Goal: Task Accomplishment & Management: Complete application form

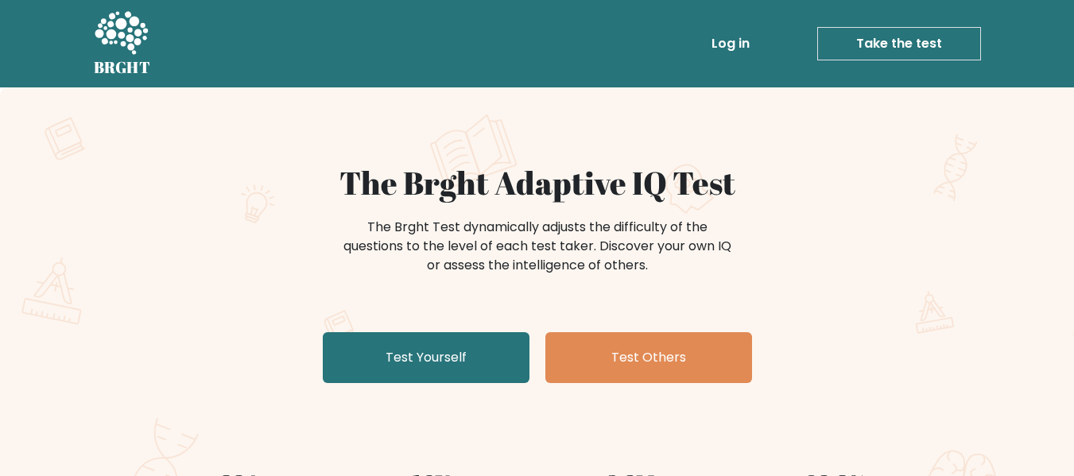
click at [434, 359] on link "Test Yourself" at bounding box center [426, 357] width 207 height 51
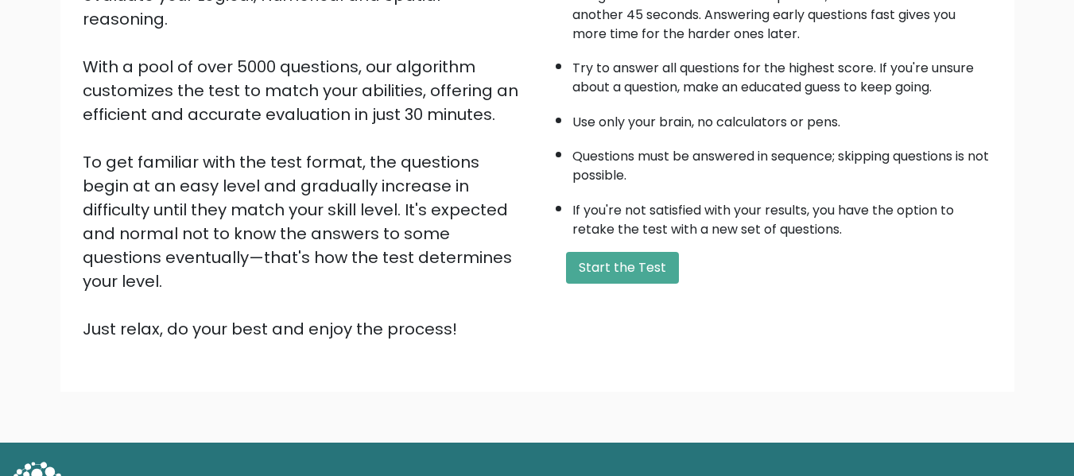
scroll to position [252, 0]
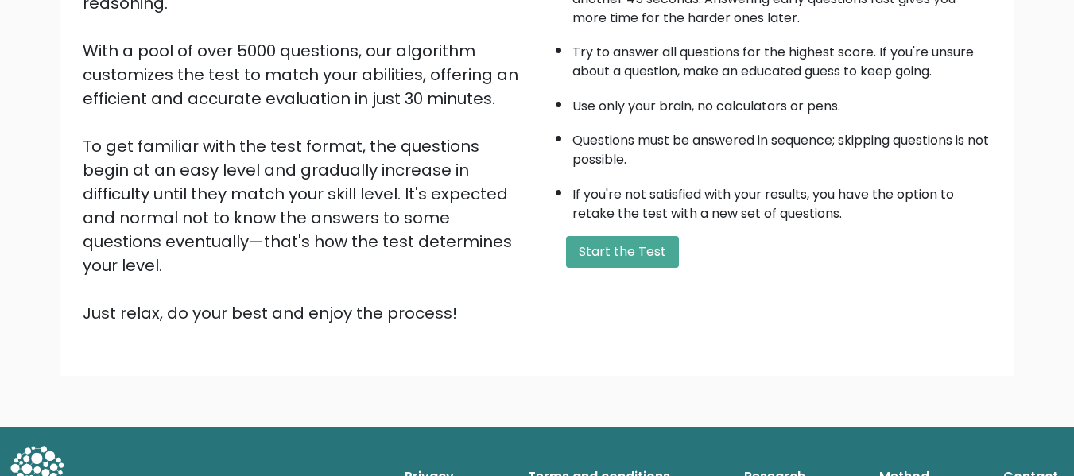
click at [643, 256] on button "Start the Test" at bounding box center [622, 252] width 113 height 32
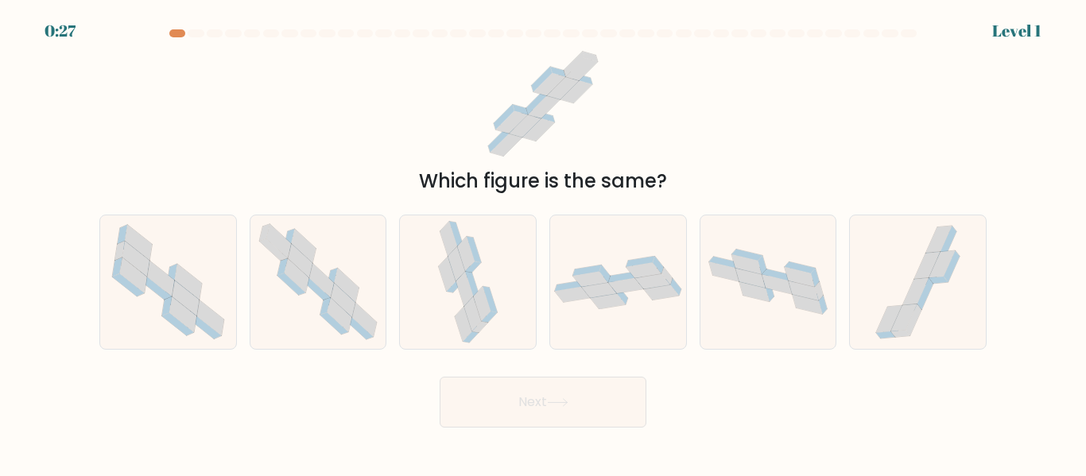
click at [328, 297] on icon at bounding box center [316, 290] width 28 height 22
click at [543, 243] on input "b." at bounding box center [543, 241] width 1 height 4
radio input "true"
click at [569, 402] on icon at bounding box center [557, 402] width 21 height 9
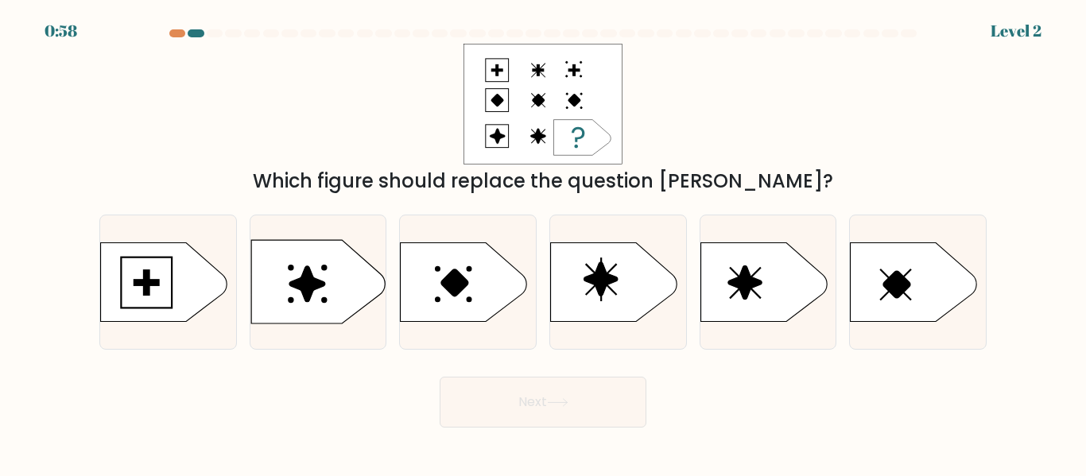
click at [299, 278] on icon at bounding box center [318, 281] width 134 height 83
click at [543, 243] on input "b." at bounding box center [543, 241] width 1 height 4
radio input "true"
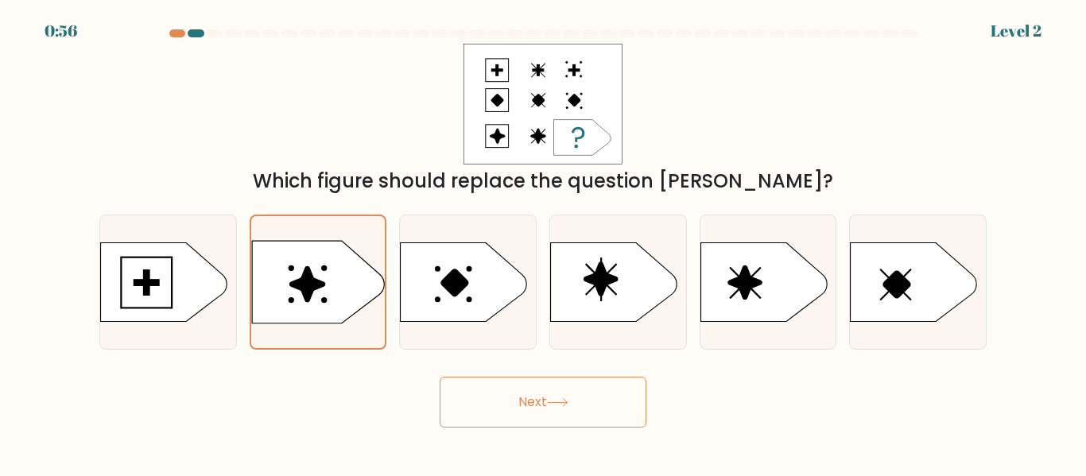
click at [587, 406] on button "Next" at bounding box center [543, 402] width 207 height 51
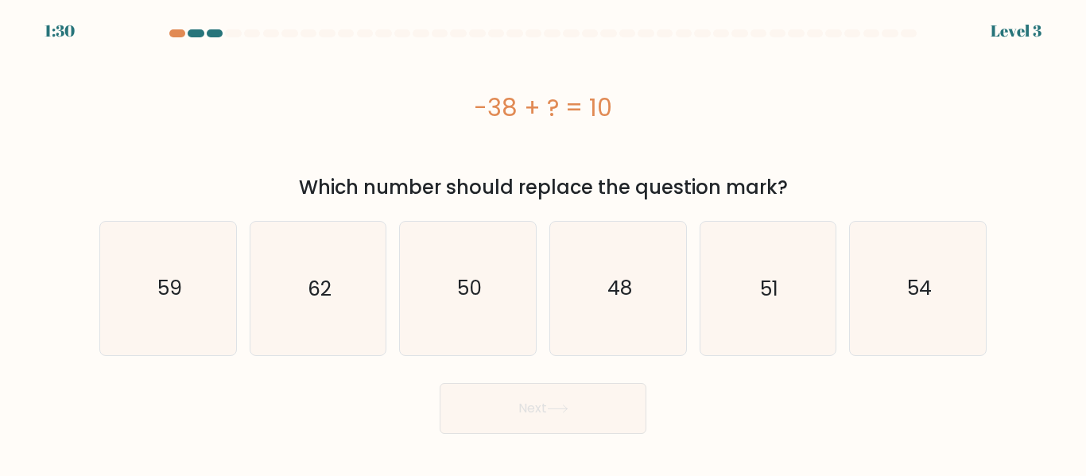
click at [596, 293] on icon "48" at bounding box center [618, 288] width 133 height 133
click at [544, 243] on input "d. 48" at bounding box center [543, 241] width 1 height 4
radio input "true"
click at [503, 412] on button "Next" at bounding box center [543, 408] width 207 height 51
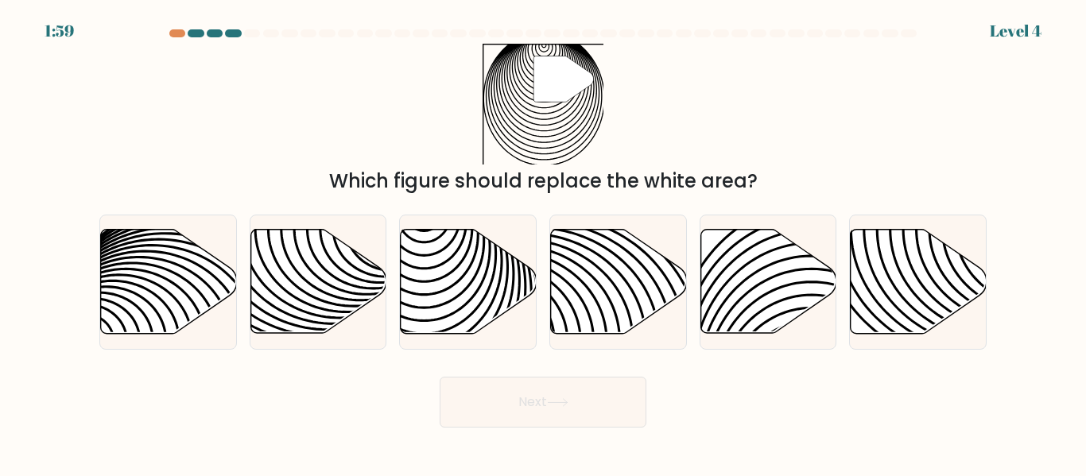
click at [423, 267] on icon at bounding box center [469, 282] width 136 height 104
click at [543, 243] on input "c." at bounding box center [543, 241] width 1 height 4
radio input "true"
click at [566, 409] on button "Next" at bounding box center [543, 402] width 207 height 51
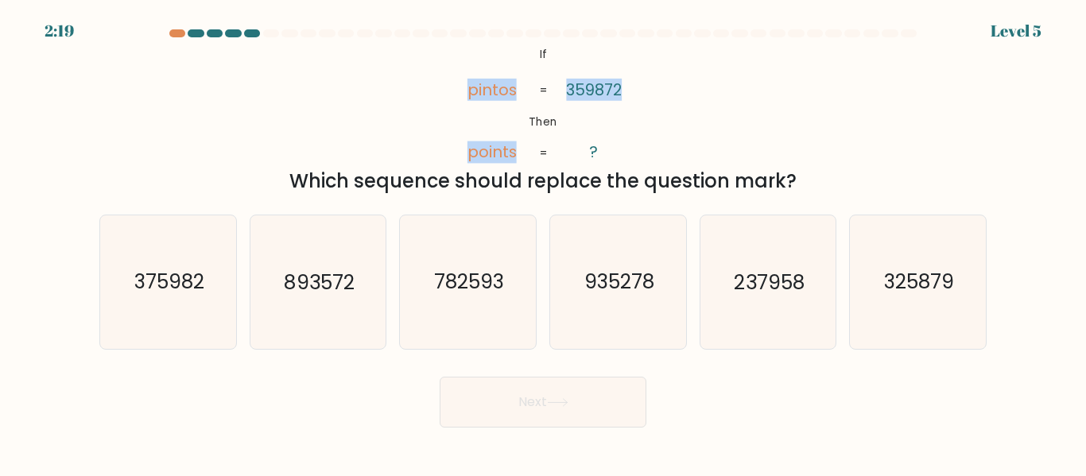
drag, startPoint x: 472, startPoint y: 92, endPoint x: 583, endPoint y: 159, distance: 129.8
click at [583, 159] on icon "@import url('https://fonts.googleapis.com/css?family=Abril+Fatface:400,100,100i…" at bounding box center [543, 104] width 196 height 121
copy icon "pintos points 359872"
click at [698, 110] on div "@import url('https://fonts.googleapis.com/css?family=Abril+Fatface:400,100,100i…" at bounding box center [543, 120] width 907 height 152
click at [187, 282] on text "375982" at bounding box center [169, 283] width 70 height 28
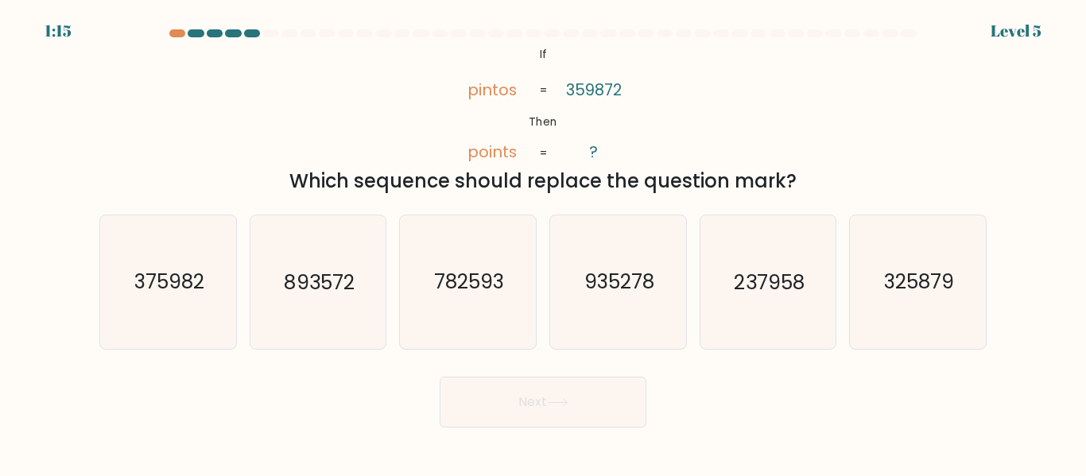
click at [543, 243] on input "a. 375982" at bounding box center [543, 241] width 1 height 4
radio input "true"
click at [567, 407] on button "Next" at bounding box center [543, 402] width 207 height 51
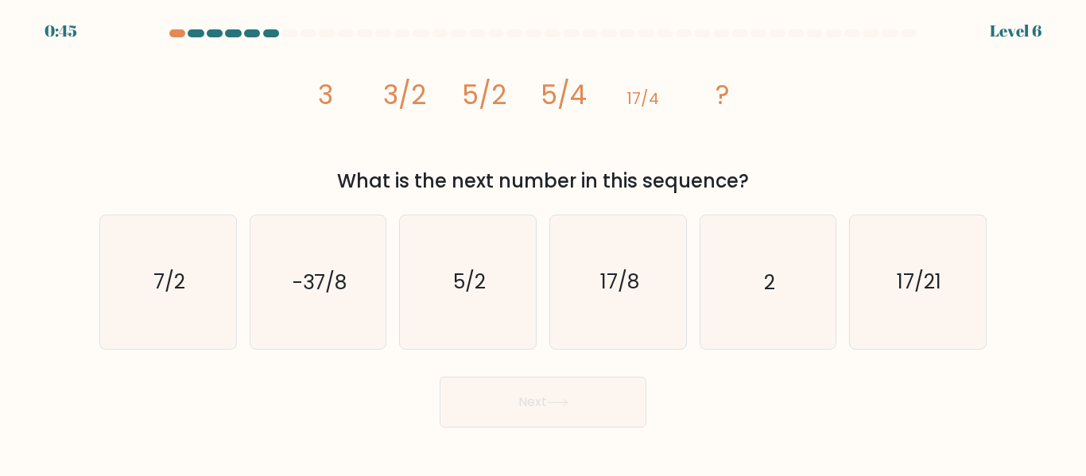
drag, startPoint x: 320, startPoint y: 87, endPoint x: 718, endPoint y: 165, distance: 405.2
click at [759, 192] on div "image/svg+xml 3 3/2 5/2 5/4 17/4 ? What is the next number in this sequence?" at bounding box center [543, 120] width 907 height 152
copy div "3 3/2 5/2 5/4 17/4 ? What is the next number in this sequence?"
click at [608, 321] on icon "17/8" at bounding box center [618, 282] width 133 height 133
click at [544, 243] on input "d. 17/8" at bounding box center [543, 241] width 1 height 4
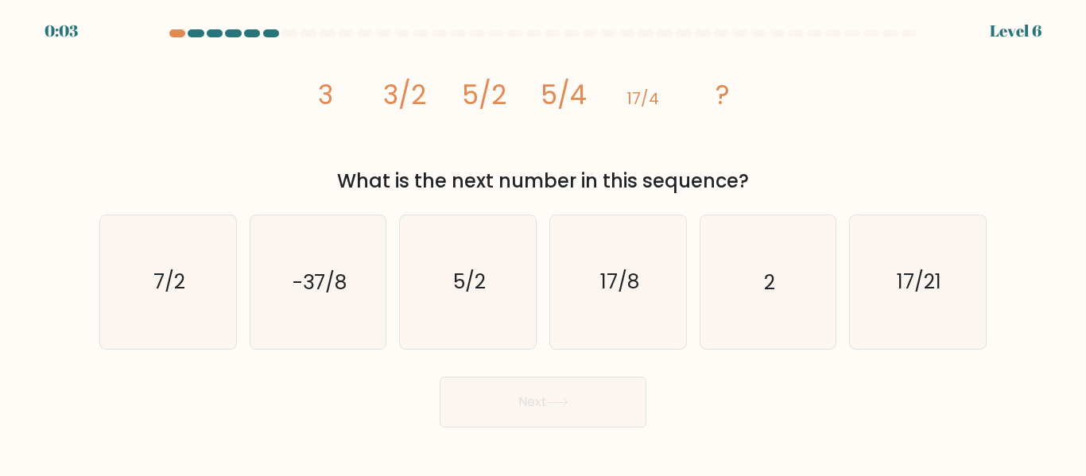
radio input "true"
click at [560, 394] on button "Next" at bounding box center [543, 402] width 207 height 51
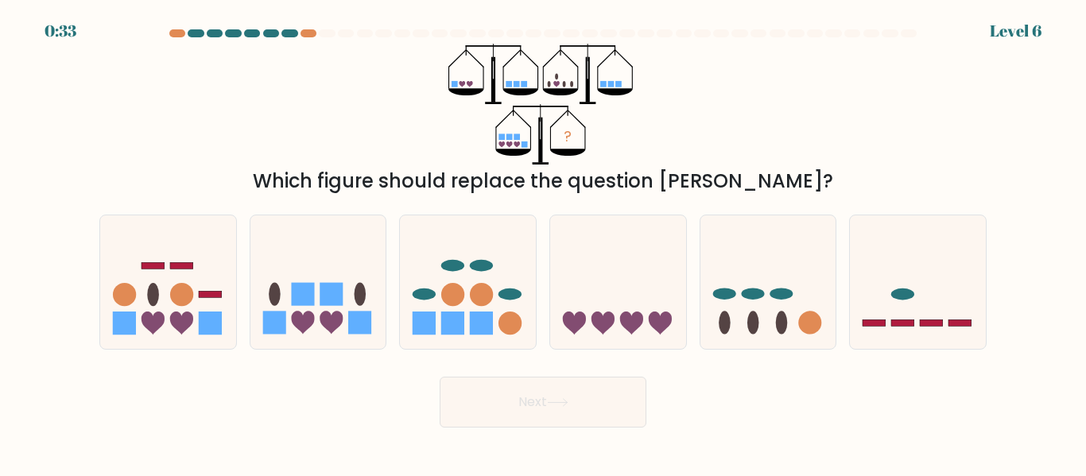
click at [436, 307] on icon at bounding box center [468, 282] width 136 height 112
click at [543, 243] on input "c." at bounding box center [543, 241] width 1 height 4
radio input "true"
click at [570, 409] on button "Next" at bounding box center [543, 402] width 207 height 51
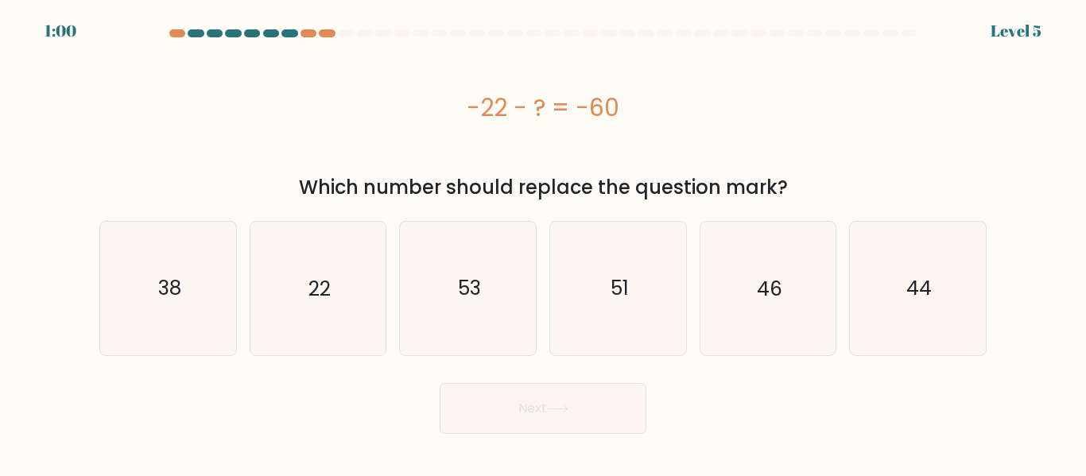
click at [187, 307] on icon "38" at bounding box center [168, 288] width 133 height 133
click at [543, 243] on input "a. 38" at bounding box center [543, 241] width 1 height 4
radio input "true"
click at [531, 401] on button "Next" at bounding box center [543, 408] width 207 height 51
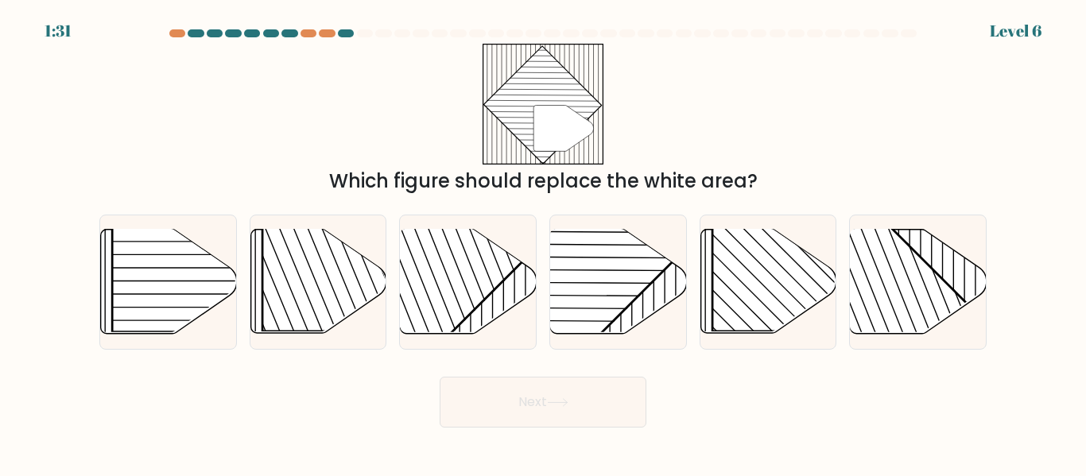
click at [161, 285] on rect at bounding box center [209, 235] width 195 height 195
click at [543, 243] on input "a." at bounding box center [543, 241] width 1 height 4
radio input "true"
click at [549, 407] on button "Next" at bounding box center [543, 402] width 207 height 51
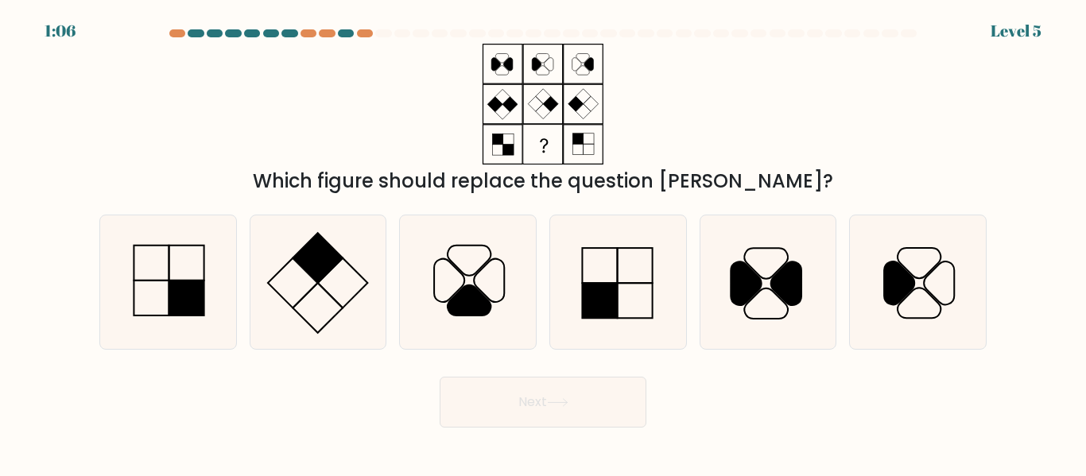
click at [305, 293] on icon at bounding box center [317, 282] width 133 height 133
click at [543, 243] on input "b." at bounding box center [543, 241] width 1 height 4
radio input "true"
click at [579, 410] on button "Next" at bounding box center [543, 402] width 207 height 51
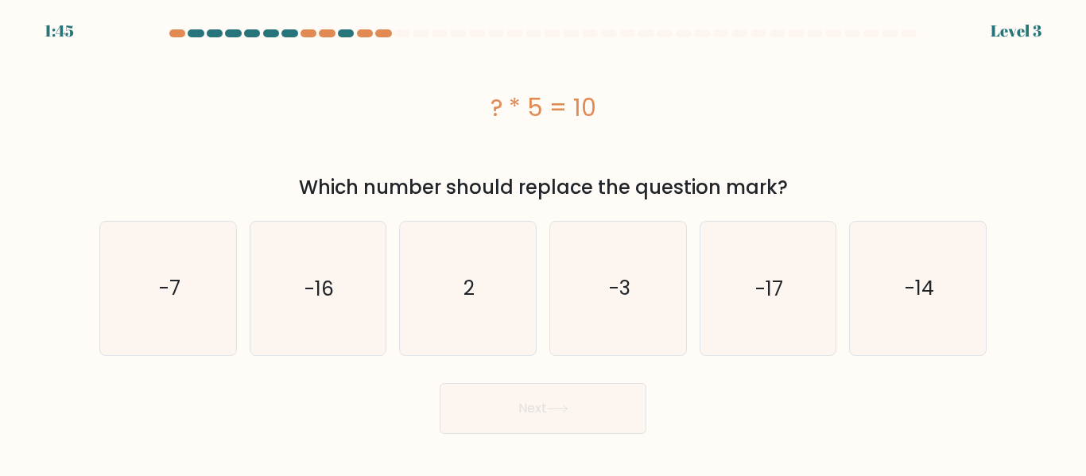
click at [471, 277] on text "2" at bounding box center [469, 288] width 11 height 28
click at [543, 243] on input "c. 2" at bounding box center [543, 241] width 1 height 4
radio input "true"
click at [566, 406] on icon at bounding box center [557, 409] width 21 height 9
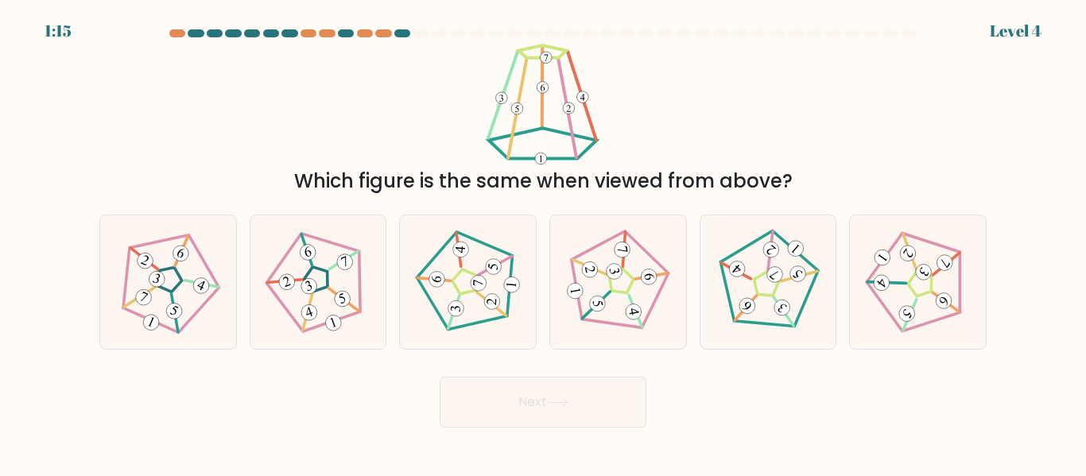
click at [472, 275] on 171 at bounding box center [463, 282] width 25 height 27
click at [543, 243] on input "c." at bounding box center [543, 241] width 1 height 4
radio input "true"
click at [612, 408] on button "Next" at bounding box center [543, 402] width 207 height 51
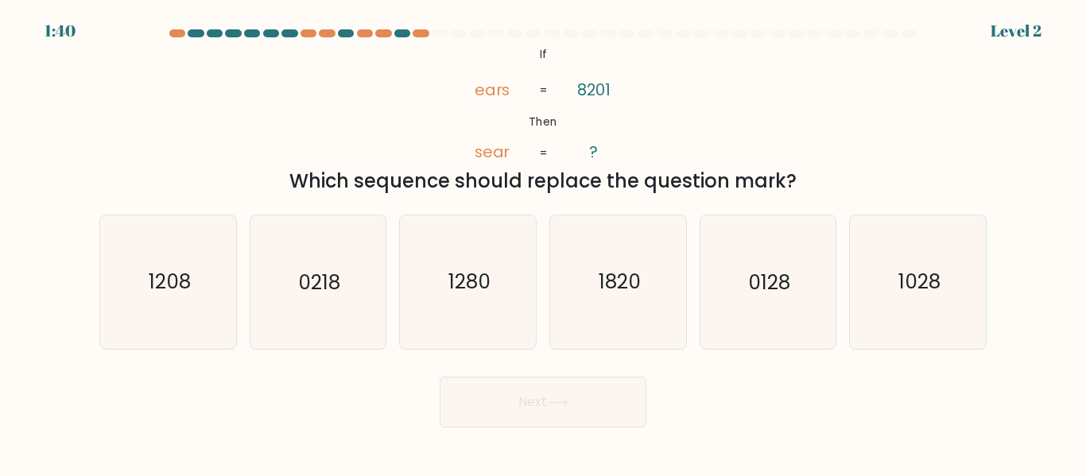
click at [624, 300] on icon "1820" at bounding box center [618, 282] width 133 height 133
click at [544, 243] on input "d. 1820" at bounding box center [543, 241] width 1 height 4
radio input "true"
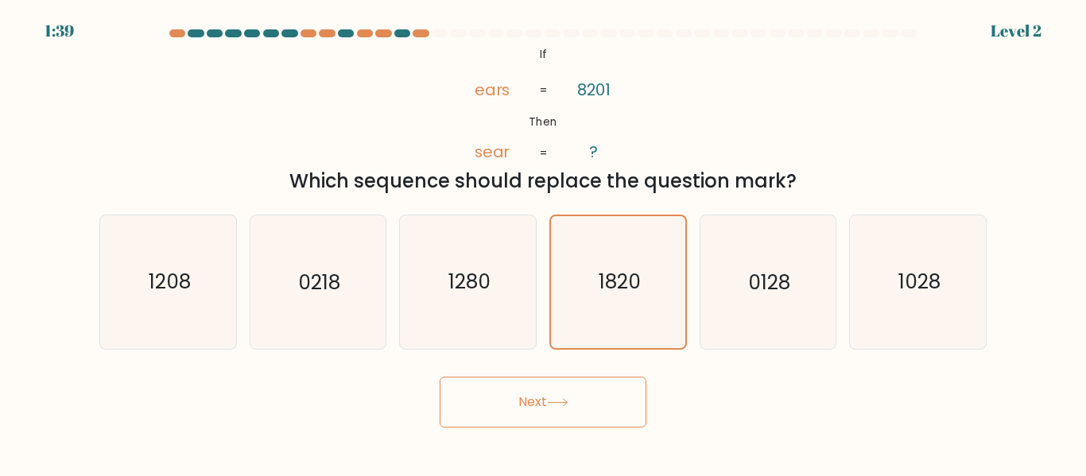
click at [550, 417] on button "Next" at bounding box center [543, 402] width 207 height 51
click at [565, 410] on button "Next" at bounding box center [543, 402] width 207 height 51
click at [557, 398] on icon at bounding box center [557, 402] width 21 height 9
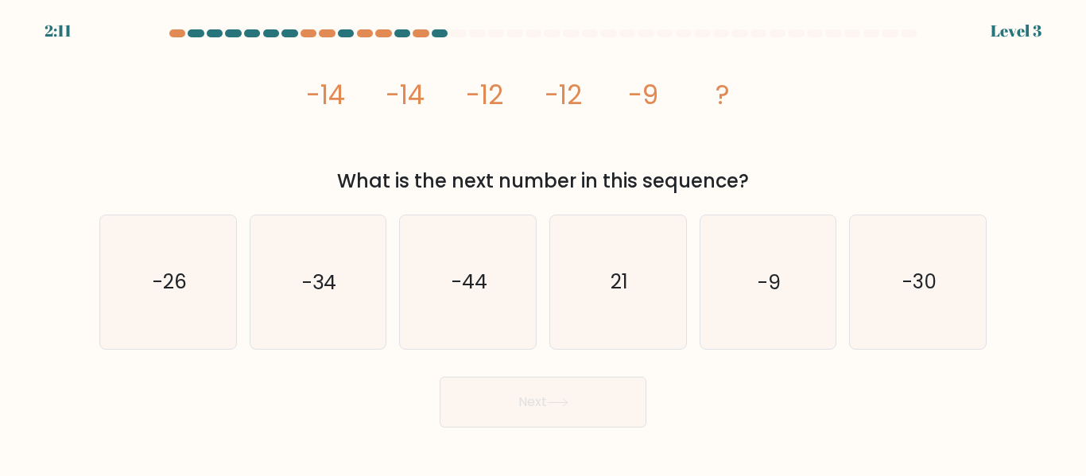
click at [766, 262] on icon "-9" at bounding box center [767, 282] width 133 height 133
click at [544, 243] on input "e. -9" at bounding box center [543, 241] width 1 height 4
radio input "true"
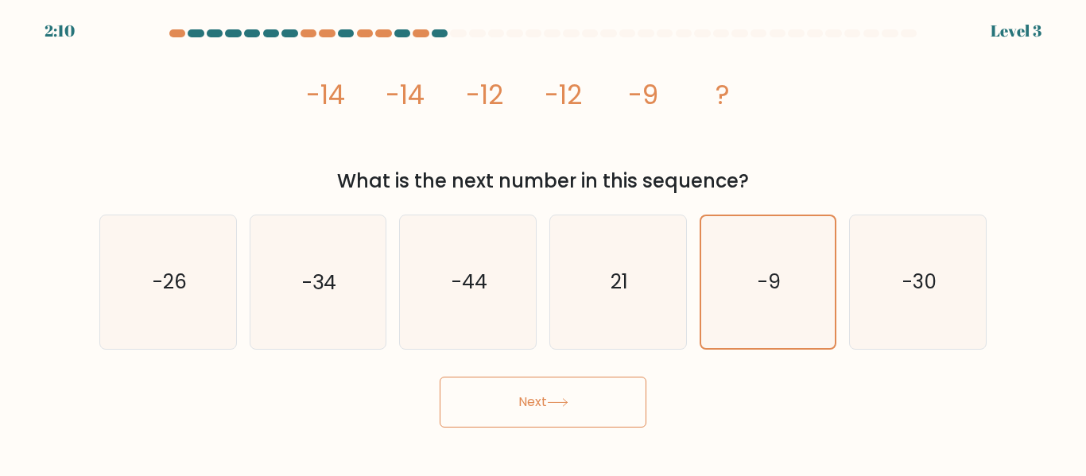
click at [573, 398] on button "Next" at bounding box center [543, 402] width 207 height 51
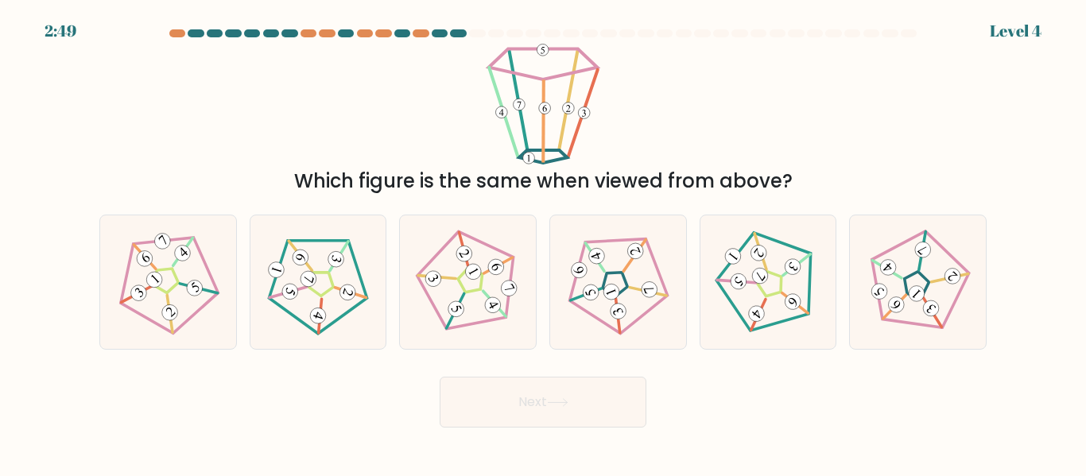
click at [749, 279] on icon at bounding box center [768, 282] width 107 height 107
click at [544, 243] on input "e." at bounding box center [543, 241] width 1 height 4
radio input "true"
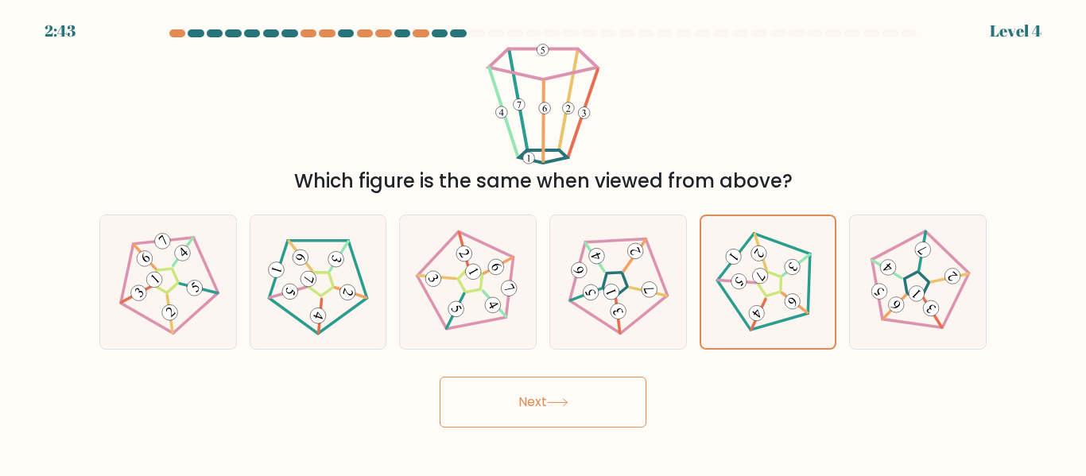
click at [584, 401] on button "Next" at bounding box center [543, 402] width 207 height 51
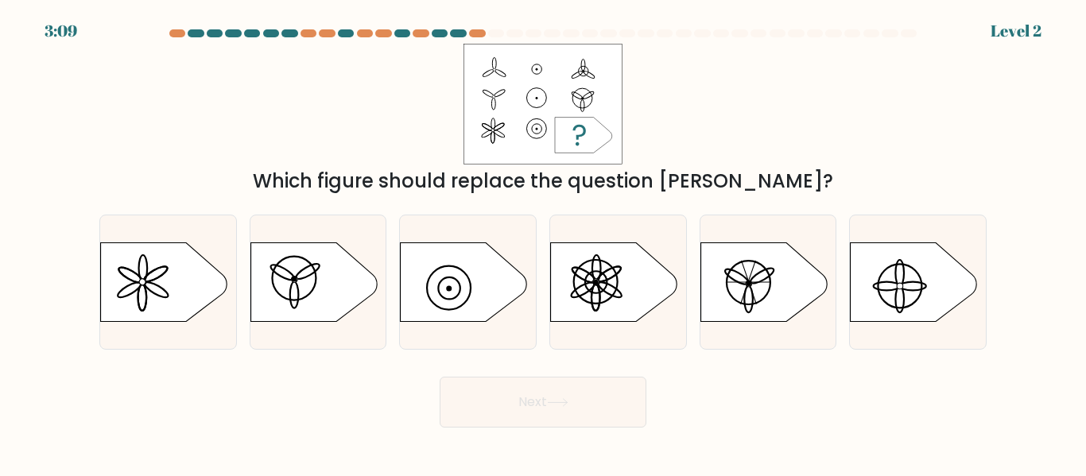
click at [900, 289] on circle at bounding box center [901, 286] width 6 height 6
click at [544, 243] on input "f." at bounding box center [543, 241] width 1 height 4
radio input "true"
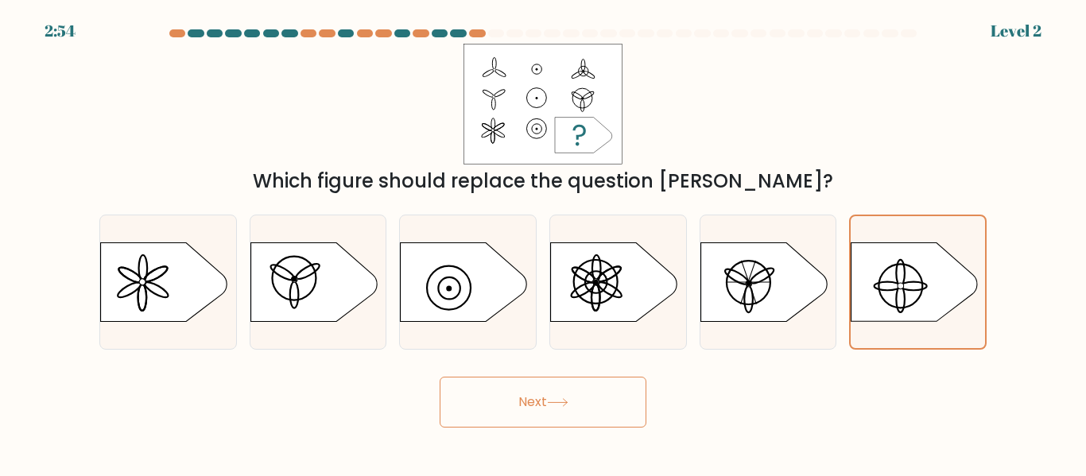
click at [608, 277] on icon at bounding box center [614, 283] width 127 height 80
click at [544, 243] on input "d." at bounding box center [543, 241] width 1 height 4
radio input "true"
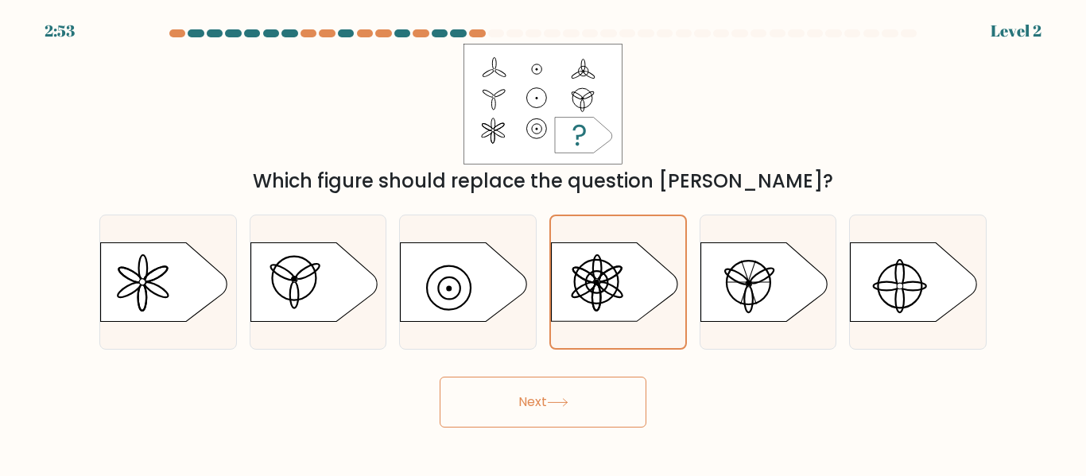
click at [560, 409] on button "Next" at bounding box center [543, 402] width 207 height 51
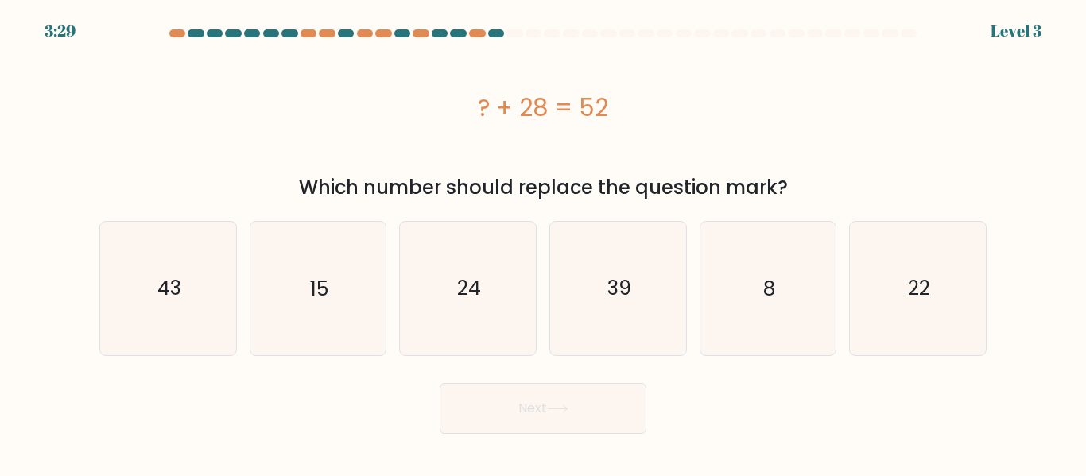
click at [465, 311] on icon "24" at bounding box center [468, 288] width 133 height 133
click at [543, 243] on input "c. 24" at bounding box center [543, 241] width 1 height 4
radio input "true"
click at [556, 406] on icon at bounding box center [557, 409] width 21 height 9
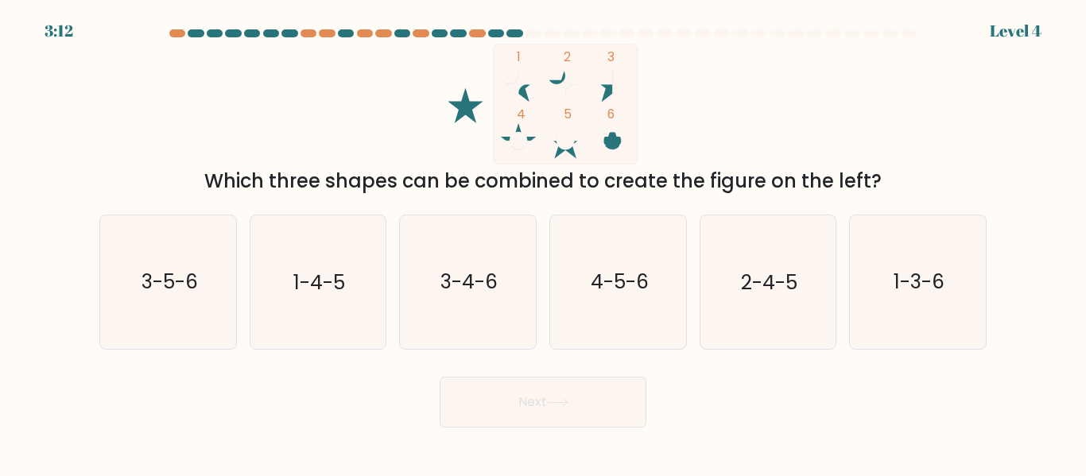
click at [328, 310] on icon "1-4-5" at bounding box center [317, 282] width 133 height 133
click at [543, 243] on input "b. 1-4-5" at bounding box center [543, 241] width 1 height 4
radio input "true"
click at [561, 410] on button "Next" at bounding box center [543, 402] width 207 height 51
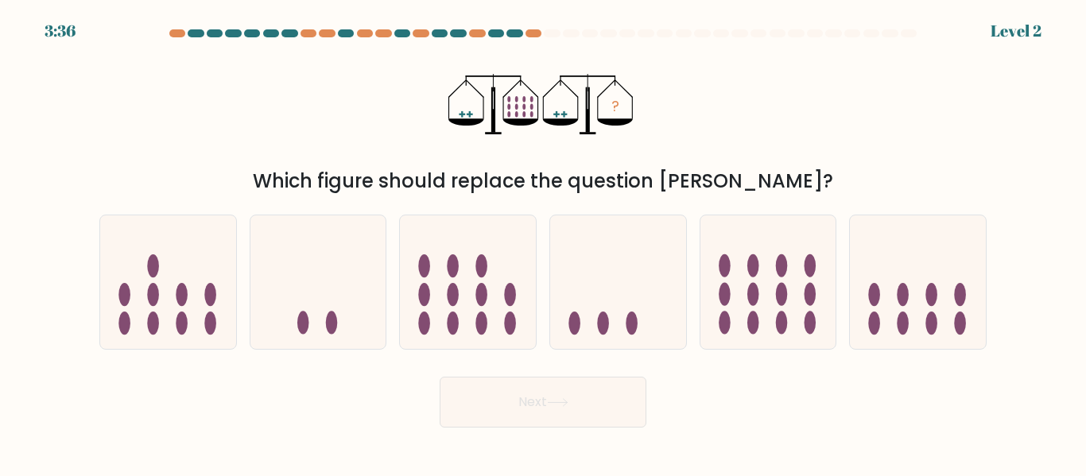
click at [773, 307] on icon at bounding box center [769, 282] width 136 height 112
click at [544, 243] on input "e." at bounding box center [543, 241] width 1 height 4
radio input "true"
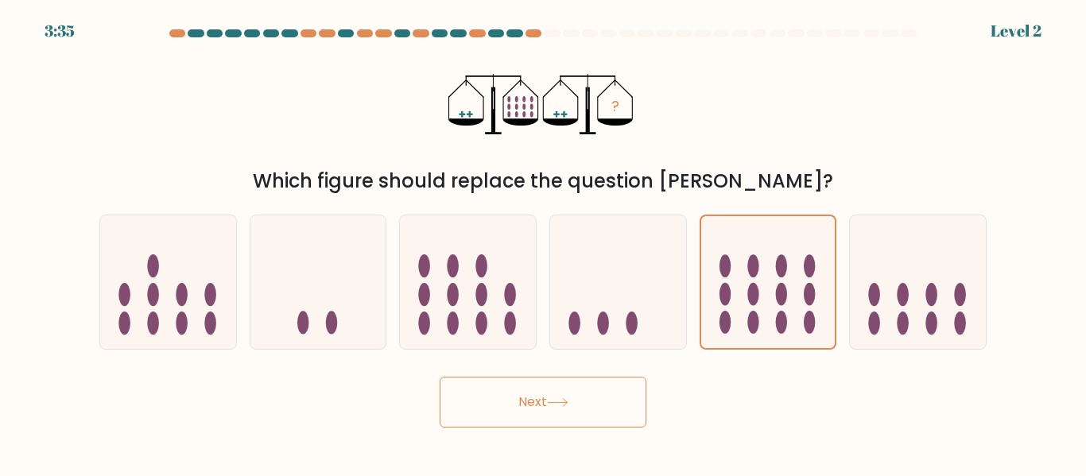
click at [596, 406] on button "Next" at bounding box center [543, 402] width 207 height 51
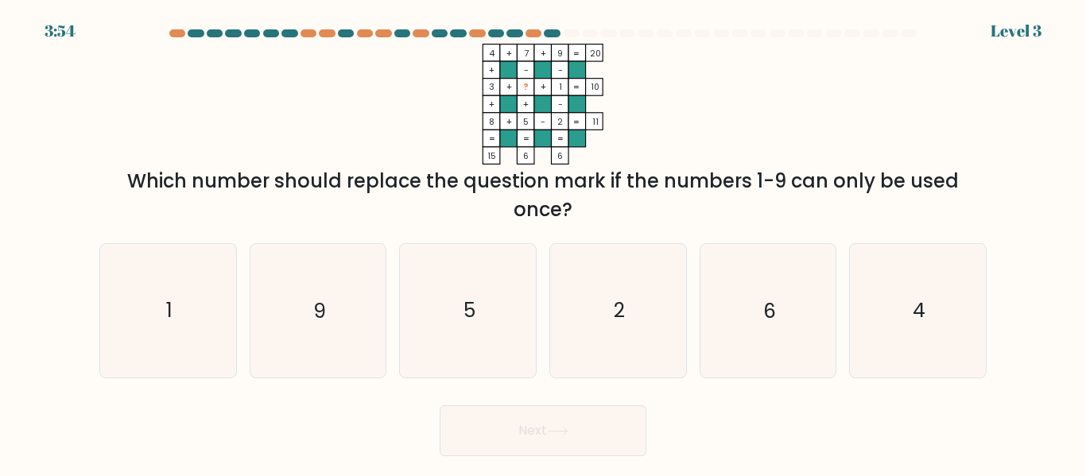
click at [774, 312] on text "6" at bounding box center [769, 311] width 13 height 28
click at [544, 243] on input "e. 6" at bounding box center [543, 241] width 1 height 4
radio input "true"
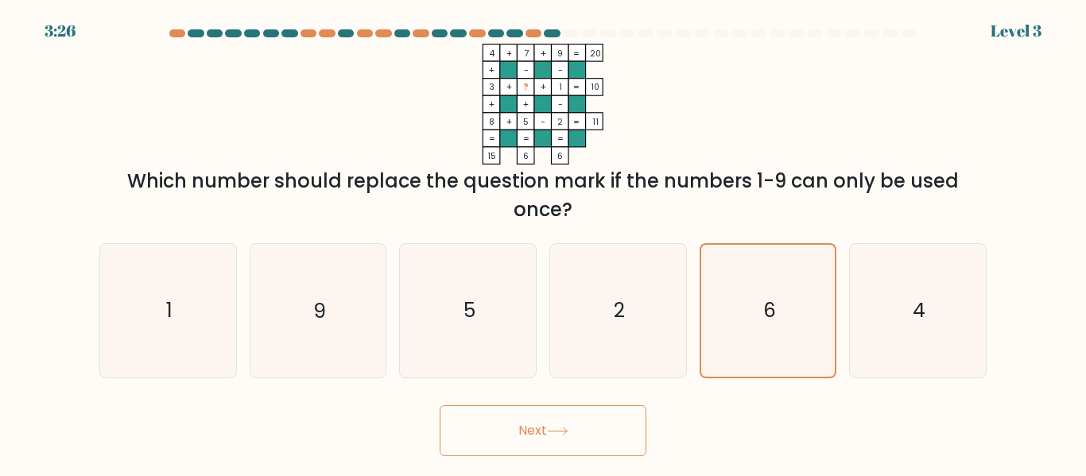
click at [571, 436] on button "Next" at bounding box center [543, 431] width 207 height 51
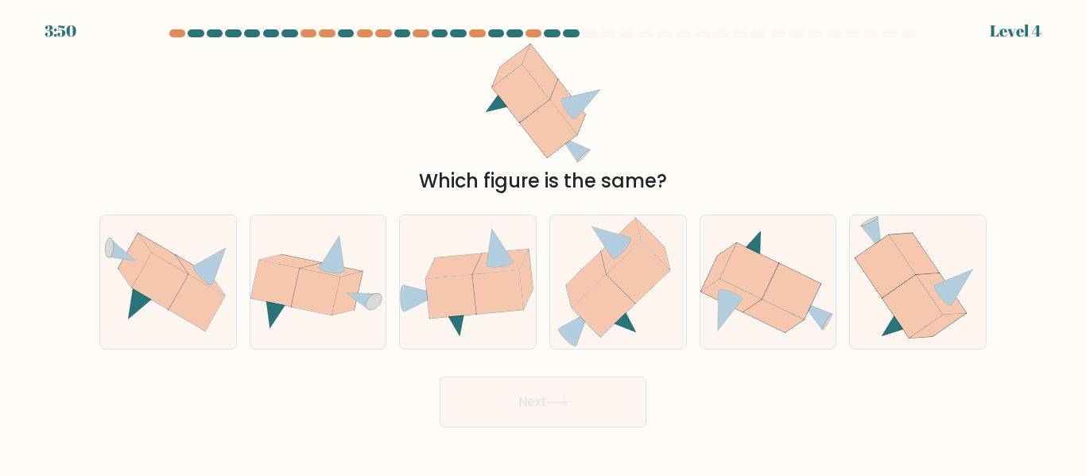
click at [333, 278] on icon at bounding box center [315, 292] width 49 height 47
click at [543, 243] on input "b." at bounding box center [543, 241] width 1 height 4
radio input "true"
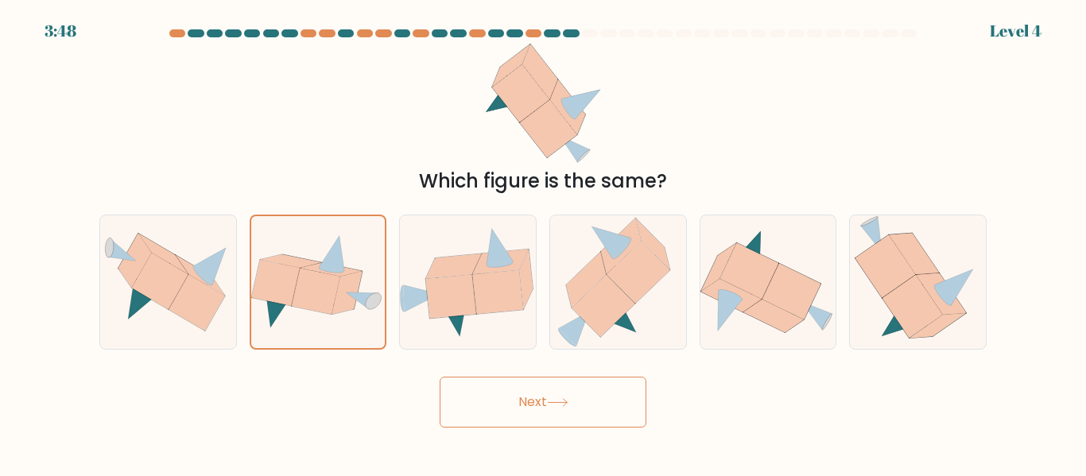
click at [581, 412] on button "Next" at bounding box center [543, 402] width 207 height 51
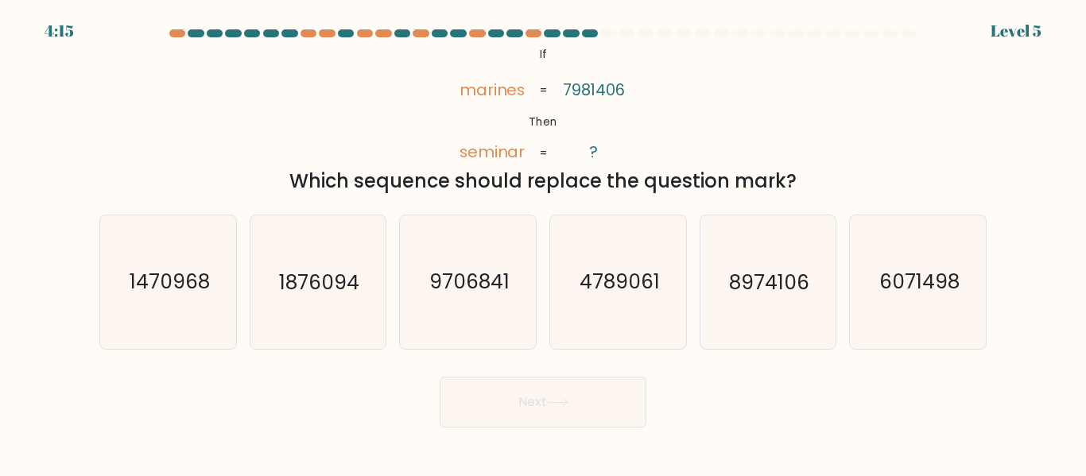
click at [915, 279] on text "6071498" at bounding box center [920, 283] width 80 height 28
click at [544, 243] on input "f. 6071498" at bounding box center [543, 241] width 1 height 4
radio input "true"
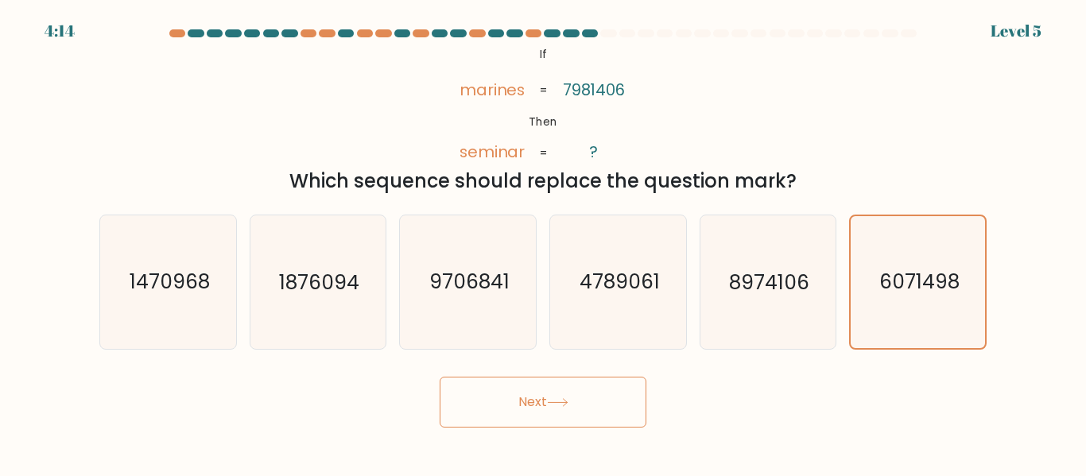
click at [558, 408] on button "Next" at bounding box center [543, 402] width 207 height 51
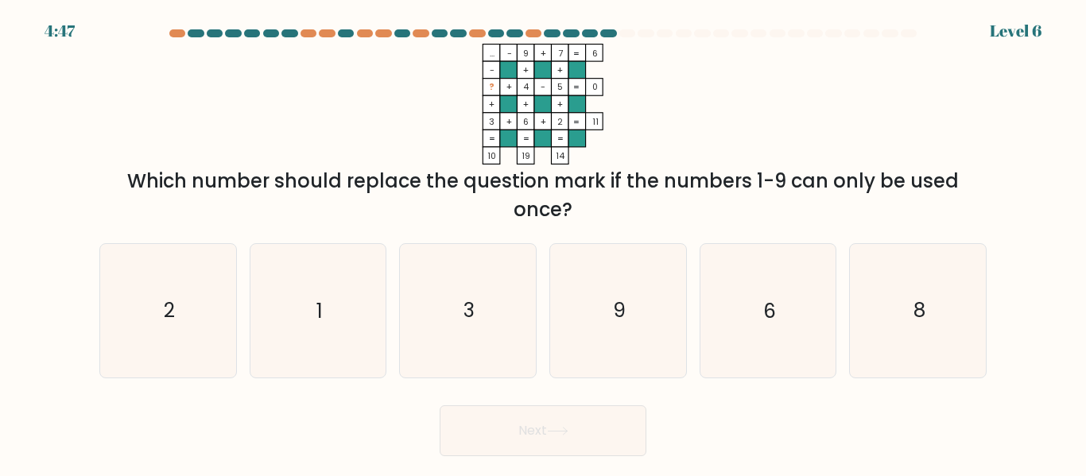
click at [346, 320] on icon "1" at bounding box center [317, 310] width 133 height 133
click at [543, 243] on input "b. 1" at bounding box center [543, 241] width 1 height 4
radio input "true"
click at [555, 438] on button "Next" at bounding box center [543, 431] width 207 height 51
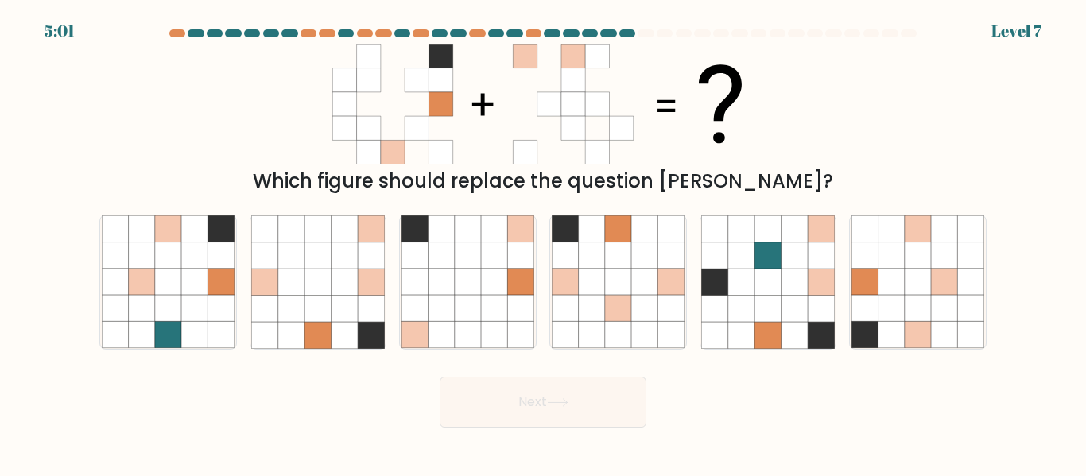
click at [654, 286] on icon at bounding box center [644, 282] width 26 height 26
click at [544, 243] on input "d." at bounding box center [543, 241] width 1 height 4
radio input "true"
click at [602, 390] on button "Next" at bounding box center [543, 402] width 207 height 51
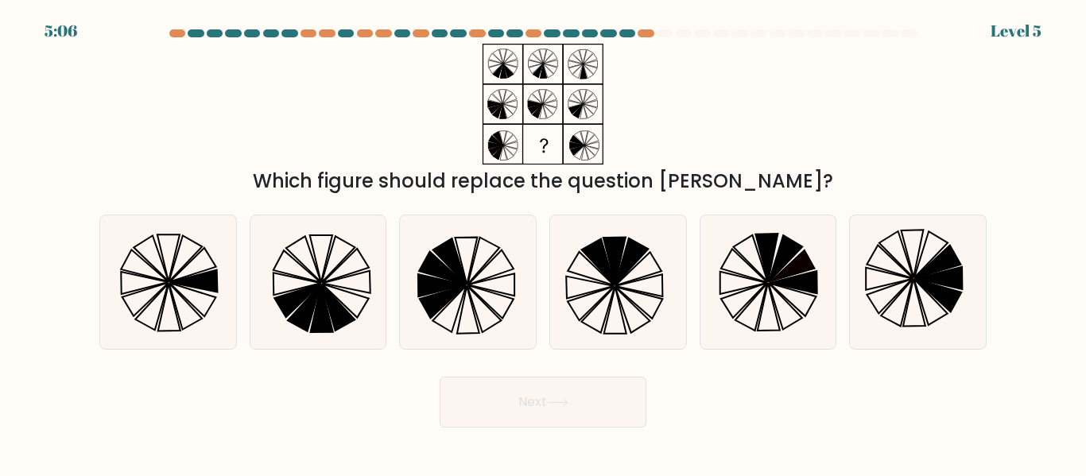
click at [456, 272] on icon at bounding box center [449, 262] width 33 height 46
click at [543, 243] on input "c." at bounding box center [543, 241] width 1 height 4
radio input "true"
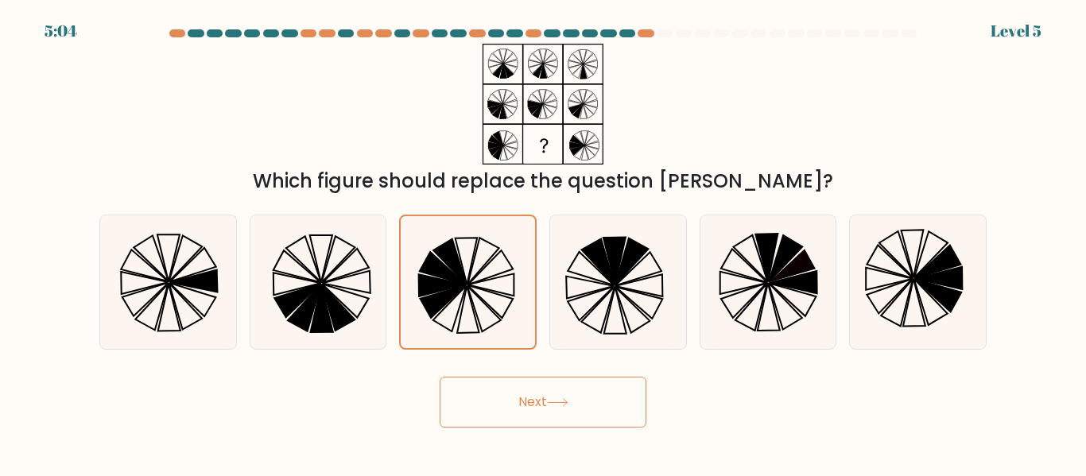
click at [578, 396] on button "Next" at bounding box center [543, 402] width 207 height 51
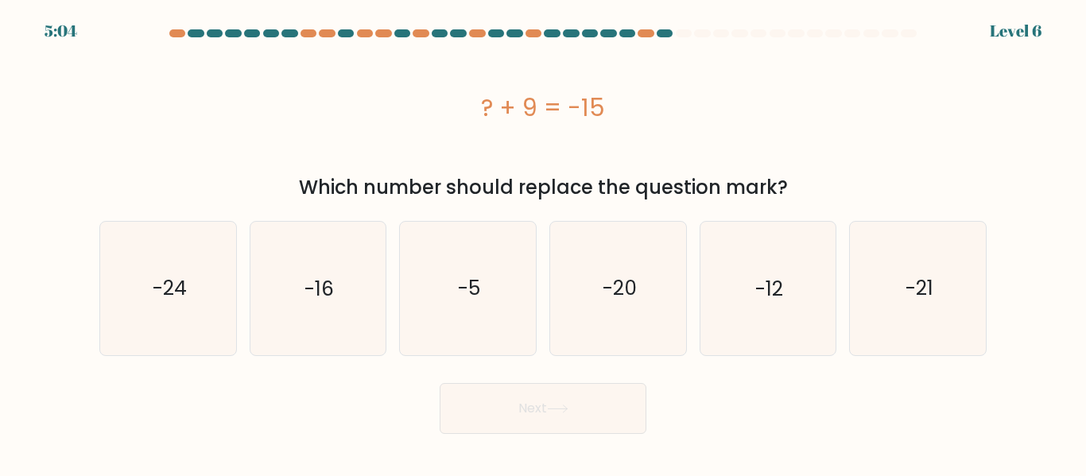
click at [324, 260] on icon "-16" at bounding box center [317, 288] width 133 height 133
click at [543, 243] on input "b. -16" at bounding box center [543, 241] width 1 height 4
radio input "true"
drag, startPoint x: 486, startPoint y: 104, endPoint x: 575, endPoint y: 108, distance: 89.2
click at [610, 122] on div "? + 9 = -15" at bounding box center [542, 108] width 887 height 36
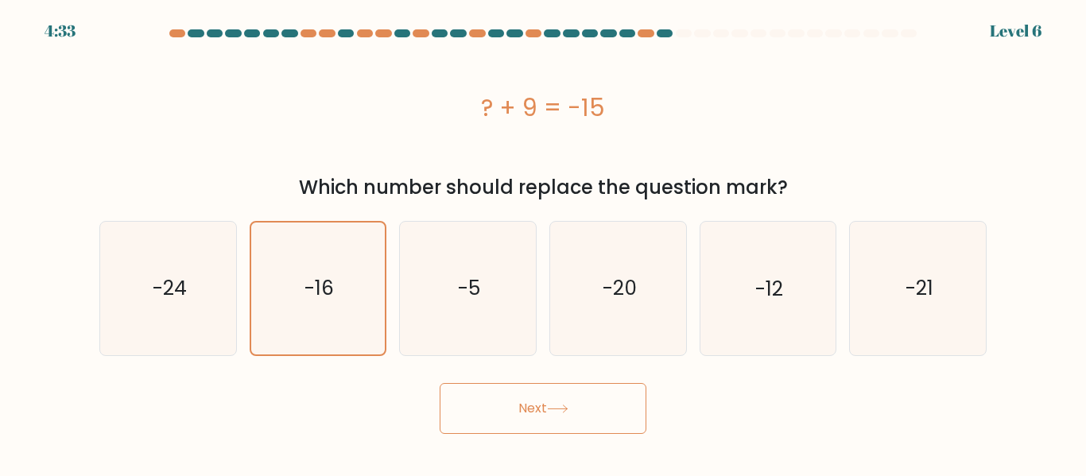
copy div "? + 9 = -15"
click at [172, 264] on icon "-24" at bounding box center [168, 288] width 133 height 133
click at [543, 243] on input "a. -24" at bounding box center [543, 241] width 1 height 4
radio input "true"
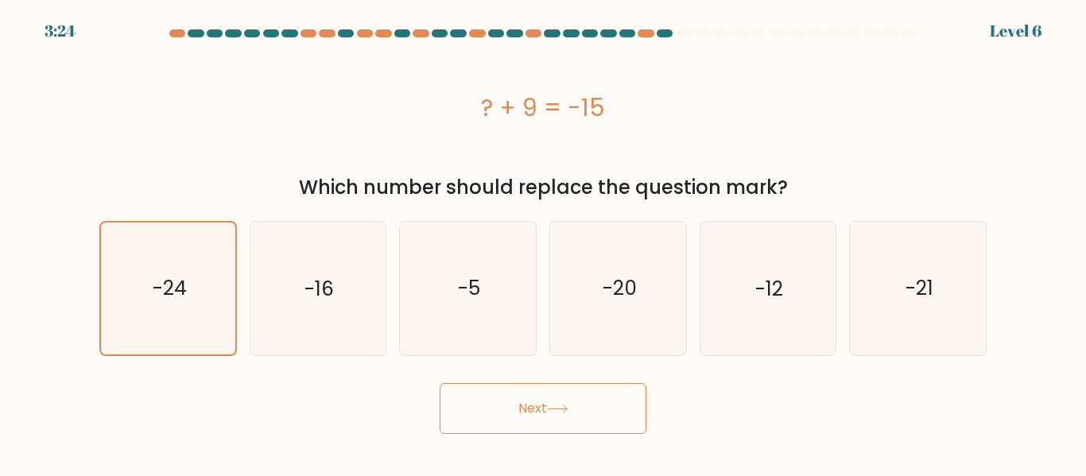
click at [503, 403] on button "Next" at bounding box center [543, 408] width 207 height 51
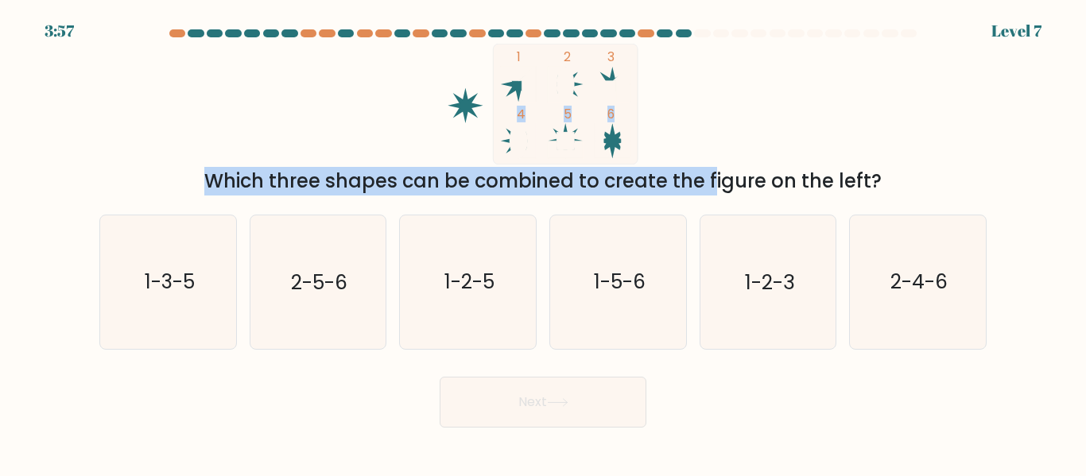
drag, startPoint x: 456, startPoint y: 95, endPoint x: 590, endPoint y: 189, distance: 163.7
click at [590, 189] on div "1 2 3 4 5 6 Which three shapes can be combined to create the figure on the left?" at bounding box center [543, 120] width 907 height 152
click at [846, 129] on div "1 2 3 4 5 6 Which three shapes can be combined to create the figure on the left?" at bounding box center [543, 120] width 907 height 152
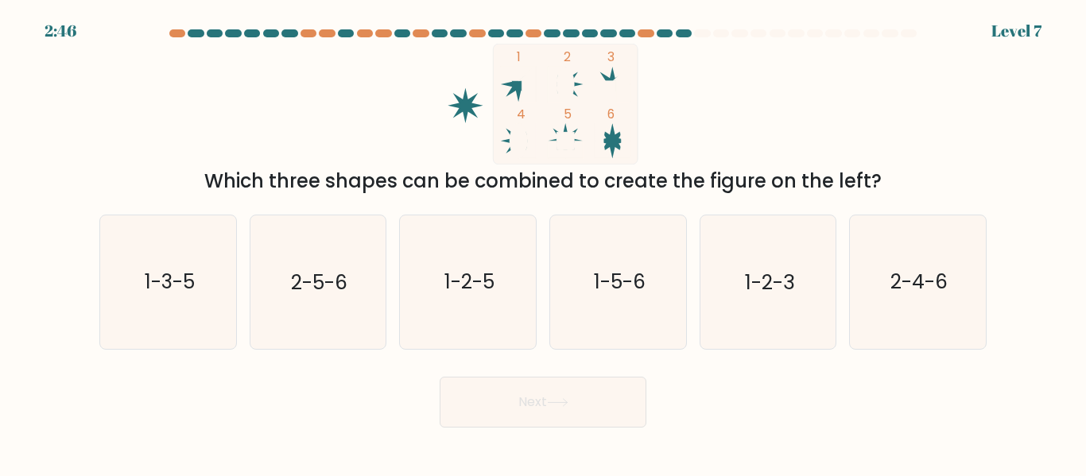
click at [762, 289] on text "1-2-3" at bounding box center [769, 283] width 49 height 28
click at [544, 243] on input "e. 1-2-3" at bounding box center [543, 241] width 1 height 4
radio input "true"
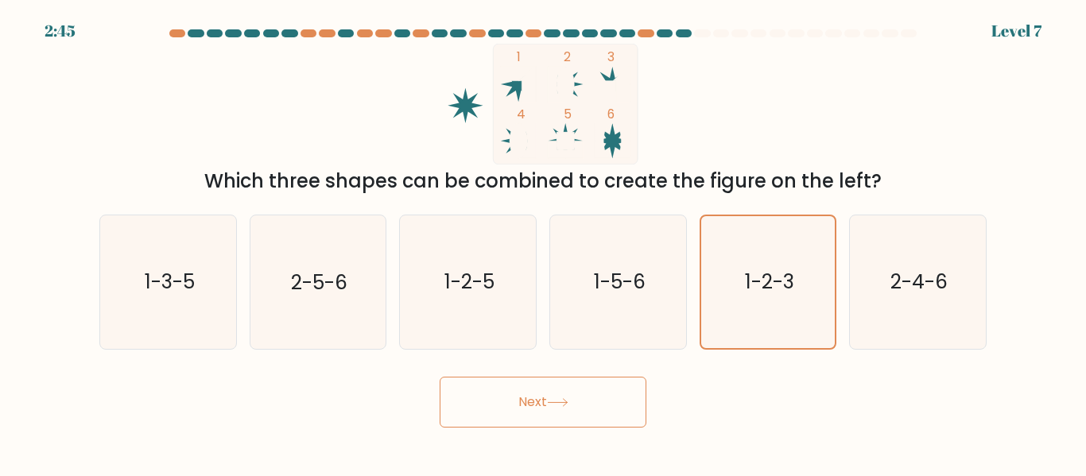
click at [553, 403] on icon at bounding box center [557, 402] width 21 height 9
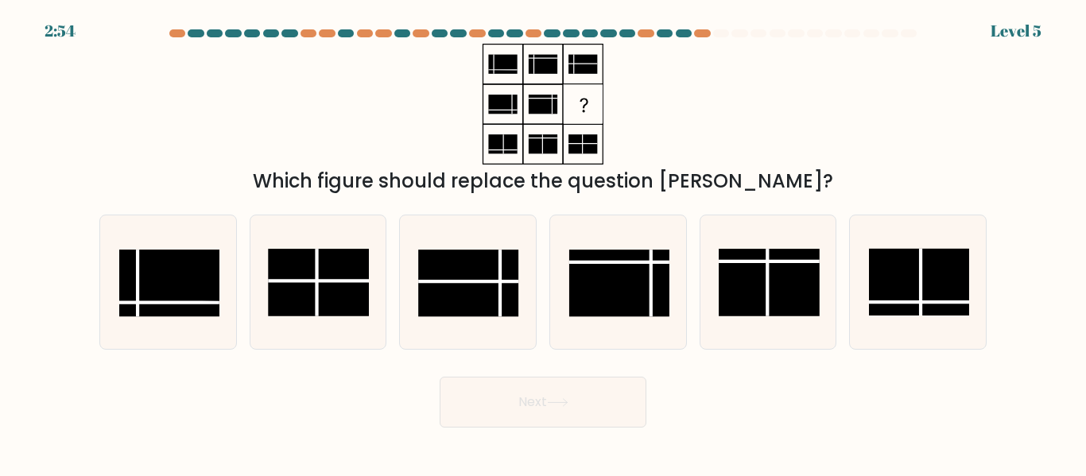
click at [469, 262] on rect at bounding box center [468, 283] width 100 height 67
click at [543, 243] on input "c." at bounding box center [543, 241] width 1 height 4
radio input "true"
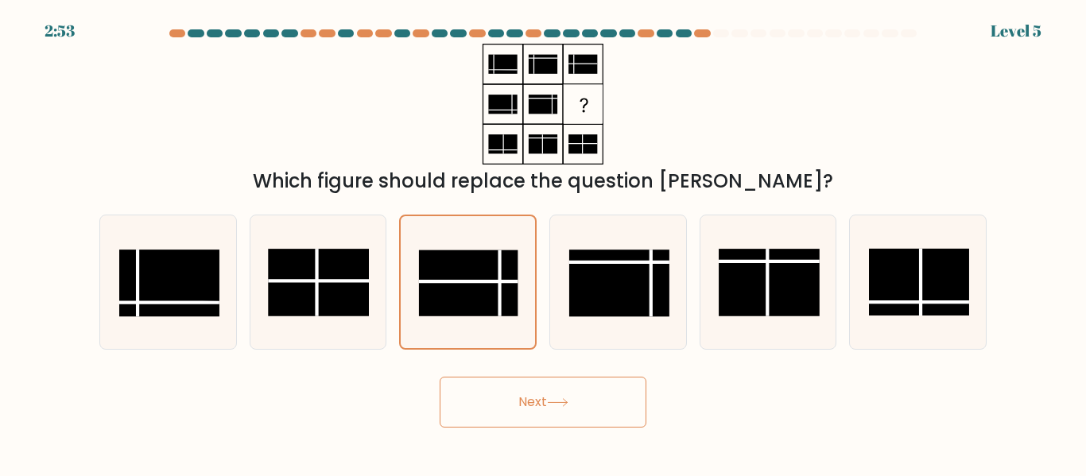
click at [587, 402] on button "Next" at bounding box center [543, 402] width 207 height 51
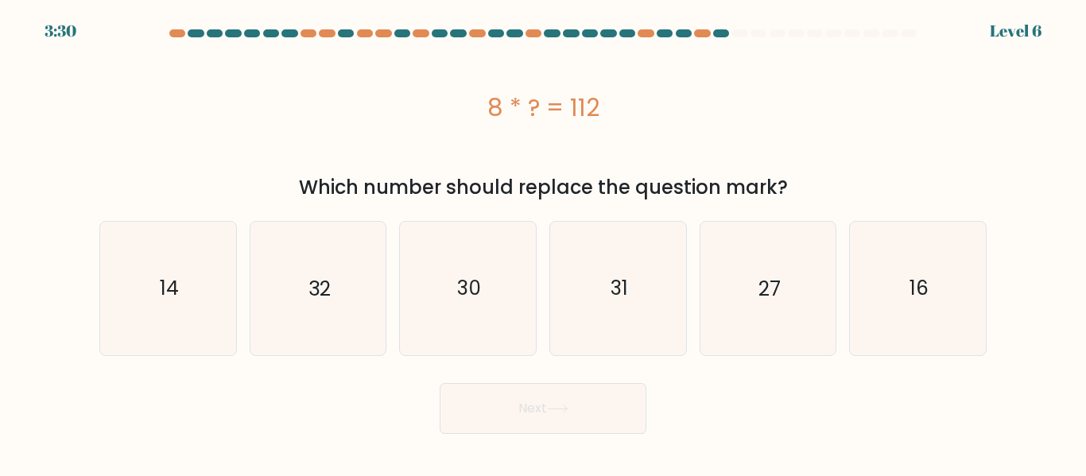
drag, startPoint x: 491, startPoint y: 100, endPoint x: 655, endPoint y: 103, distance: 163.8
click at [655, 103] on div "8 * ? = 112" at bounding box center [542, 108] width 887 height 36
copy div "8 * ? = 112"
click at [181, 299] on icon "14" at bounding box center [168, 288] width 133 height 133
click at [543, 243] on input "a. 14" at bounding box center [543, 241] width 1 height 4
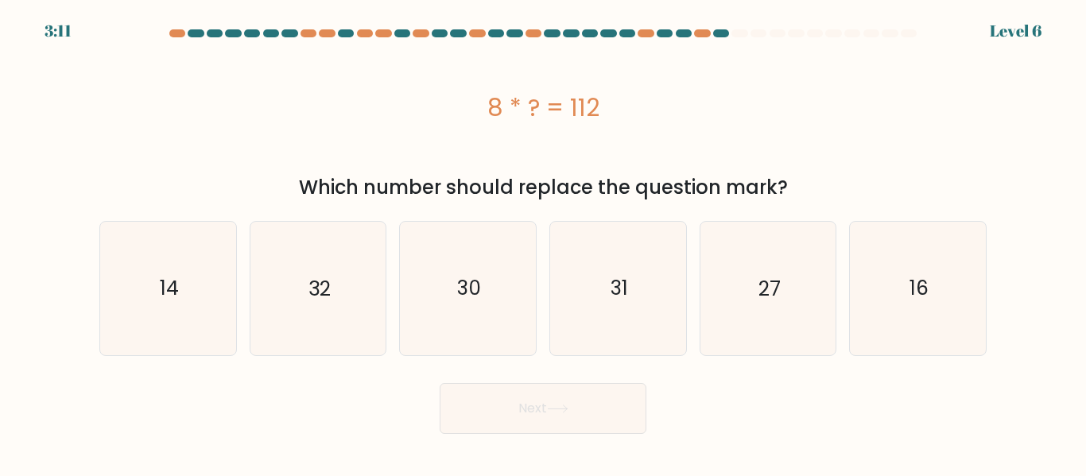
radio input "true"
click at [590, 406] on button "Next" at bounding box center [543, 408] width 207 height 51
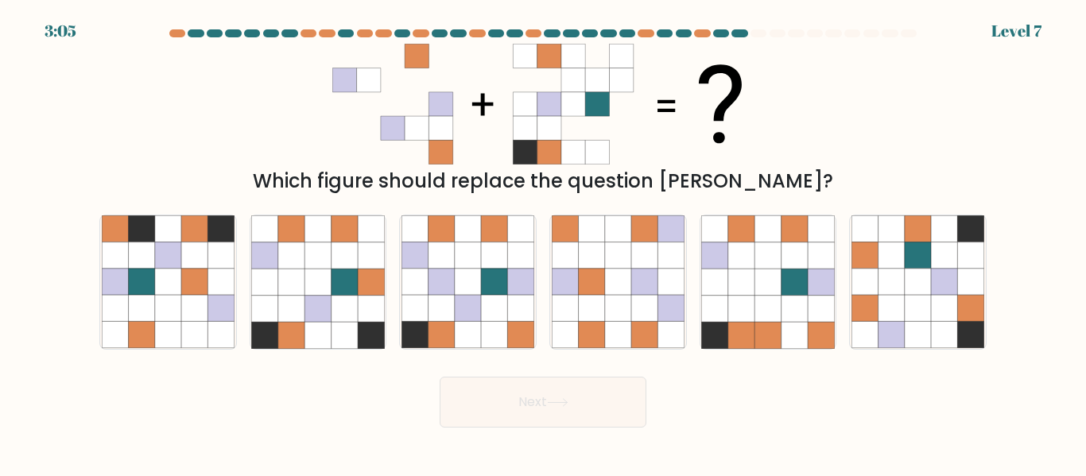
drag, startPoint x: 946, startPoint y: 262, endPoint x: 880, endPoint y: 303, distance: 78.1
click at [945, 262] on icon at bounding box center [944, 256] width 26 height 26
click at [544, 243] on input "f." at bounding box center [543, 241] width 1 height 4
radio input "true"
click at [560, 416] on button "Next" at bounding box center [543, 402] width 207 height 51
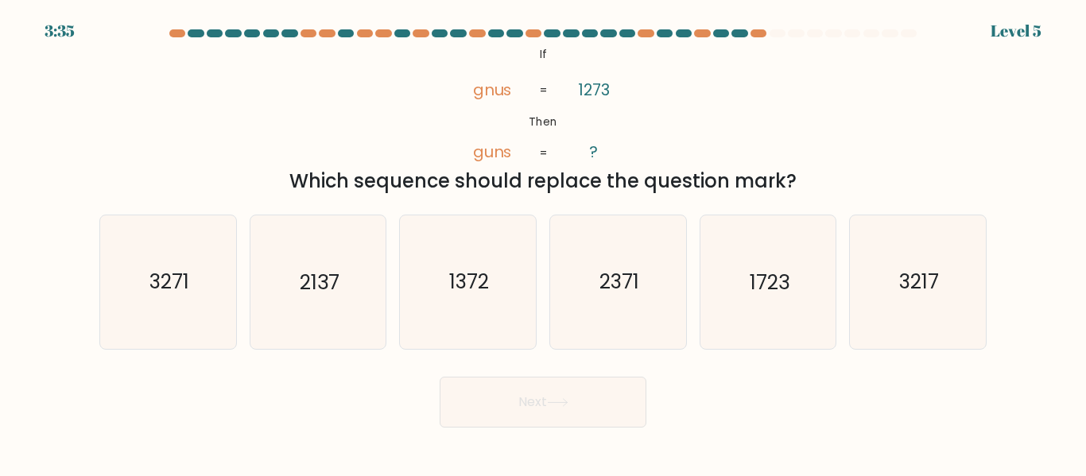
click at [789, 291] on text "1723" at bounding box center [770, 283] width 40 height 28
click at [544, 243] on input "e. 1723" at bounding box center [543, 241] width 1 height 4
radio input "true"
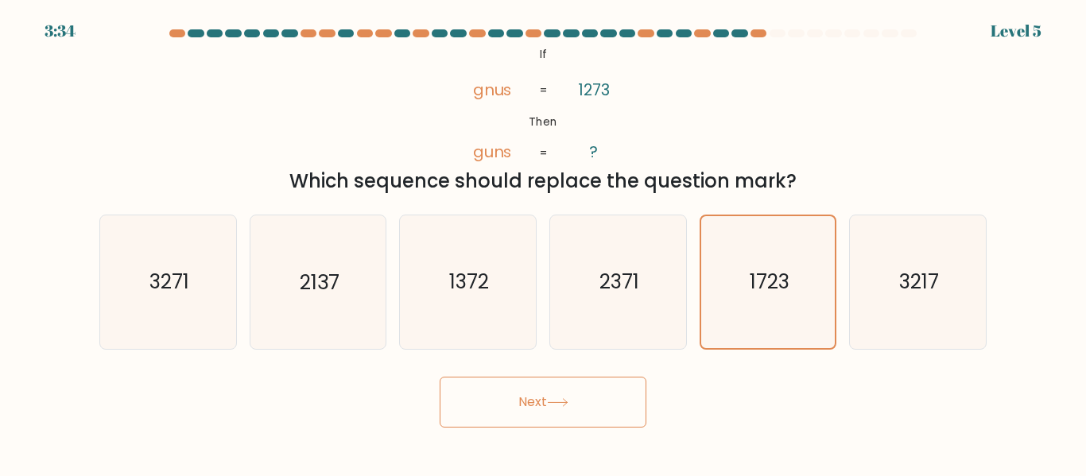
click at [584, 397] on button "Next" at bounding box center [543, 402] width 207 height 51
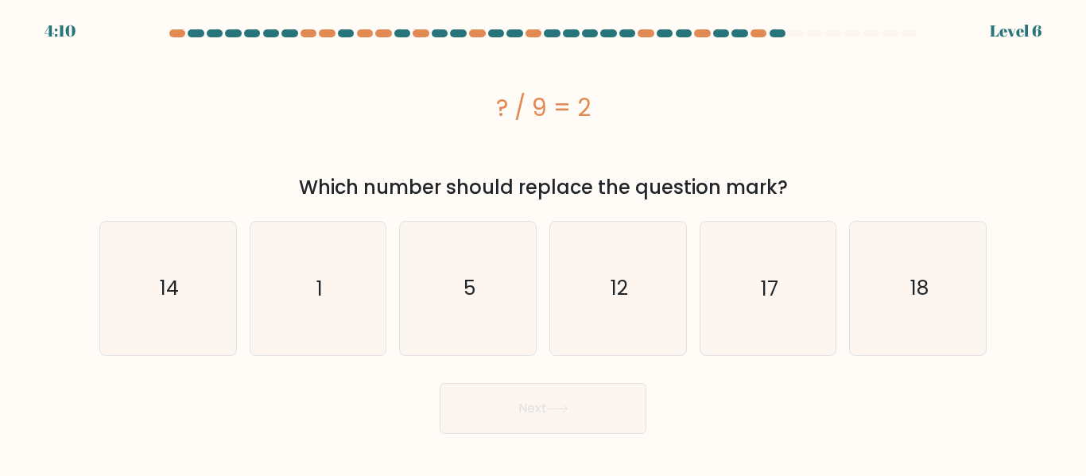
click at [935, 290] on icon "18" at bounding box center [918, 288] width 133 height 133
click at [544, 243] on input "f. 18" at bounding box center [543, 241] width 1 height 4
radio input "true"
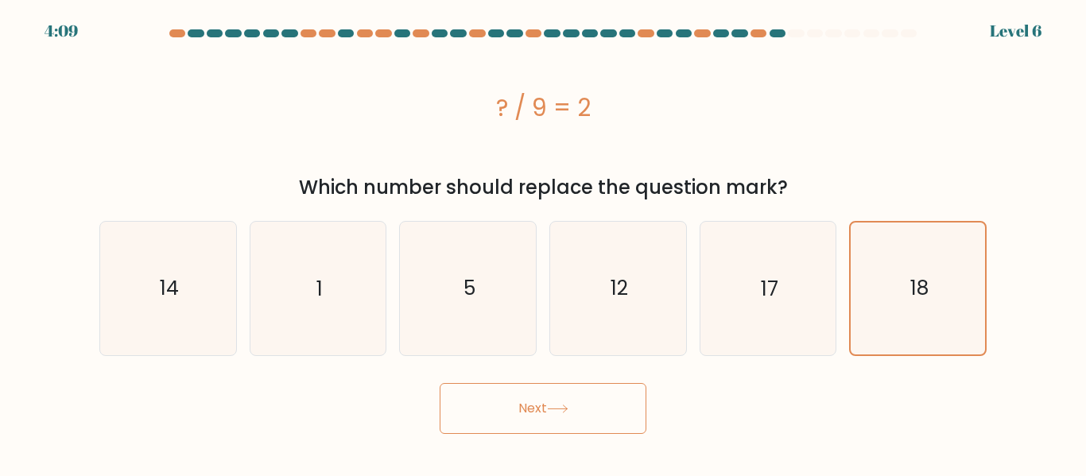
click at [556, 405] on icon at bounding box center [557, 409] width 21 height 9
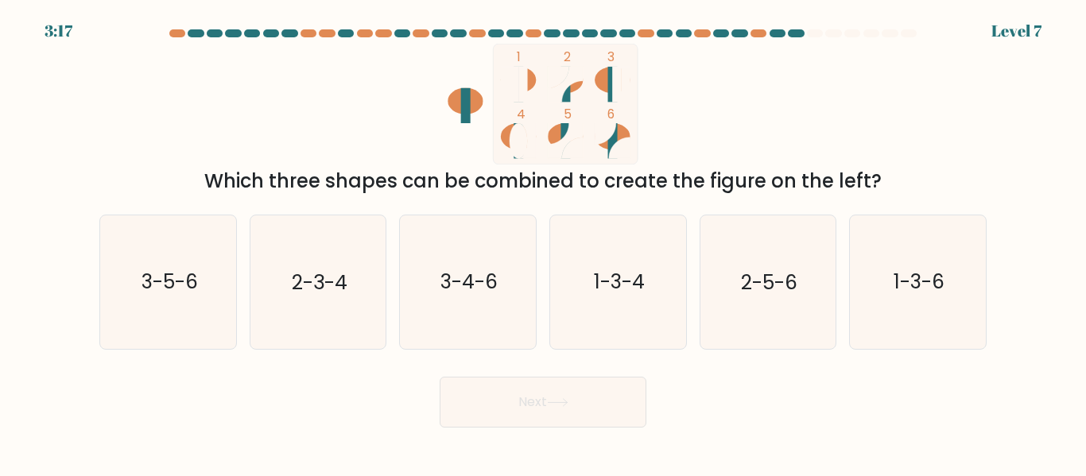
click at [643, 246] on icon "1-3-4" at bounding box center [618, 282] width 133 height 133
click at [544, 243] on input "d. 1-3-4" at bounding box center [543, 241] width 1 height 4
radio input "true"
click at [531, 406] on button "Next" at bounding box center [543, 402] width 207 height 51
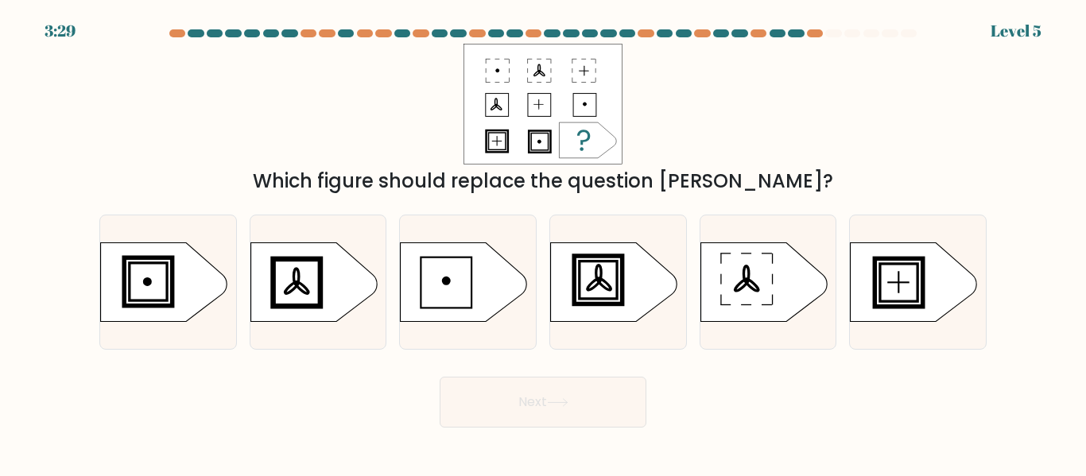
click at [597, 274] on ellipse at bounding box center [598, 273] width 5 height 16
click at [544, 243] on input "d." at bounding box center [543, 241] width 1 height 4
radio input "true"
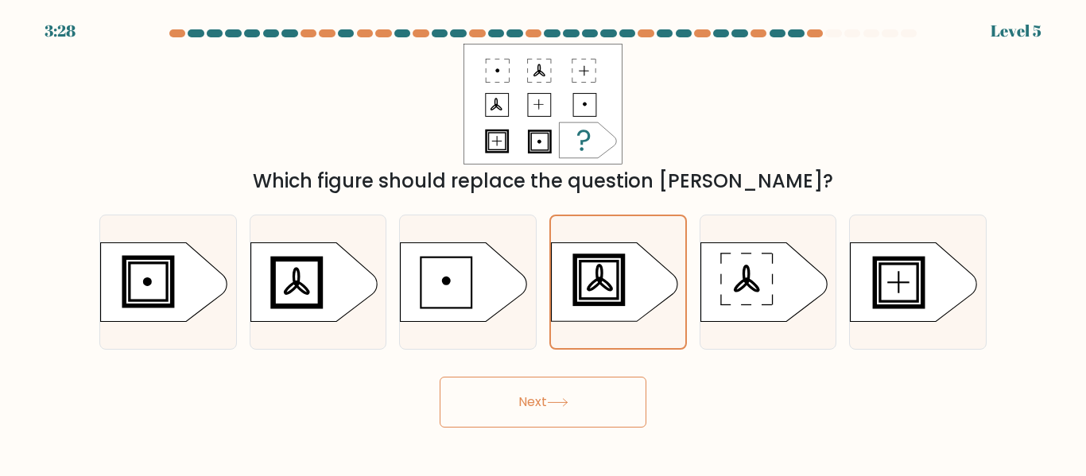
click at [549, 406] on button "Next" at bounding box center [543, 402] width 207 height 51
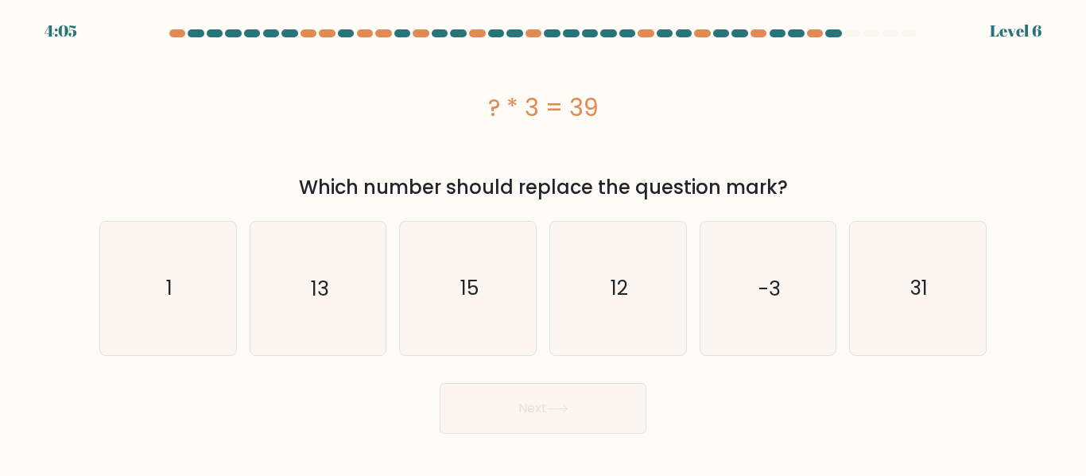
click at [312, 293] on text "13" at bounding box center [319, 288] width 17 height 28
click at [543, 243] on input "b. 13" at bounding box center [543, 241] width 1 height 4
radio input "true"
click at [528, 414] on button "Next" at bounding box center [543, 408] width 207 height 51
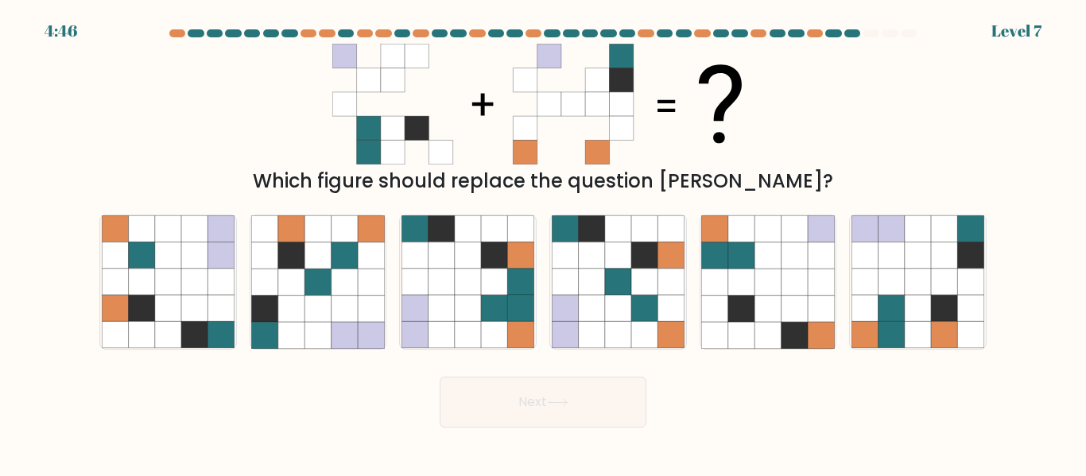
click at [899, 289] on icon at bounding box center [892, 282] width 26 height 26
click at [544, 243] on input "f." at bounding box center [543, 241] width 1 height 4
radio input "true"
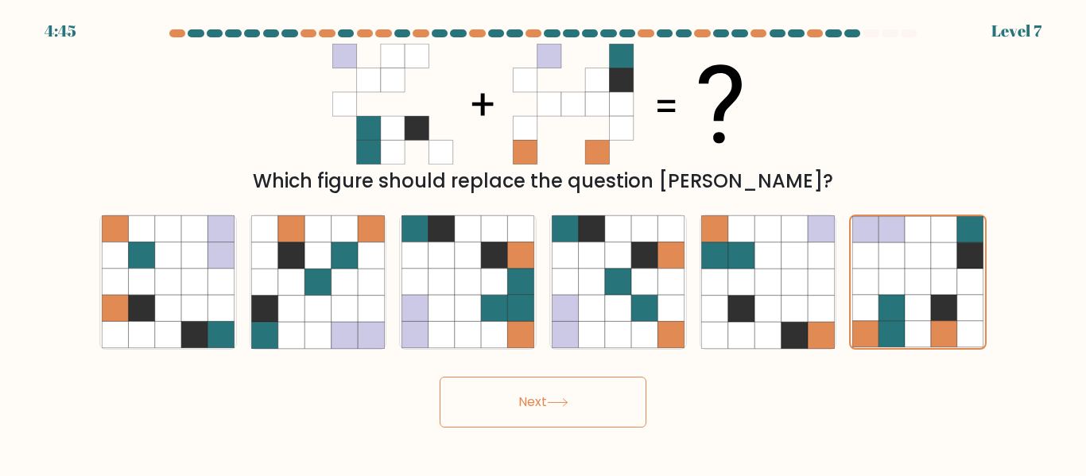
click at [569, 398] on icon at bounding box center [557, 402] width 21 height 9
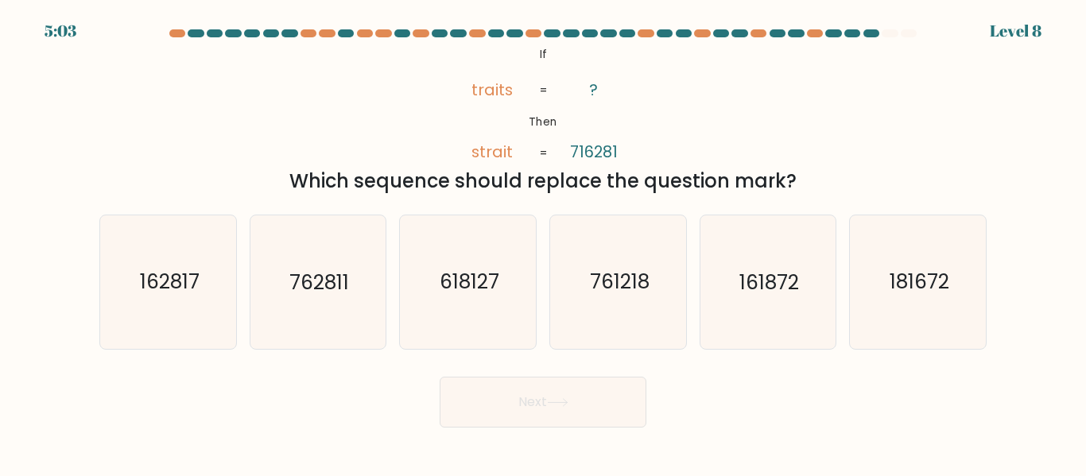
click at [195, 285] on text "162817" at bounding box center [169, 283] width 60 height 28
click at [543, 243] on input "a. 162817" at bounding box center [543, 241] width 1 height 4
radio input "true"
click at [603, 419] on button "Next" at bounding box center [543, 402] width 207 height 51
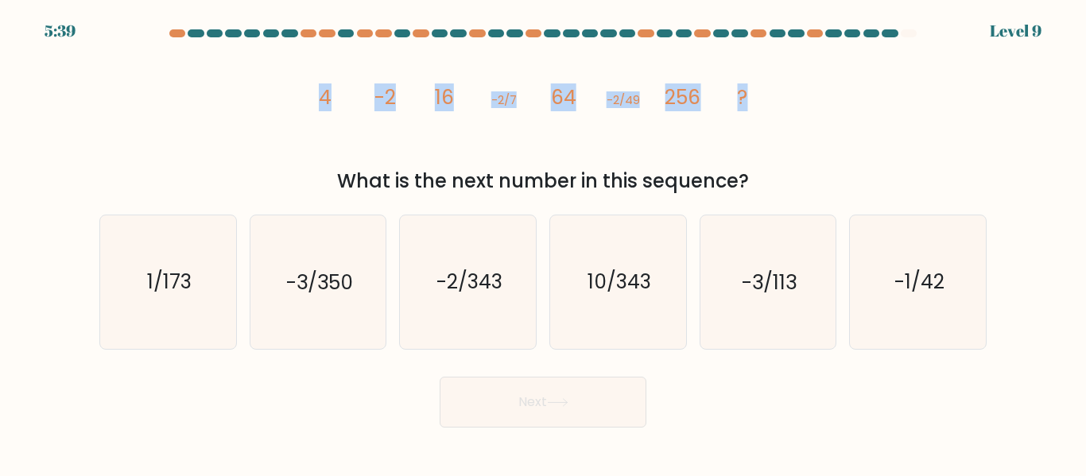
drag, startPoint x: 320, startPoint y: 88, endPoint x: 757, endPoint y: 111, distance: 437.2
click at [757, 111] on icon "image/svg+xml 4 -2 16 -2/7 64 -2/49 256 ?" at bounding box center [543, 104] width 477 height 121
copy g "4 -2 16 -2/7 64 -2/49 256 ?"
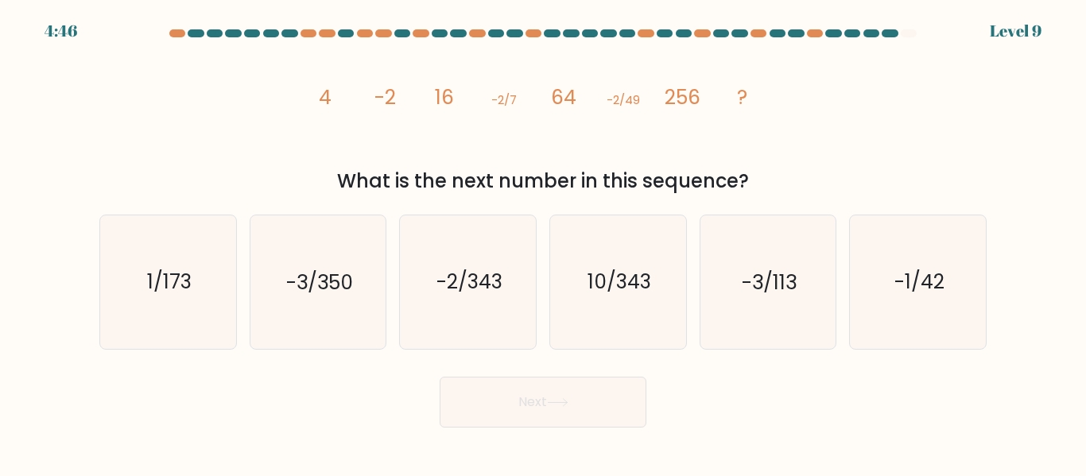
click at [479, 293] on text "-2/343" at bounding box center [470, 283] width 66 height 28
click at [543, 243] on input "c. -2/343" at bounding box center [543, 241] width 1 height 4
radio input "true"
click at [561, 417] on button "Next" at bounding box center [543, 402] width 207 height 51
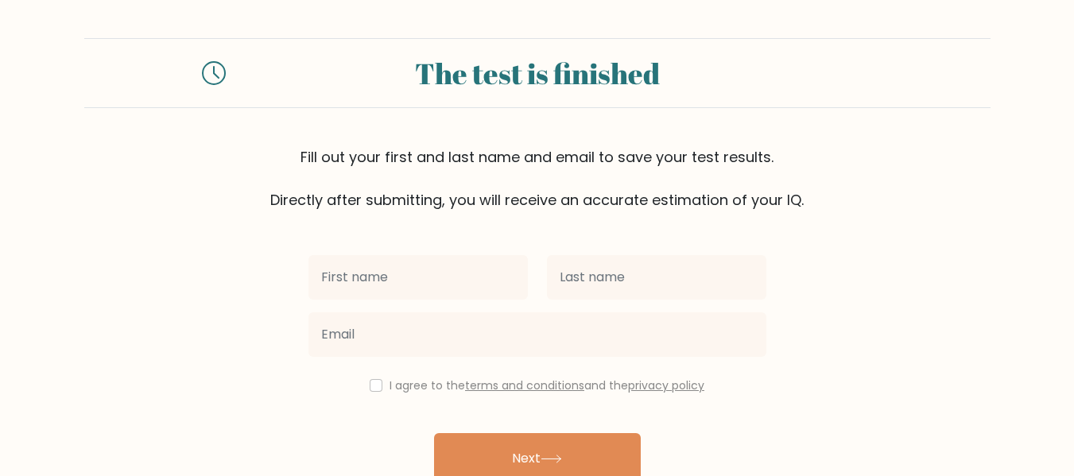
scroll to position [82, 0]
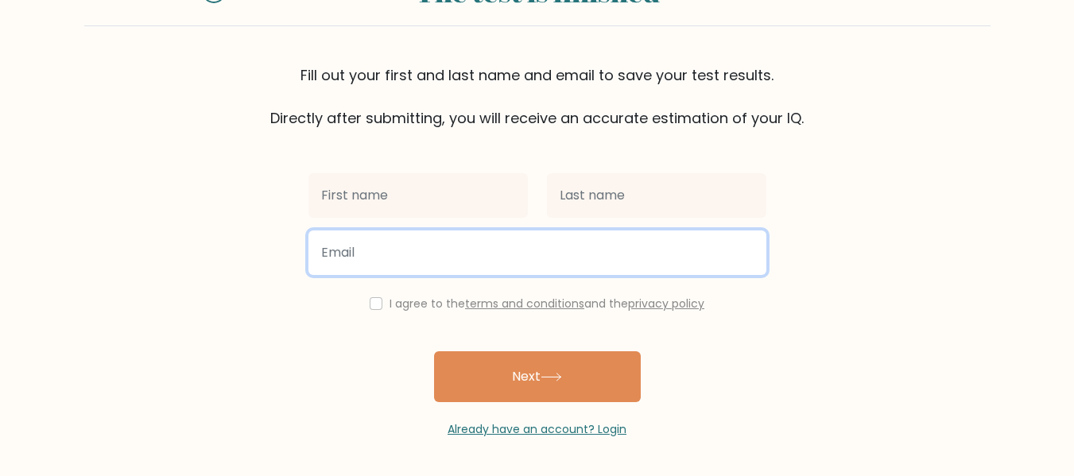
click at [469, 260] on input "email" at bounding box center [538, 253] width 458 height 45
type input "nimrodyegon18@gmail.com"
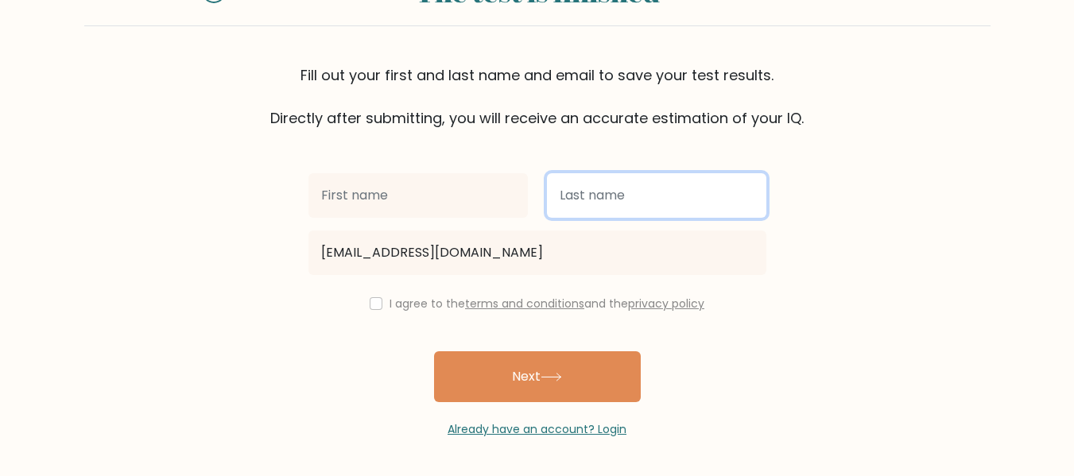
click at [669, 184] on input "text" at bounding box center [656, 195] width 219 height 45
type input "Yegon"
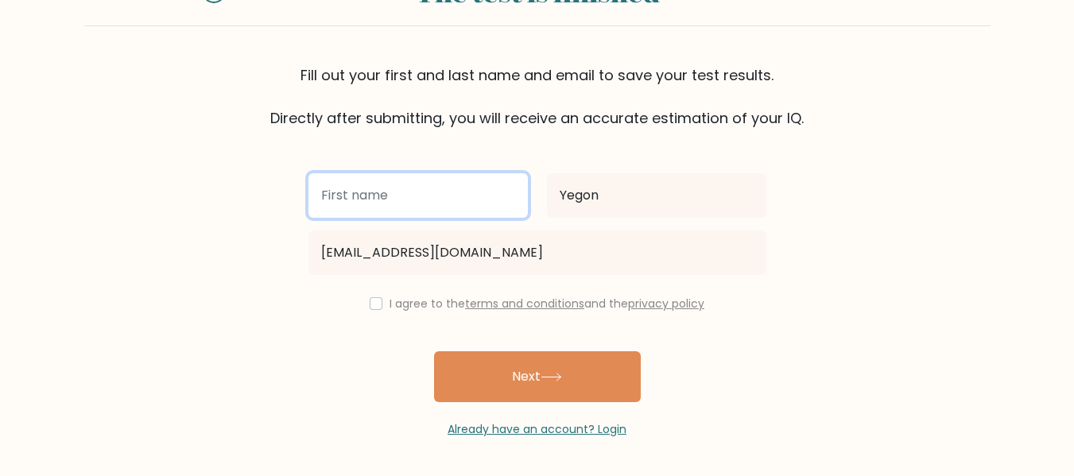
click at [401, 186] on input "text" at bounding box center [418, 195] width 219 height 45
type input "Nimrod"
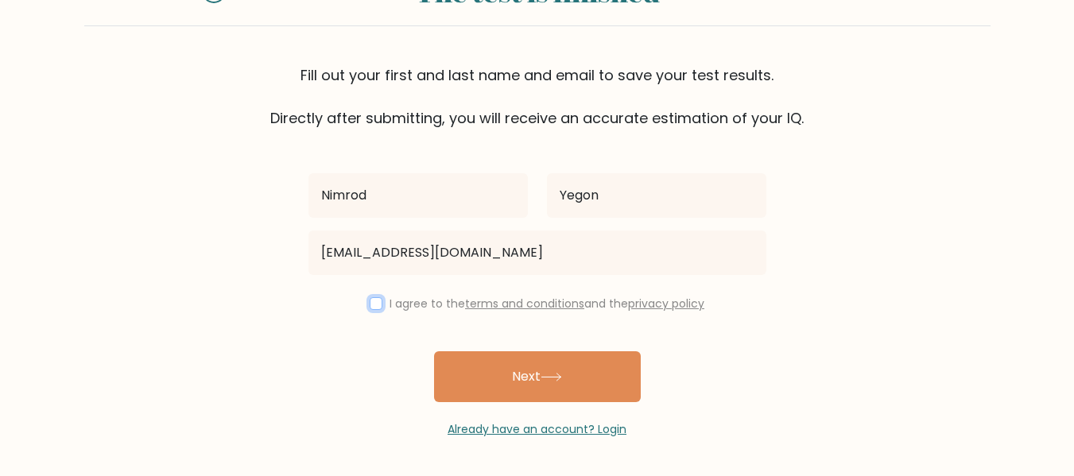
click at [372, 306] on input "checkbox" at bounding box center [376, 303] width 13 height 13
checkbox input "true"
click at [558, 375] on icon at bounding box center [551, 377] width 21 height 9
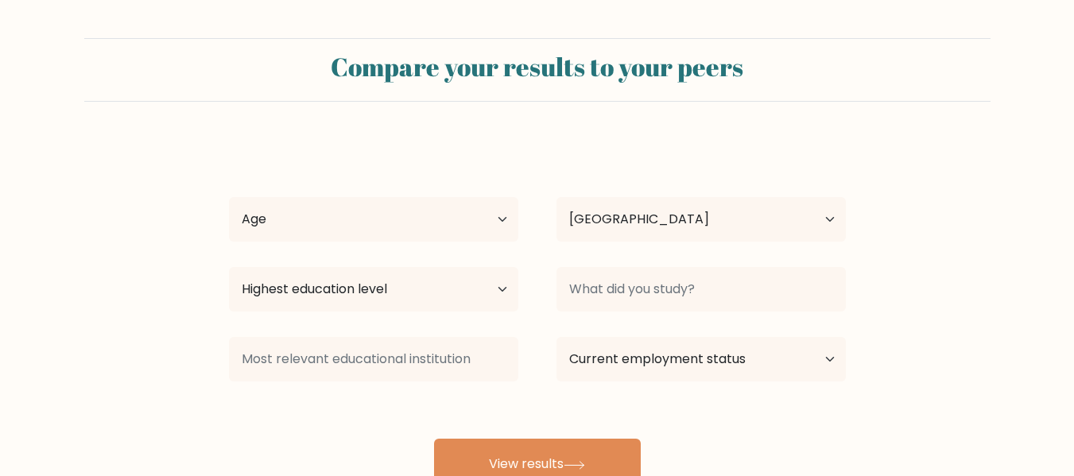
select select "KE"
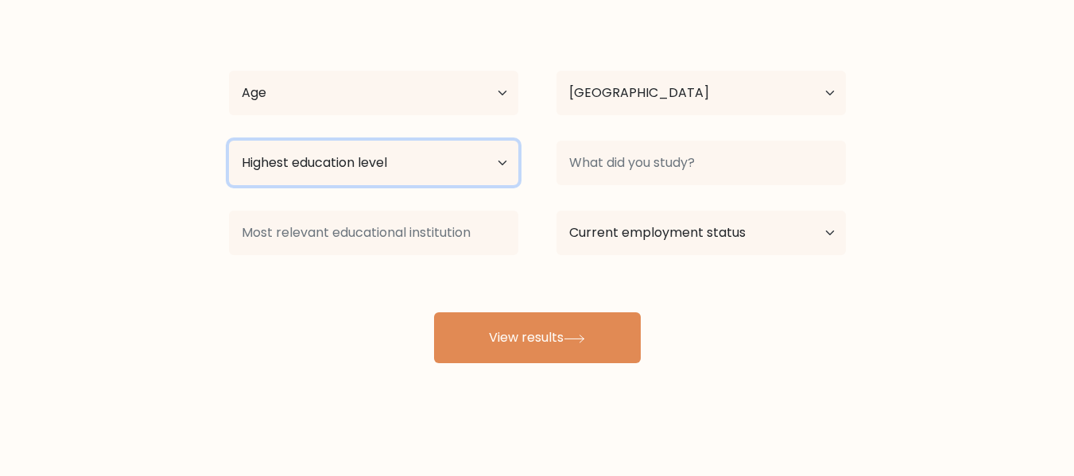
click at [479, 160] on select "Highest education level No schooling Primary Lower Secondary Upper Secondary Oc…" at bounding box center [373, 163] width 289 height 45
select select "bachelors_degree"
click at [229, 141] on select "Highest education level No schooling Primary Lower Secondary Upper Secondary Oc…" at bounding box center [373, 163] width 289 height 45
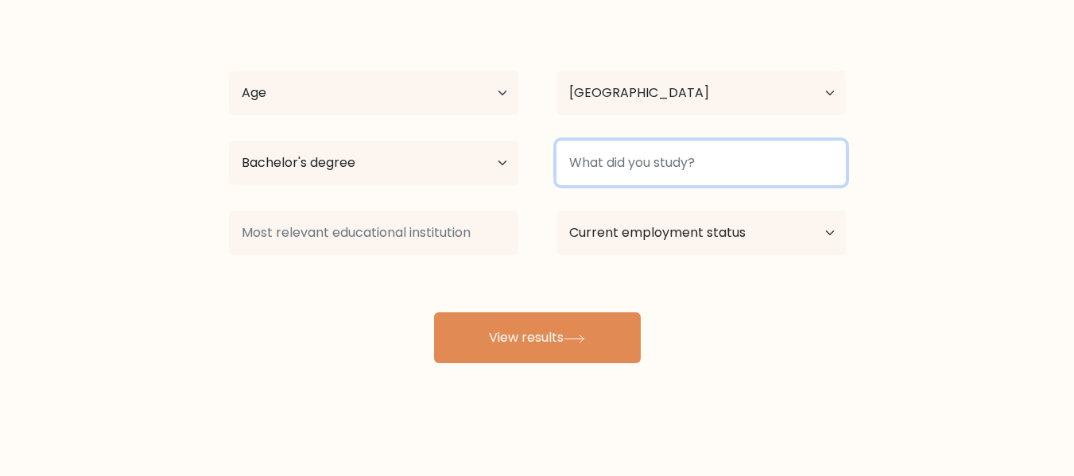
click at [723, 155] on input at bounding box center [701, 163] width 289 height 45
type input "Karatina University"
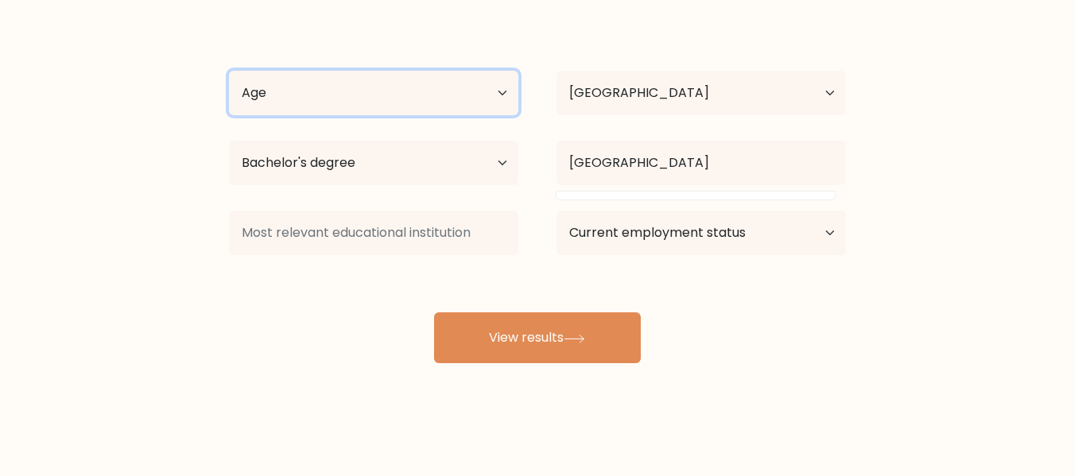
click at [357, 80] on select "Age Under 18 years old 18-24 years old 25-34 years old 35-44 years old 45-54 ye…" at bounding box center [373, 93] width 289 height 45
select select "25_34"
click at [229, 71] on select "Age Under 18 years old 18-24 years old 25-34 years old 35-44 years old 45-54 ye…" at bounding box center [373, 93] width 289 height 45
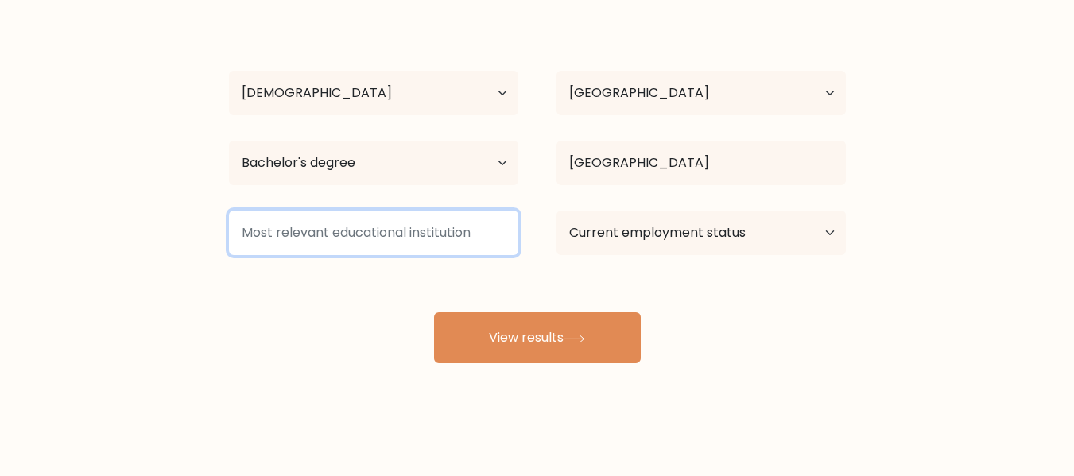
click at [375, 239] on input at bounding box center [373, 233] width 289 height 45
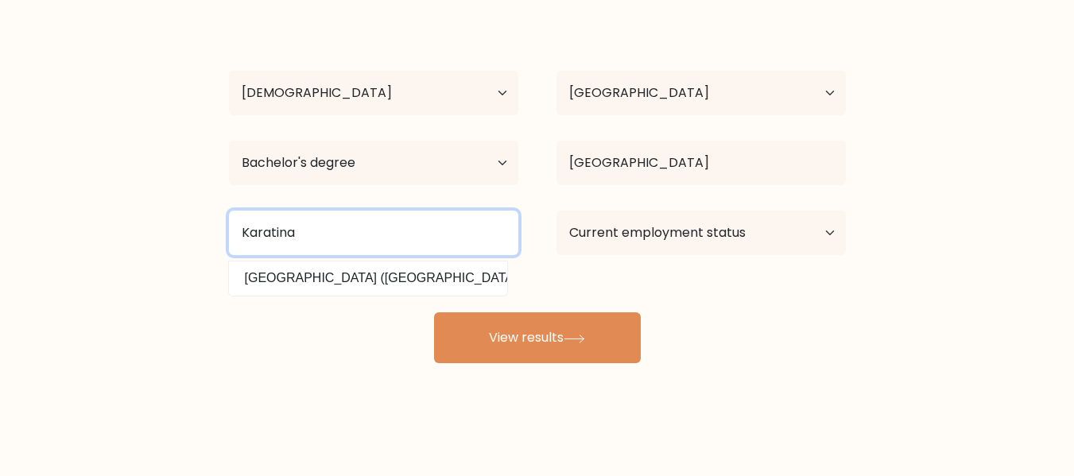
type input "Karatina"
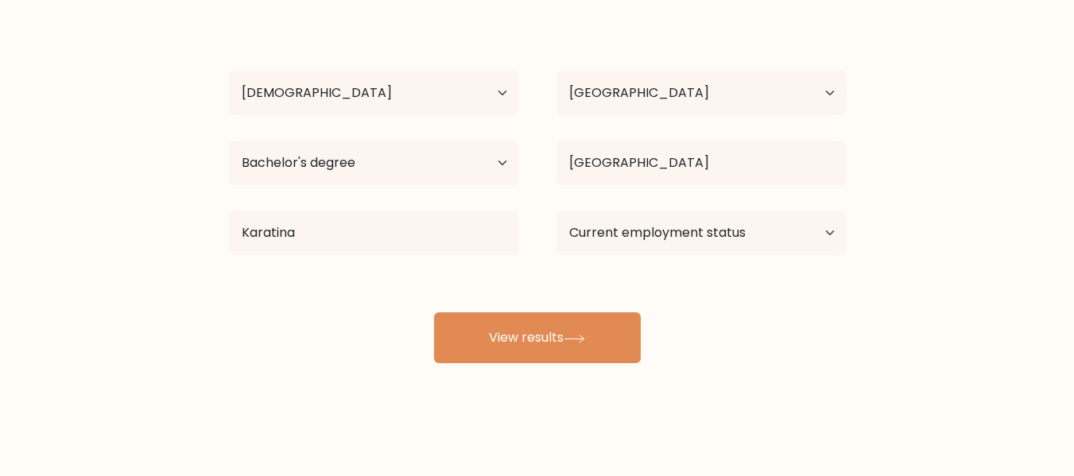
click at [365, 280] on div "Nimrod Yegon Age Under 18 years old 18-24 years old 25-34 years old 35-44 years…" at bounding box center [537, 189] width 636 height 350
click at [771, 243] on select "Current employment status Employed Student Retired Other / prefer not to answer" at bounding box center [701, 233] width 289 height 45
select select "other"
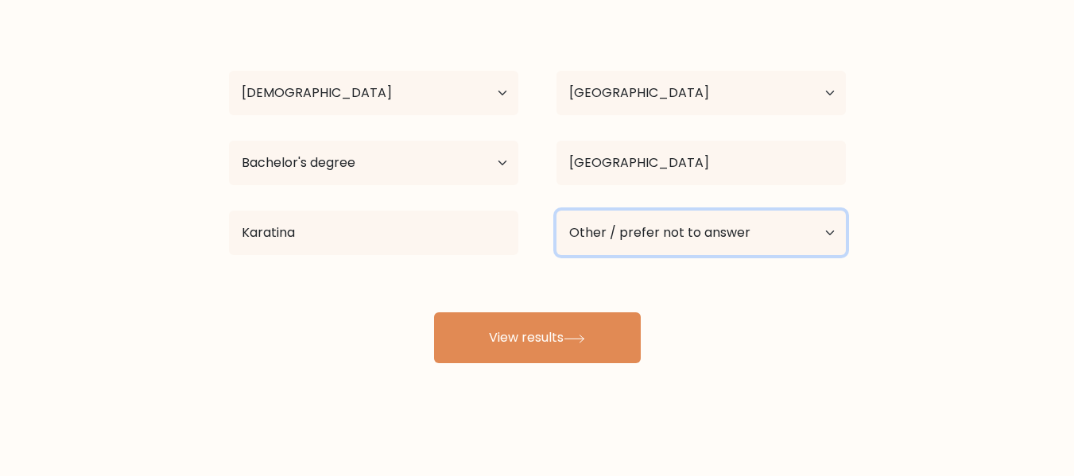
click at [557, 211] on select "Current employment status Employed Student Retired Other / prefer not to answer" at bounding box center [701, 233] width 289 height 45
click at [574, 328] on button "View results" at bounding box center [537, 338] width 207 height 51
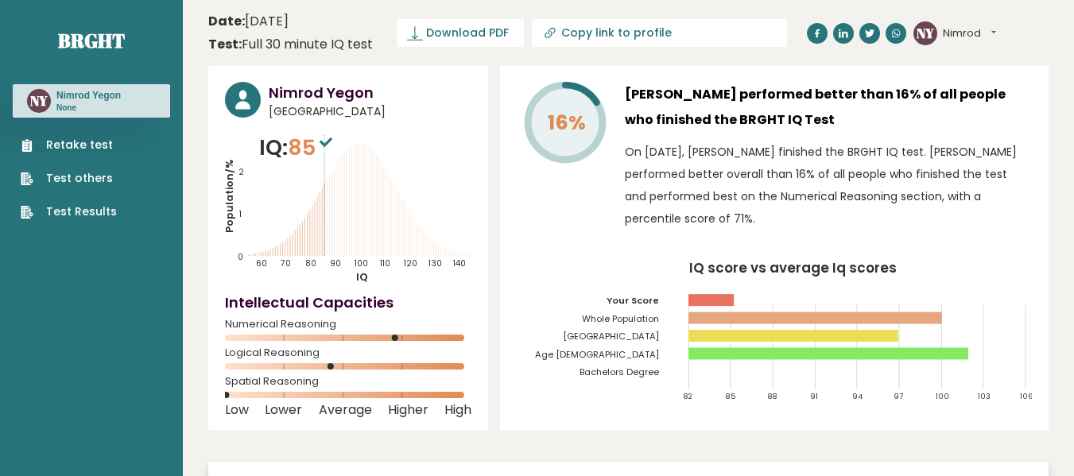
click at [91, 138] on link "Retake test" at bounding box center [69, 145] width 96 height 17
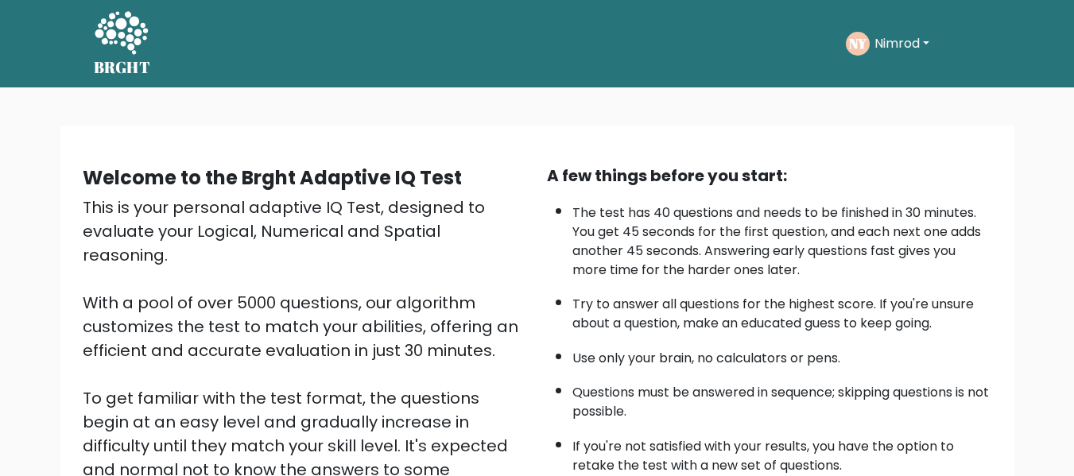
scroll to position [252, 0]
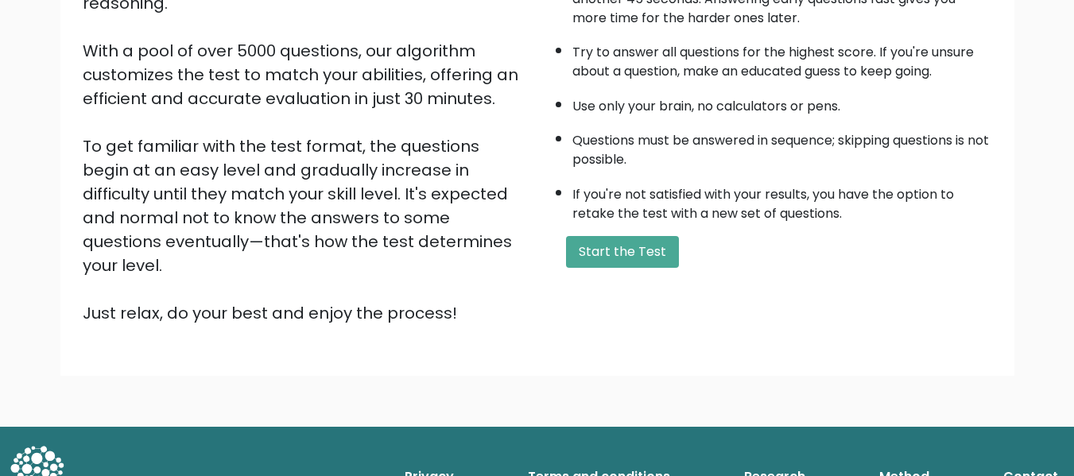
click at [631, 245] on button "Start the Test" at bounding box center [622, 252] width 113 height 32
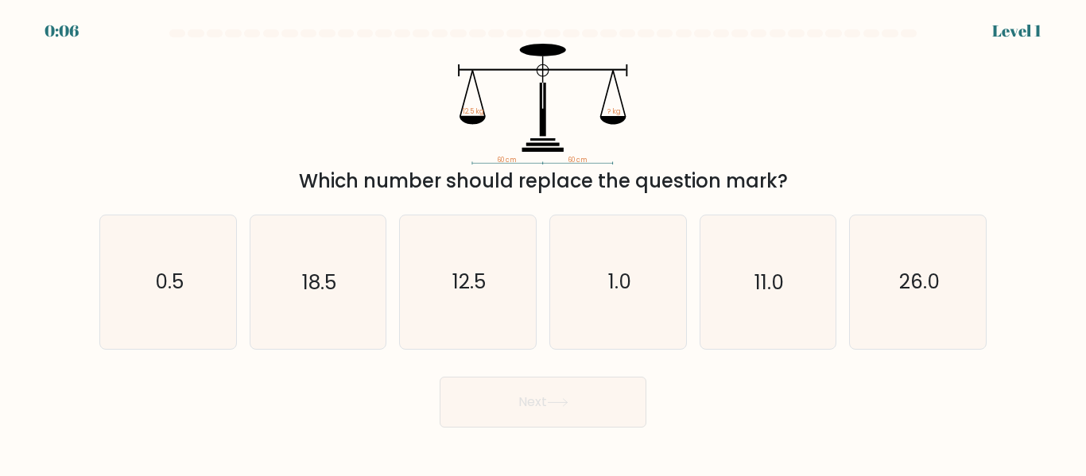
click at [470, 294] on text "12.5" at bounding box center [468, 283] width 33 height 28
click at [543, 243] on input "c. 12.5" at bounding box center [543, 241] width 1 height 4
radio input "true"
click at [515, 398] on button "Next" at bounding box center [543, 402] width 207 height 51
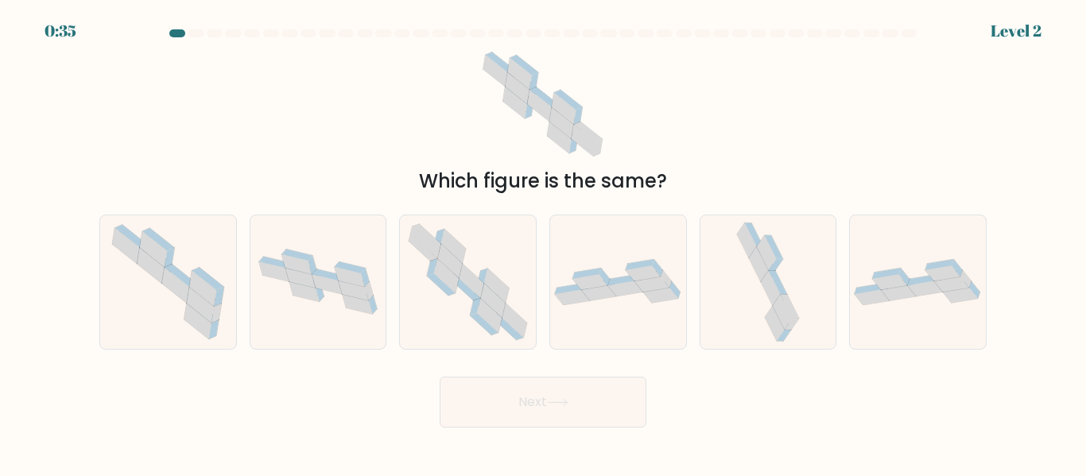
click at [472, 274] on icon at bounding box center [472, 281] width 25 height 34
click at [543, 243] on input "c." at bounding box center [543, 241] width 1 height 4
radio input "true"
click at [538, 402] on button "Next" at bounding box center [543, 402] width 207 height 51
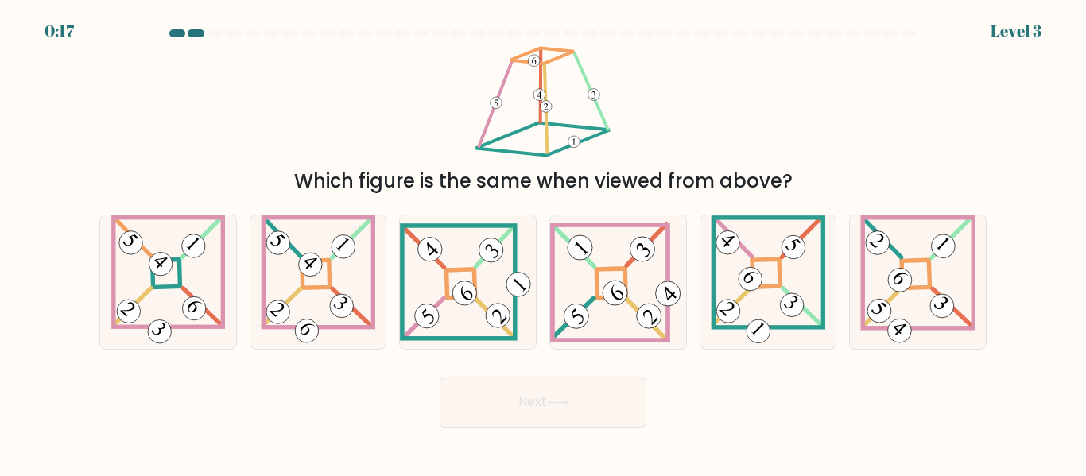
click at [440, 270] on icon at bounding box center [468, 281] width 136 height 117
click at [543, 243] on input "c." at bounding box center [543, 241] width 1 height 4
radio input "true"
click at [528, 390] on button "Next" at bounding box center [543, 402] width 207 height 51
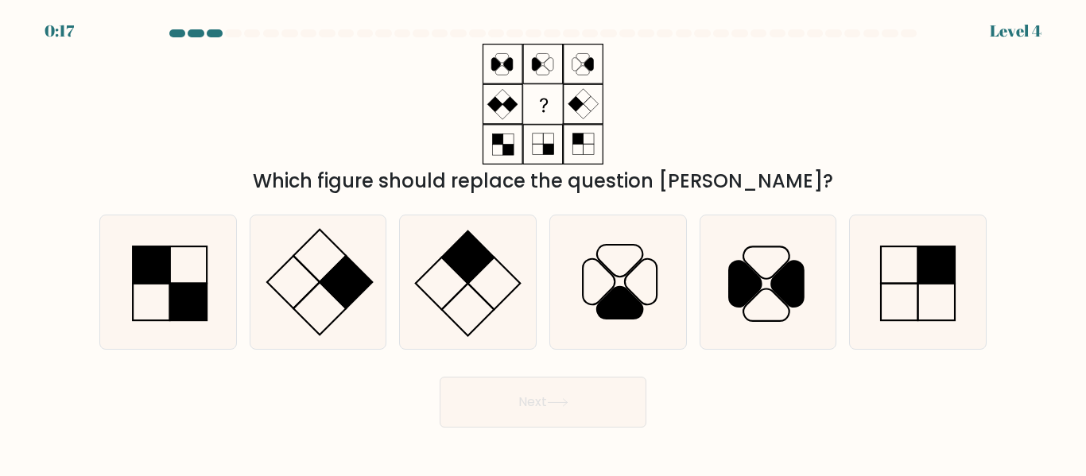
click at [871, 302] on icon at bounding box center [918, 282] width 133 height 133
click at [544, 243] on input "f." at bounding box center [543, 241] width 1 height 4
radio input "true"
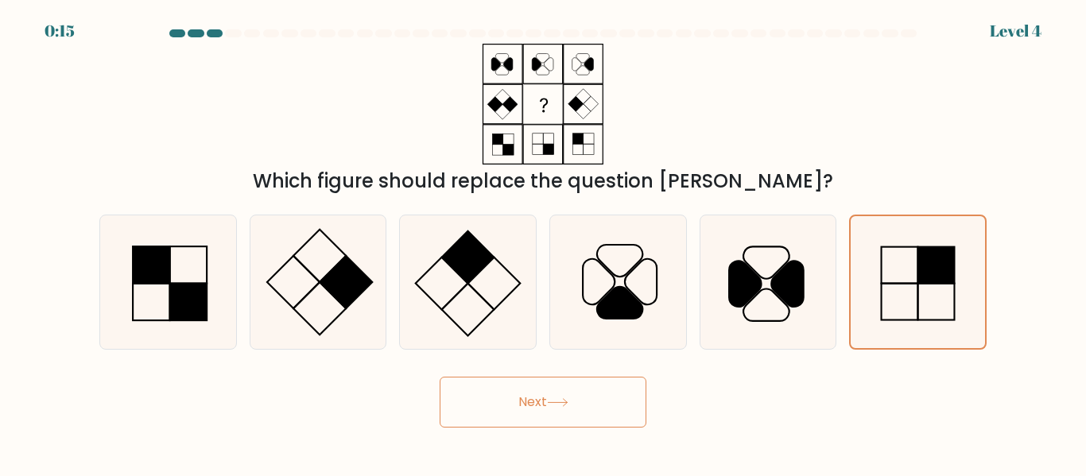
click at [573, 412] on button "Next" at bounding box center [543, 402] width 207 height 51
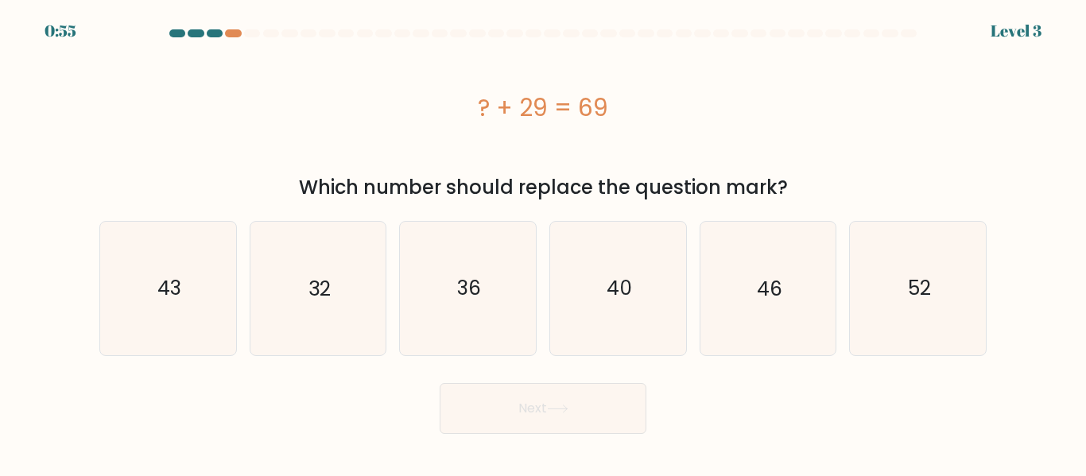
click at [631, 286] on text "40" at bounding box center [619, 288] width 25 height 28
click at [544, 243] on input "d. 40" at bounding box center [543, 241] width 1 height 4
radio input "true"
click at [556, 388] on button "Next" at bounding box center [543, 408] width 207 height 51
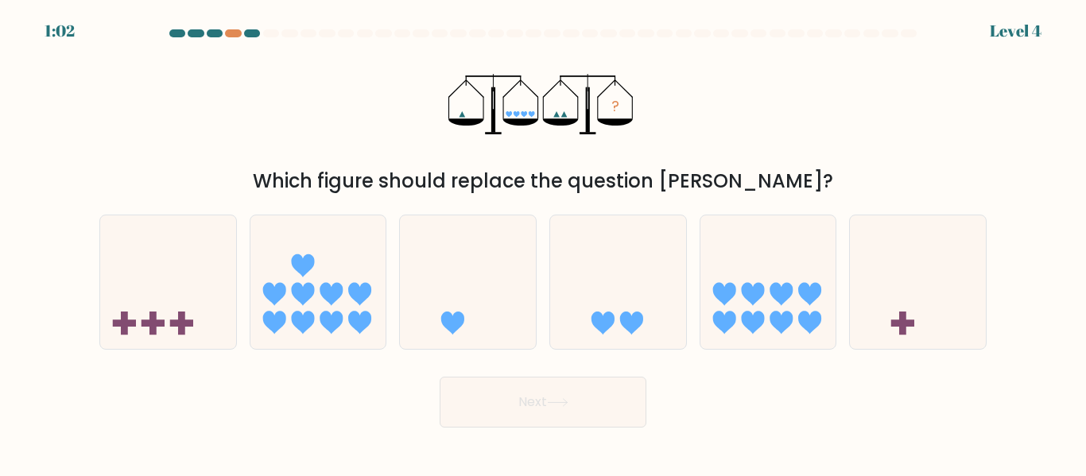
click at [771, 280] on icon at bounding box center [769, 282] width 136 height 112
click at [544, 243] on input "e." at bounding box center [543, 241] width 1 height 4
radio input "true"
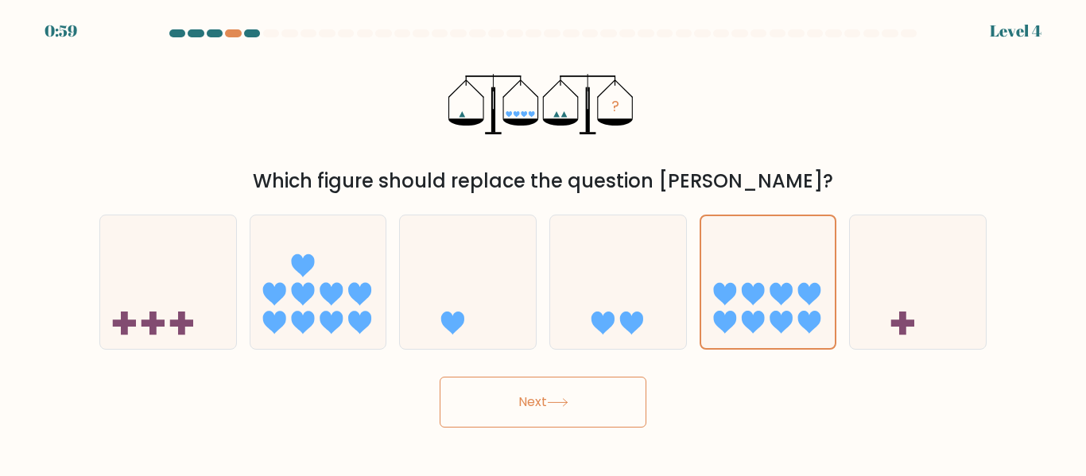
click at [553, 403] on icon at bounding box center [557, 402] width 21 height 9
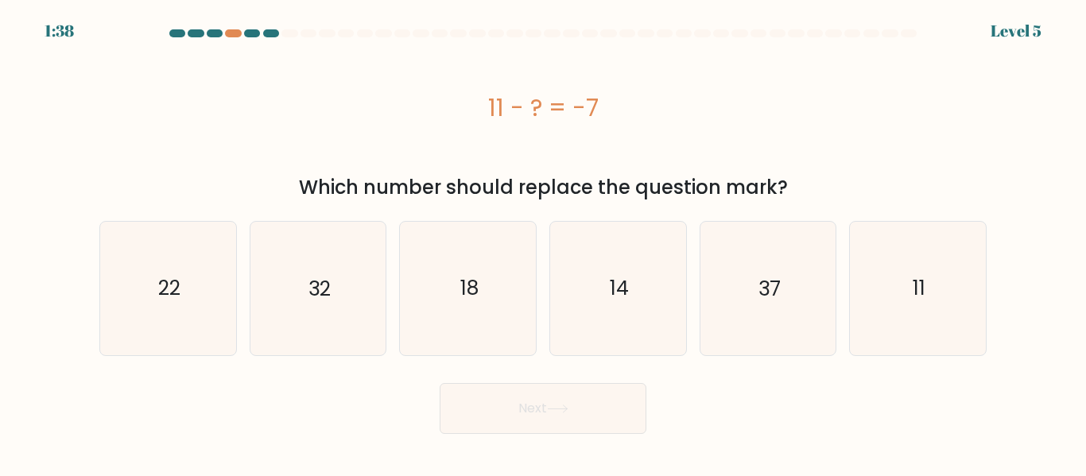
click at [497, 286] on icon "18" at bounding box center [468, 288] width 133 height 133
click at [543, 243] on input "c. 18" at bounding box center [543, 241] width 1 height 4
radio input "true"
click at [554, 413] on icon at bounding box center [557, 409] width 21 height 9
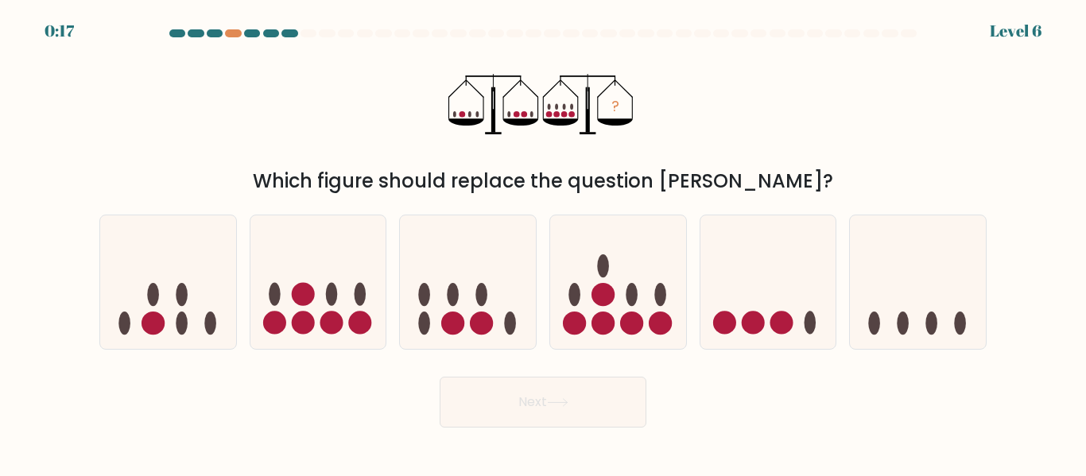
click at [596, 285] on circle at bounding box center [603, 294] width 23 height 23
click at [544, 243] on input "d." at bounding box center [543, 241] width 1 height 4
radio input "true"
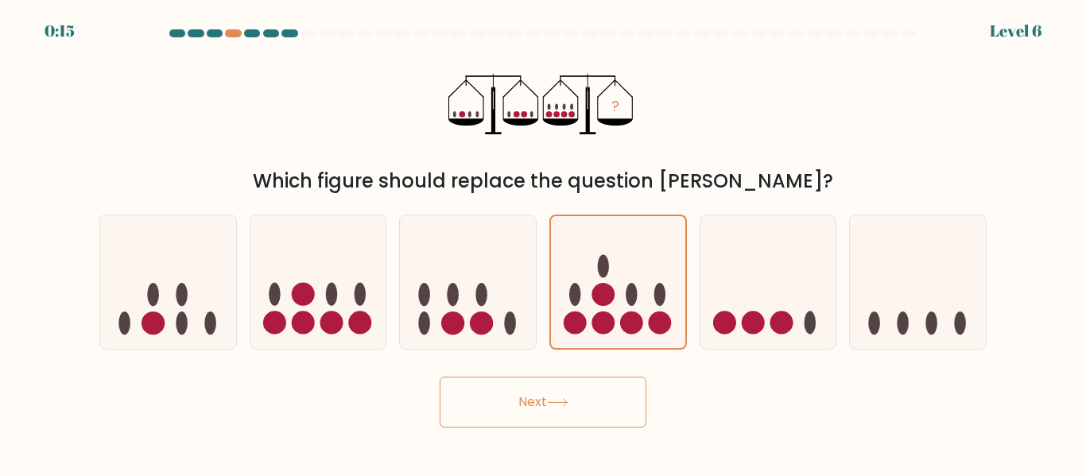
click at [536, 404] on button "Next" at bounding box center [543, 402] width 207 height 51
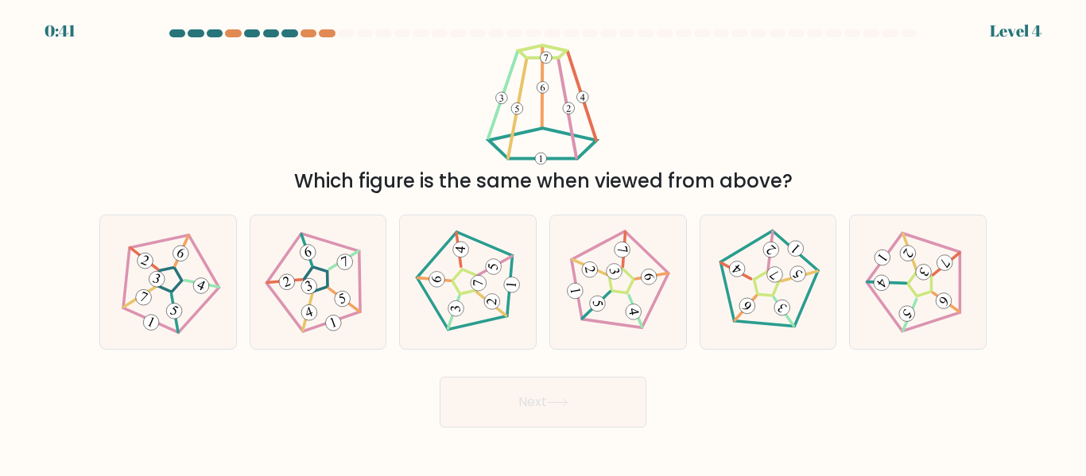
click at [492, 313] on icon at bounding box center [468, 282] width 107 height 107
click at [543, 243] on input "c." at bounding box center [543, 241] width 1 height 4
radio input "true"
click at [554, 393] on button "Next" at bounding box center [543, 402] width 207 height 51
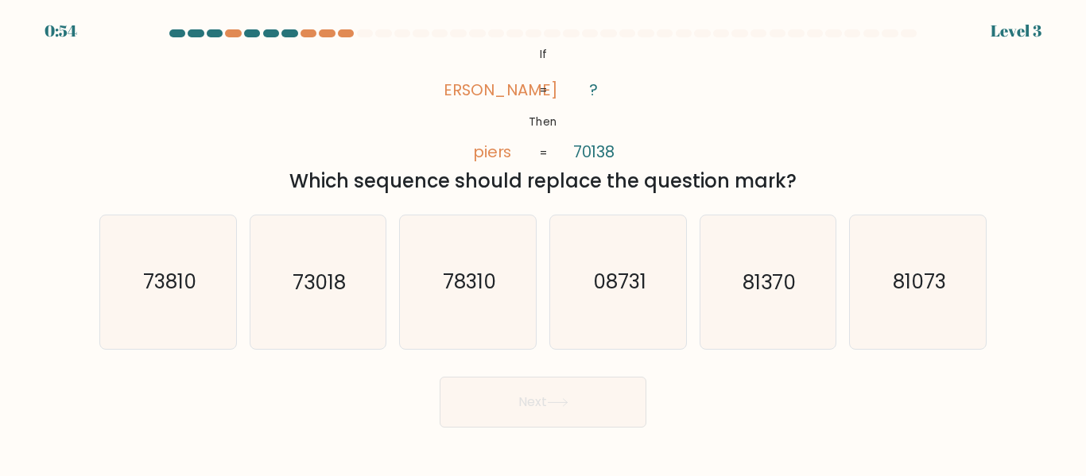
click at [352, 291] on icon "73018" at bounding box center [317, 282] width 133 height 133
click at [543, 243] on input "b. 73018" at bounding box center [543, 241] width 1 height 4
radio input "true"
click at [557, 398] on icon at bounding box center [557, 402] width 21 height 9
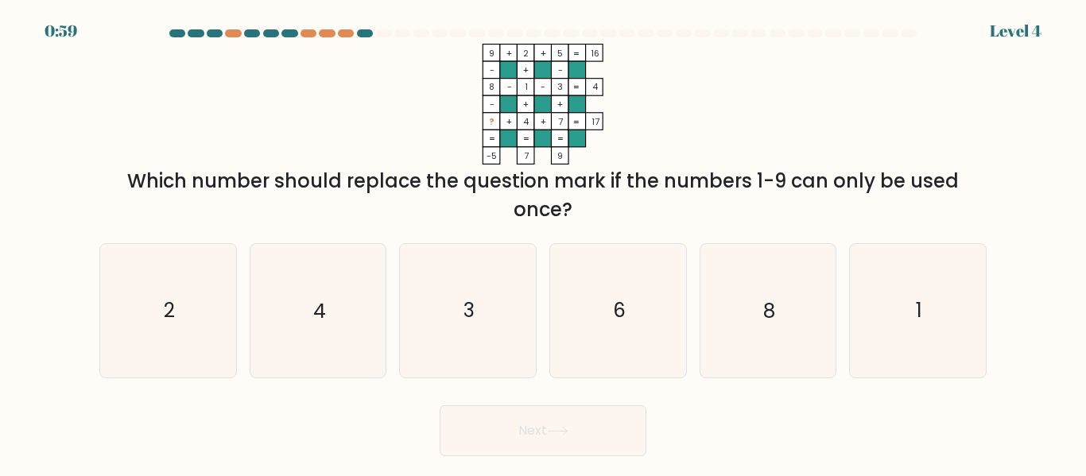
click at [653, 312] on icon "6" at bounding box center [618, 310] width 133 height 133
click at [544, 243] on input "d. 6" at bounding box center [543, 241] width 1 height 4
radio input "true"
click at [549, 425] on button "Next" at bounding box center [543, 431] width 207 height 51
click at [546, 428] on button "Next" at bounding box center [543, 431] width 207 height 51
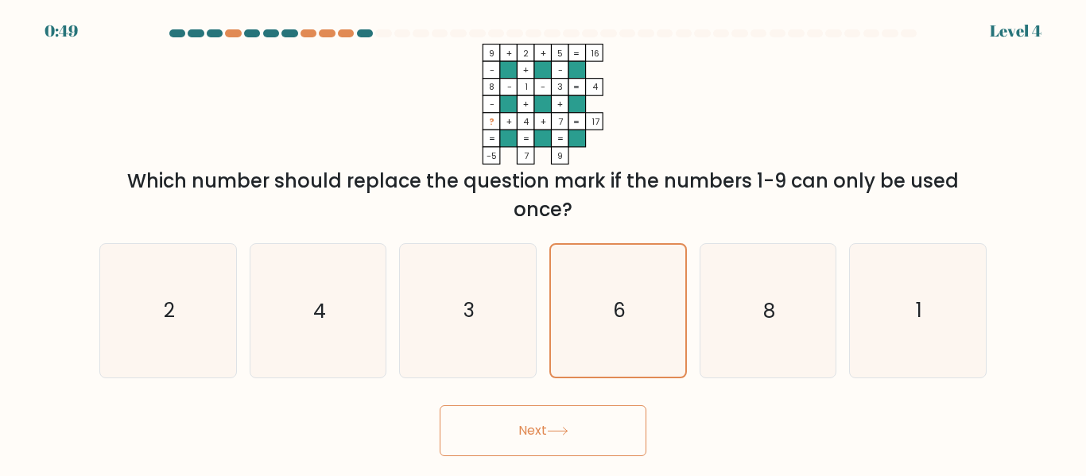
click at [528, 424] on button "Next" at bounding box center [543, 431] width 207 height 51
click at [567, 431] on icon at bounding box center [557, 431] width 19 height 7
click at [527, 424] on button "Next" at bounding box center [543, 431] width 207 height 51
click at [522, 438] on button "Next" at bounding box center [543, 431] width 207 height 51
click at [520, 433] on button "Next" at bounding box center [543, 431] width 207 height 51
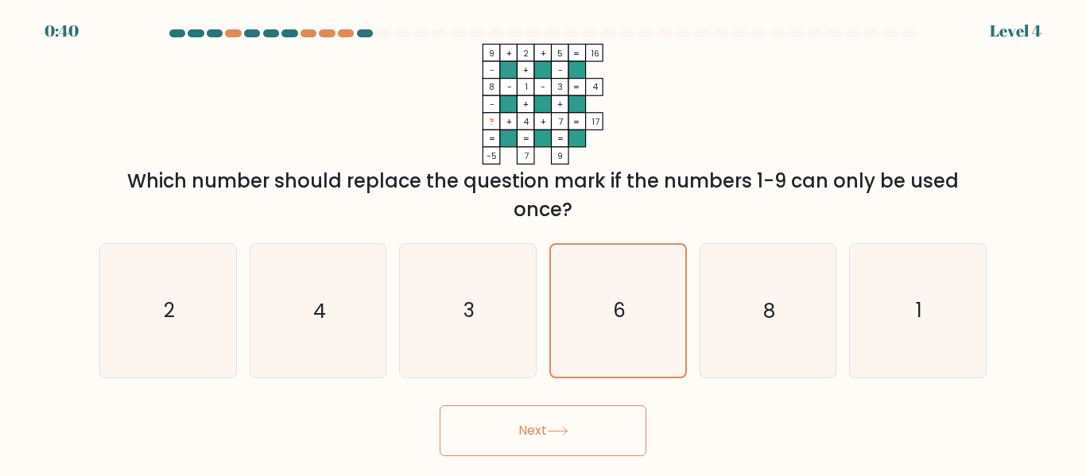
click at [562, 433] on icon at bounding box center [557, 431] width 21 height 9
click at [610, 299] on icon "6" at bounding box center [618, 310] width 131 height 131
click at [544, 243] on input "d. 6" at bounding box center [543, 241] width 1 height 4
click at [633, 308] on icon "6" at bounding box center [618, 310] width 131 height 131
click at [544, 243] on input "d. 6" at bounding box center [543, 241] width 1 height 4
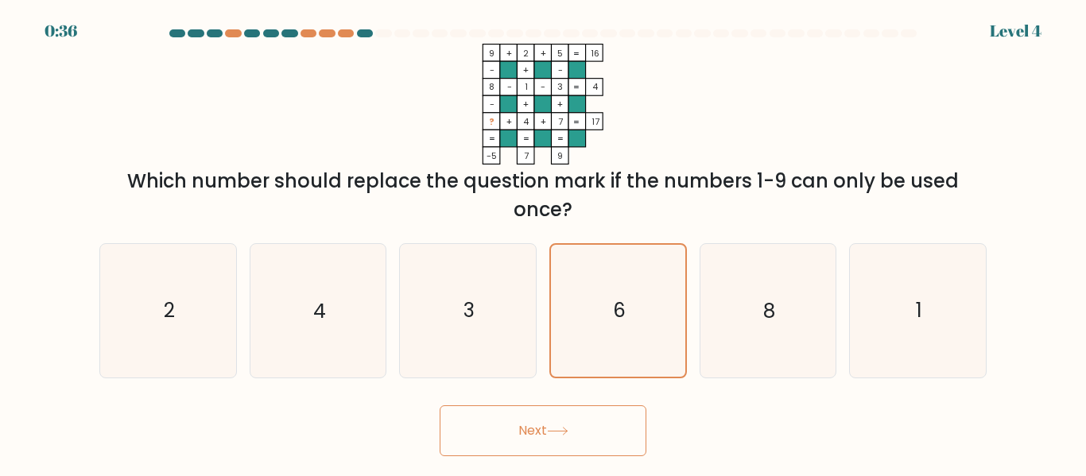
click at [633, 308] on icon "6" at bounding box center [618, 310] width 131 height 131
click at [544, 243] on input "d. 6" at bounding box center [543, 241] width 1 height 4
click at [633, 308] on icon "6" at bounding box center [618, 310] width 131 height 131
click at [544, 243] on input "d. 6" at bounding box center [543, 241] width 1 height 4
click at [616, 345] on icon "6" at bounding box center [618, 310] width 131 height 131
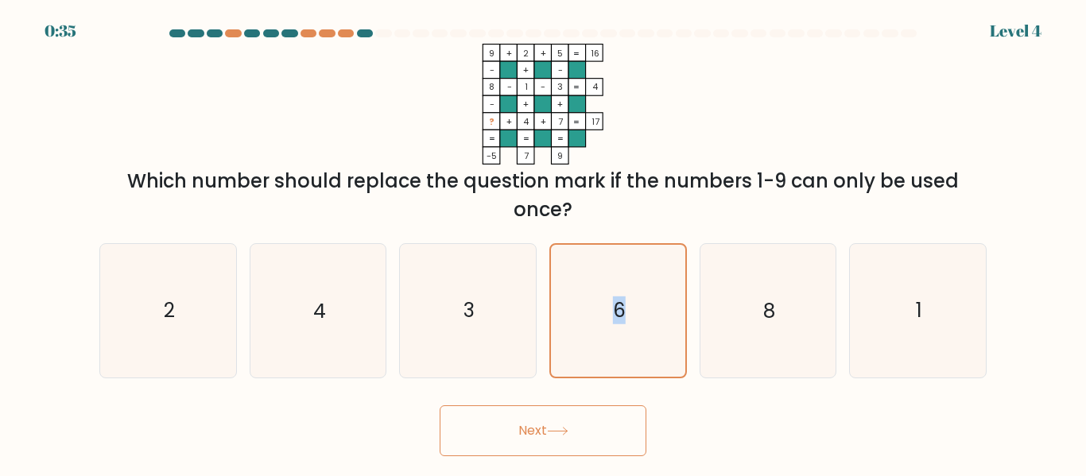
click at [544, 243] on input "d. 6" at bounding box center [543, 241] width 1 height 4
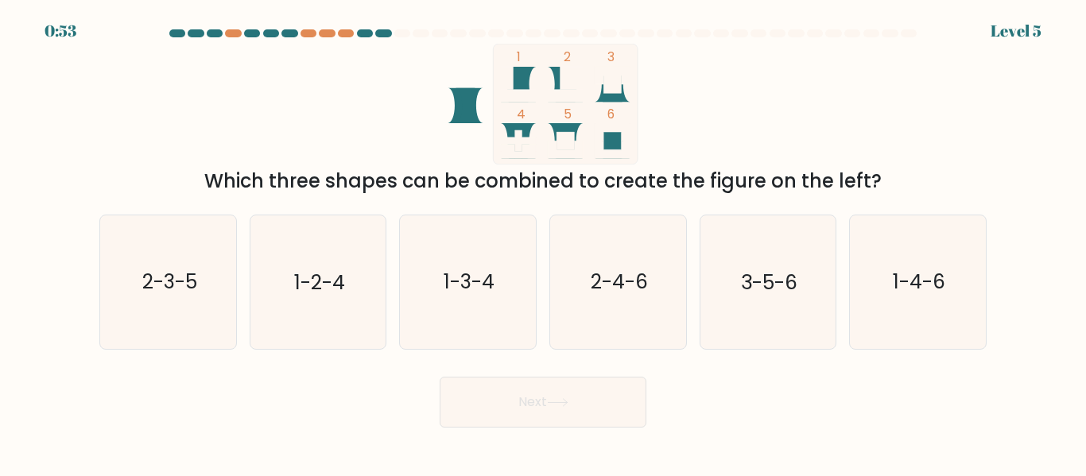
click at [790, 296] on text "3-5-6" at bounding box center [769, 283] width 56 height 28
click at [544, 243] on input "e. 3-5-6" at bounding box center [543, 241] width 1 height 4
radio input "true"
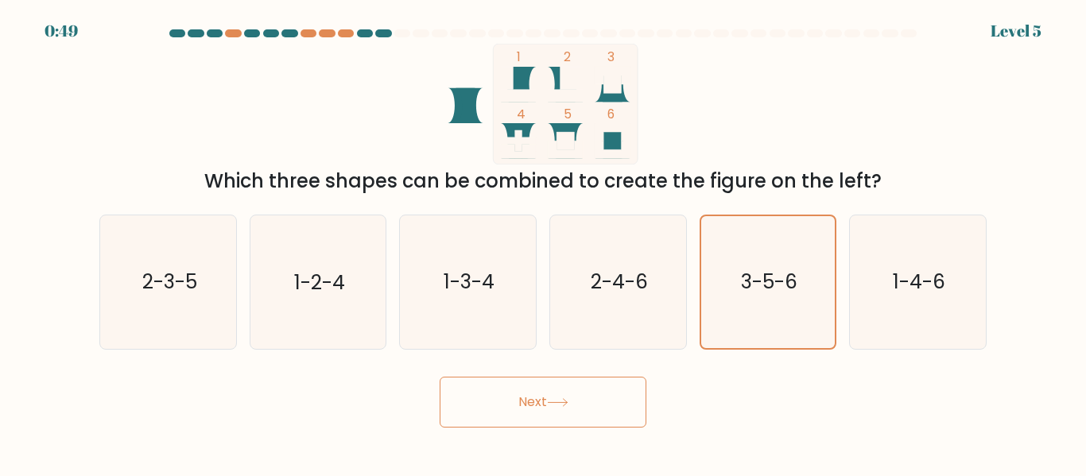
click at [495, 409] on button "Next" at bounding box center [543, 402] width 207 height 51
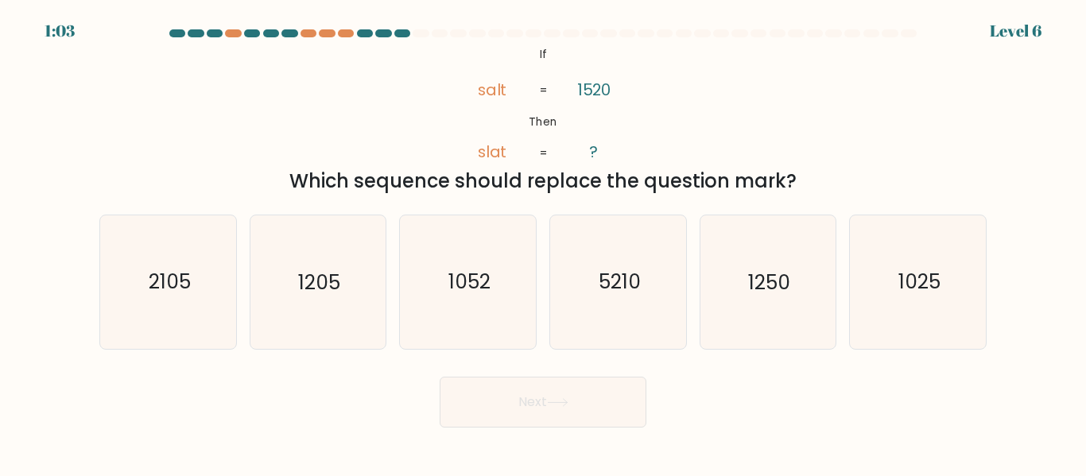
click at [761, 292] on text "1250" at bounding box center [769, 283] width 42 height 28
click at [544, 243] on input "e. 1250" at bounding box center [543, 241] width 1 height 4
radio input "true"
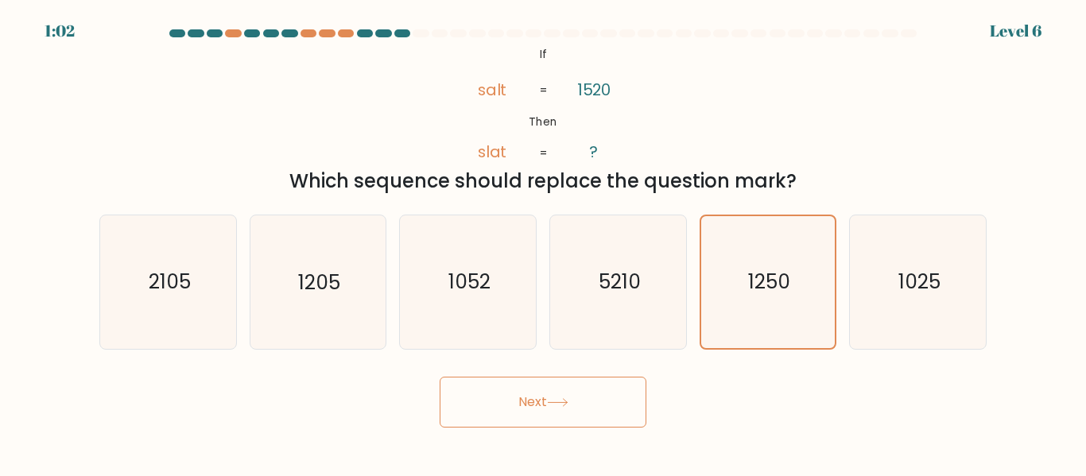
click at [530, 400] on button "Next" at bounding box center [543, 402] width 207 height 51
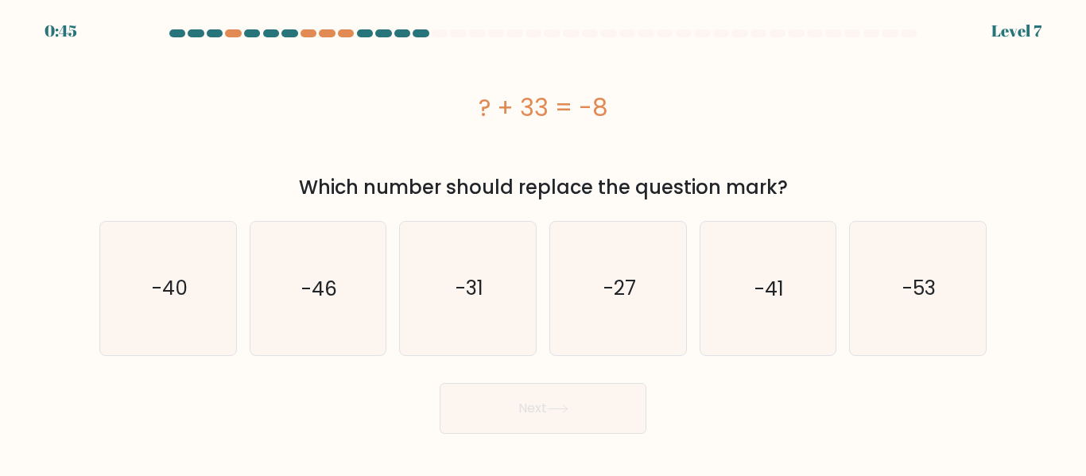
click at [798, 299] on icon "-41" at bounding box center [767, 288] width 133 height 133
click at [544, 243] on input "e. -41" at bounding box center [543, 241] width 1 height 4
radio input "true"
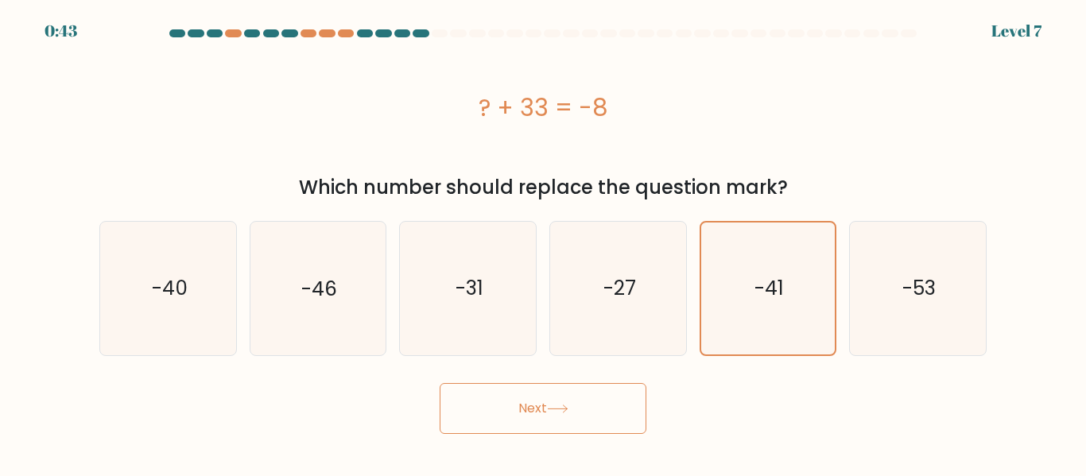
click at [529, 415] on button "Next" at bounding box center [543, 408] width 207 height 51
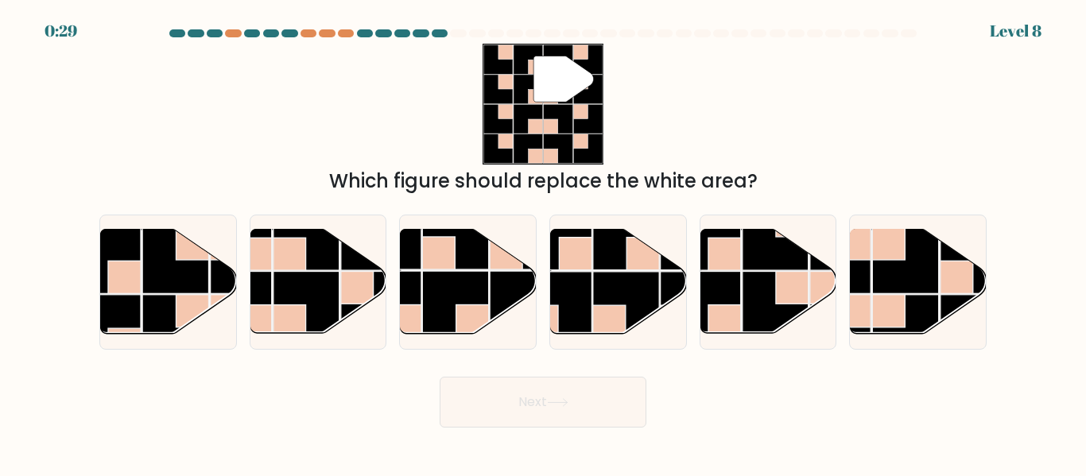
click at [285, 297] on rect at bounding box center [307, 305] width 66 height 66
click at [543, 243] on input "b." at bounding box center [543, 241] width 1 height 4
radio input "true"
click at [524, 397] on button "Next" at bounding box center [543, 402] width 207 height 51
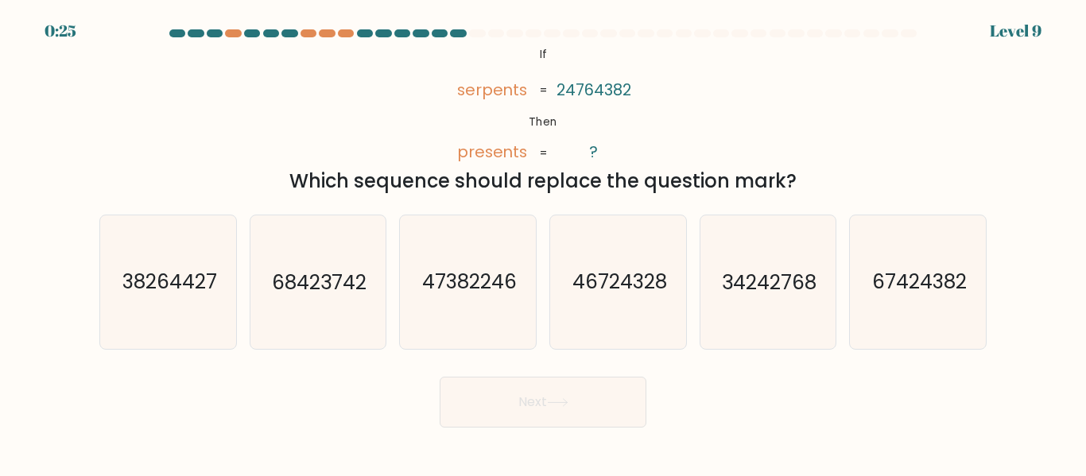
click at [913, 289] on text "67424382" at bounding box center [919, 283] width 95 height 28
click at [544, 243] on input "f. 67424382" at bounding box center [543, 241] width 1 height 4
radio input "true"
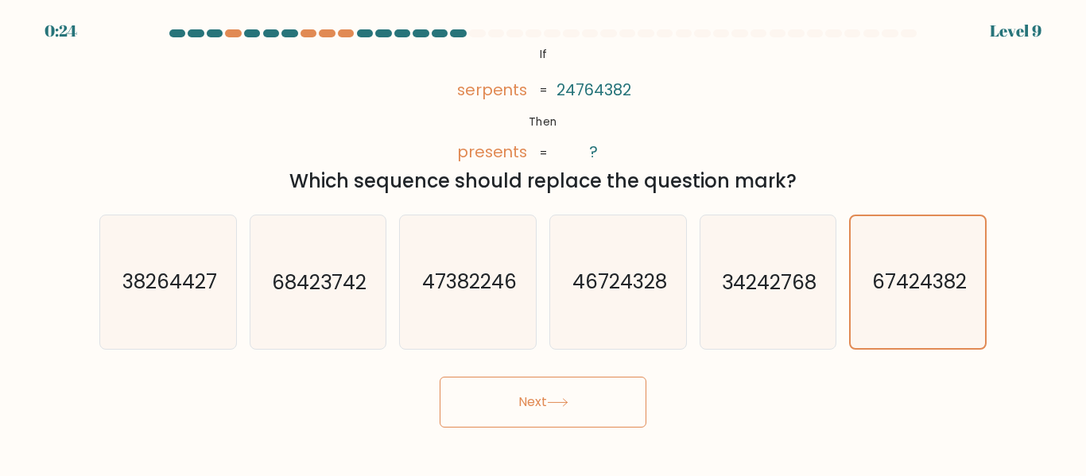
click at [484, 388] on button "Next" at bounding box center [543, 402] width 207 height 51
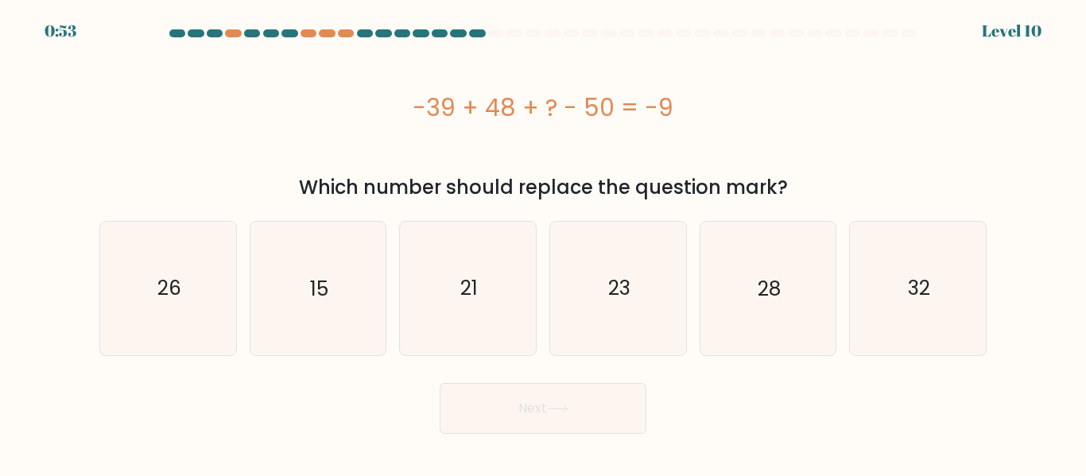
click at [933, 297] on icon "32" at bounding box center [918, 288] width 133 height 133
click at [544, 243] on input "f. 32" at bounding box center [543, 241] width 1 height 4
radio input "true"
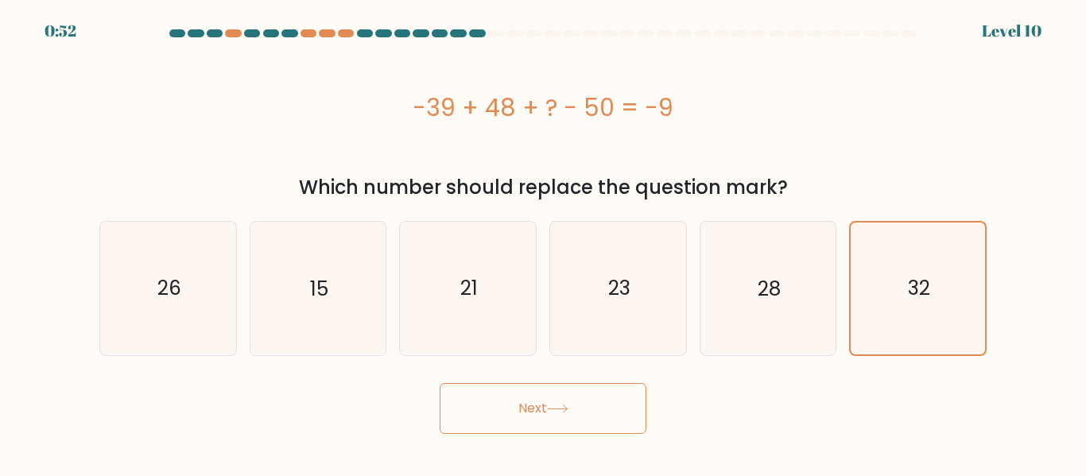
click at [521, 402] on button "Next" at bounding box center [543, 408] width 207 height 51
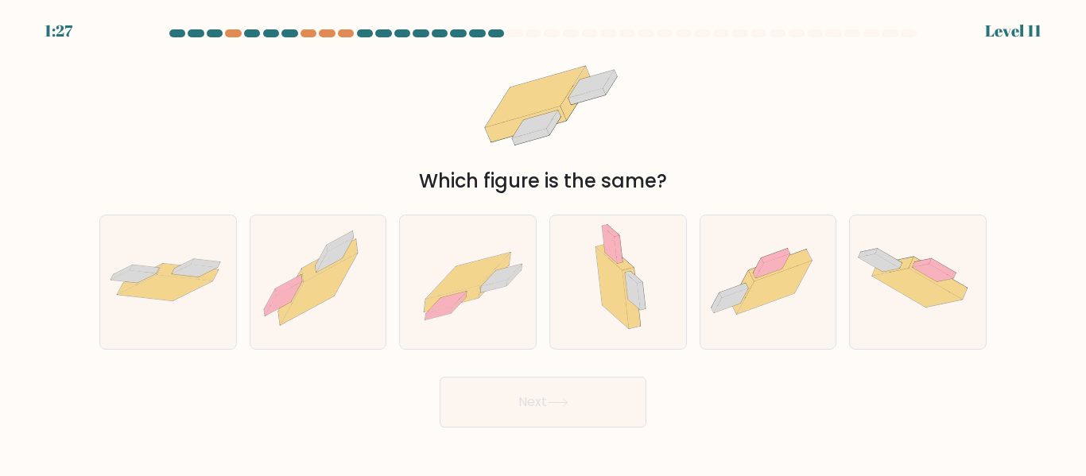
click at [157, 259] on icon at bounding box center [168, 282] width 136 height 56
click at [543, 243] on input "a." at bounding box center [543, 241] width 1 height 4
radio input "true"
click at [537, 394] on button "Next" at bounding box center [543, 402] width 207 height 51
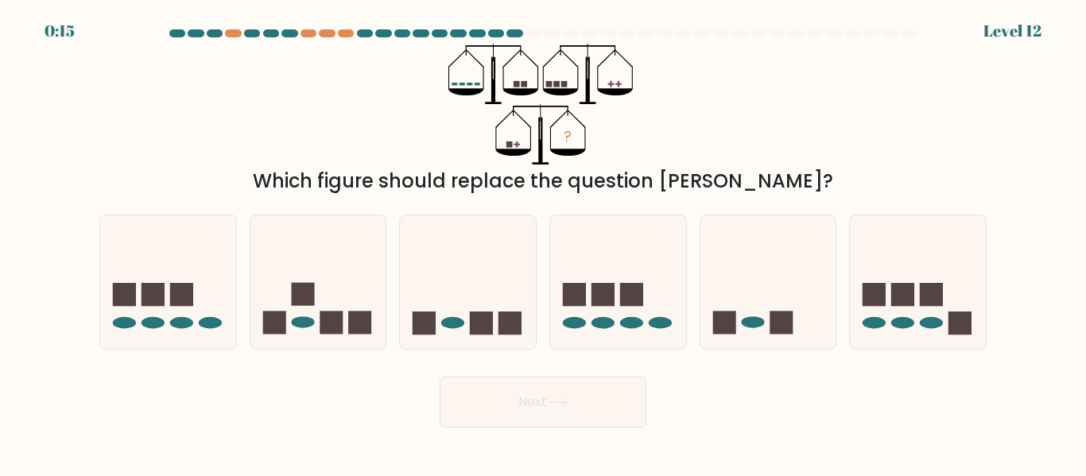
click at [475, 317] on rect at bounding box center [481, 323] width 23 height 23
click at [543, 243] on input "c." at bounding box center [543, 241] width 1 height 4
radio input "true"
click at [371, 279] on icon at bounding box center [318, 282] width 136 height 112
click at [543, 243] on input "b." at bounding box center [543, 241] width 1 height 4
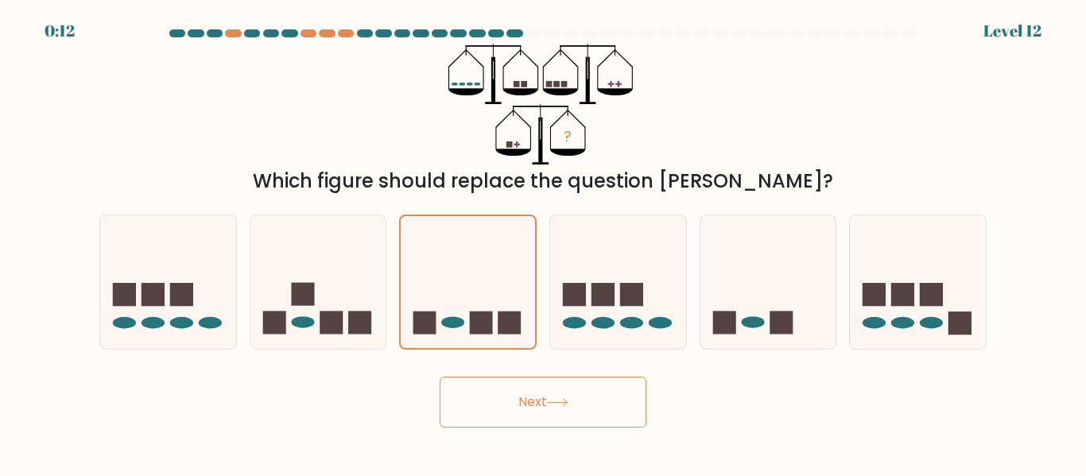
radio input "true"
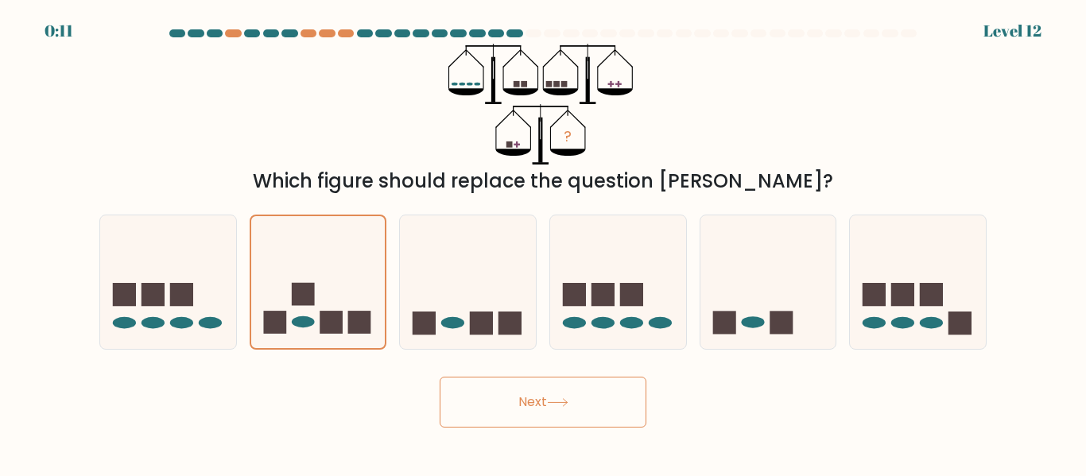
click at [574, 403] on button "Next" at bounding box center [543, 402] width 207 height 51
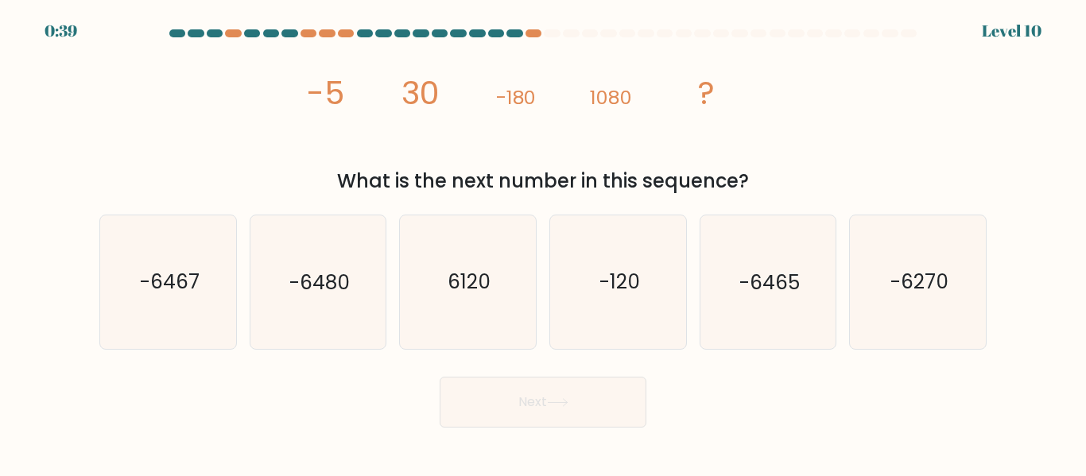
drag, startPoint x: 996, startPoint y: 405, endPoint x: 681, endPoint y: 431, distance: 316.0
click at [681, 431] on body "0:39 Level 10" at bounding box center [543, 238] width 1086 height 476
click at [340, 295] on text "-6480" at bounding box center [319, 283] width 60 height 28
click at [543, 243] on input "b. -6480" at bounding box center [543, 241] width 1 height 4
radio input "true"
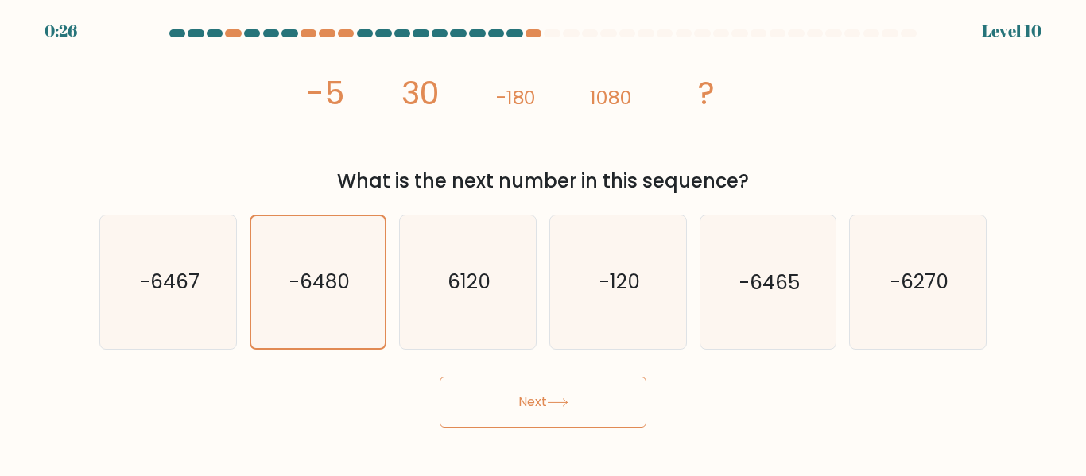
click at [536, 395] on button "Next" at bounding box center [543, 402] width 207 height 51
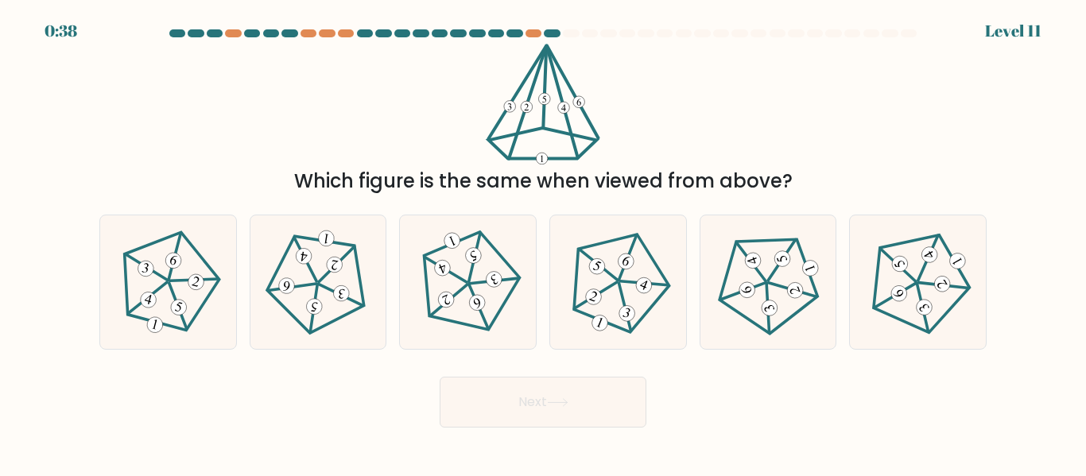
click at [466, 289] on icon at bounding box center [468, 282] width 107 height 107
click at [543, 243] on input "c." at bounding box center [543, 241] width 1 height 4
radio input "true"
click at [506, 394] on button "Next" at bounding box center [543, 402] width 207 height 51
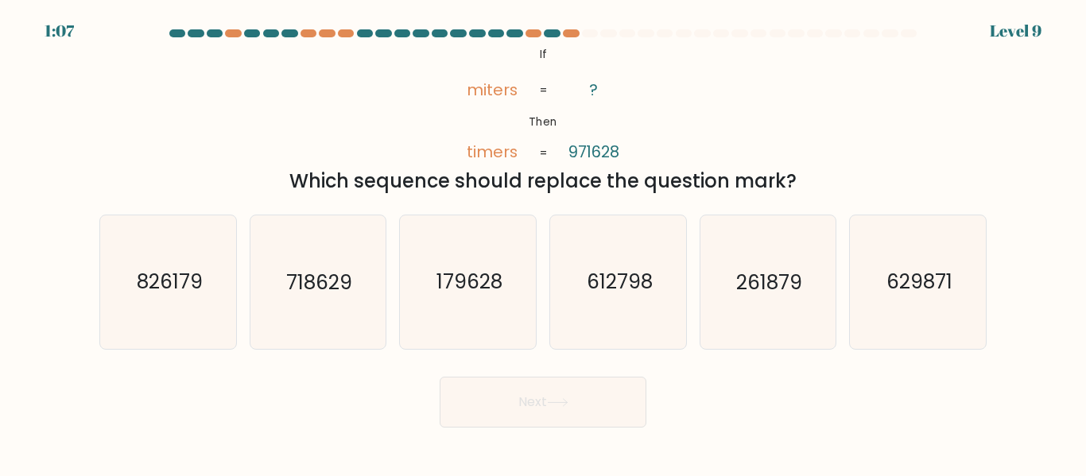
click at [472, 285] on text "179628" at bounding box center [470, 283] width 66 height 28
click at [543, 243] on input "c. 179628" at bounding box center [543, 241] width 1 height 4
radio input "true"
click at [537, 405] on button "Next" at bounding box center [543, 402] width 207 height 51
click at [550, 410] on button "Next" at bounding box center [543, 402] width 207 height 51
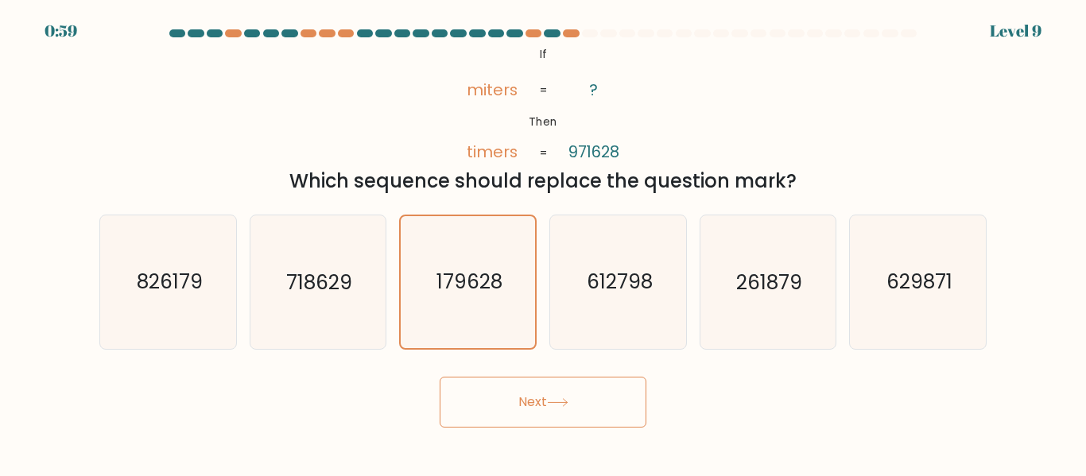
click at [476, 303] on icon "179628" at bounding box center [467, 281] width 131 height 131
click at [543, 243] on input "c. 179628" at bounding box center [543, 241] width 1 height 4
click at [547, 402] on button "Next" at bounding box center [543, 402] width 207 height 51
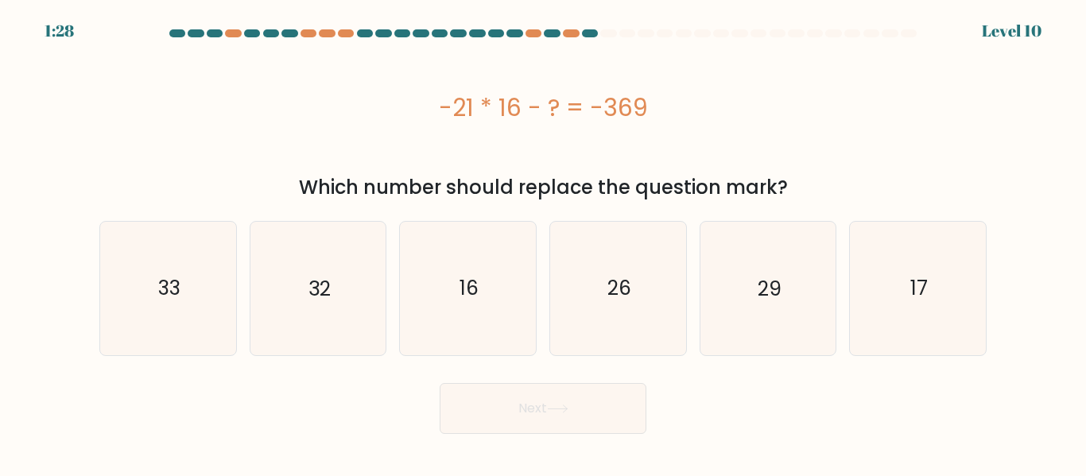
click at [444, 286] on icon "16" at bounding box center [468, 288] width 133 height 133
click at [543, 243] on input "c. 16" at bounding box center [543, 241] width 1 height 4
radio input "true"
click at [176, 294] on text "33" at bounding box center [169, 288] width 22 height 28
click at [543, 243] on input "a. 33" at bounding box center [543, 241] width 1 height 4
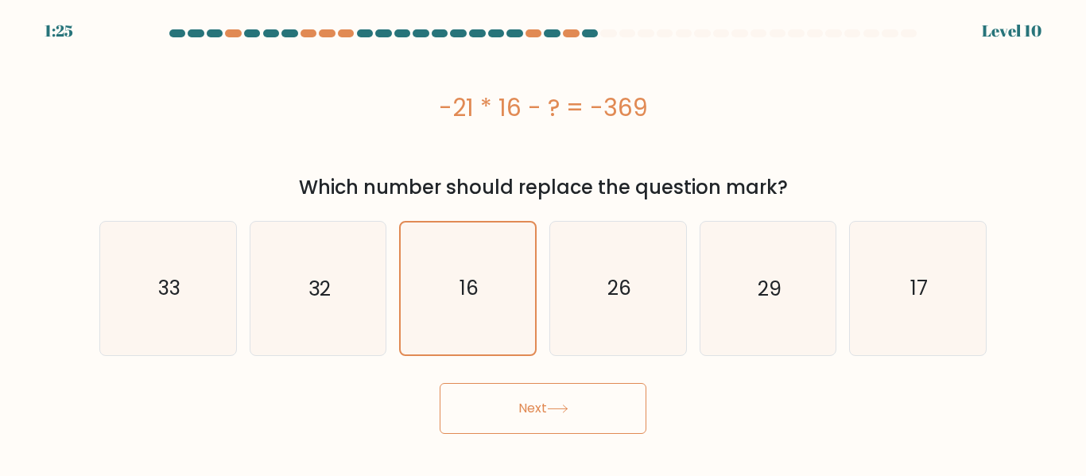
radio input "true"
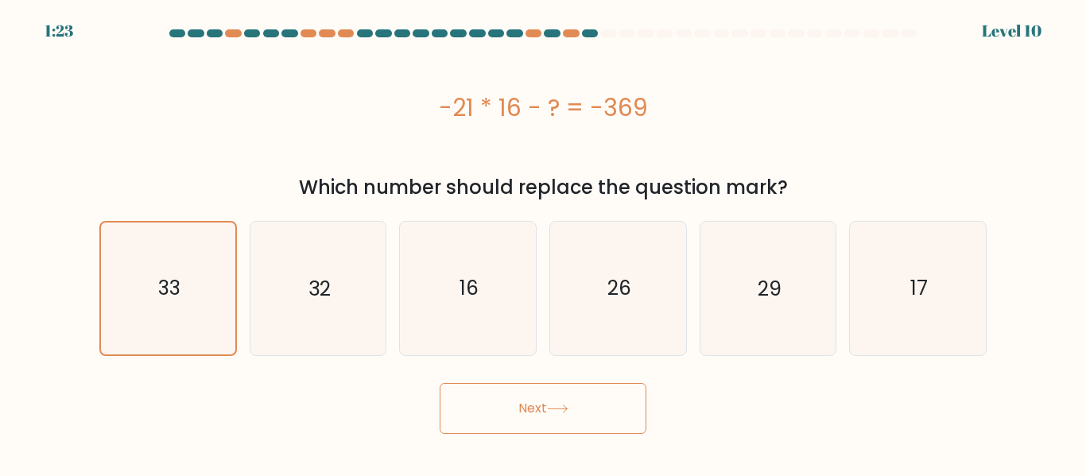
click at [553, 410] on icon at bounding box center [557, 409] width 21 height 9
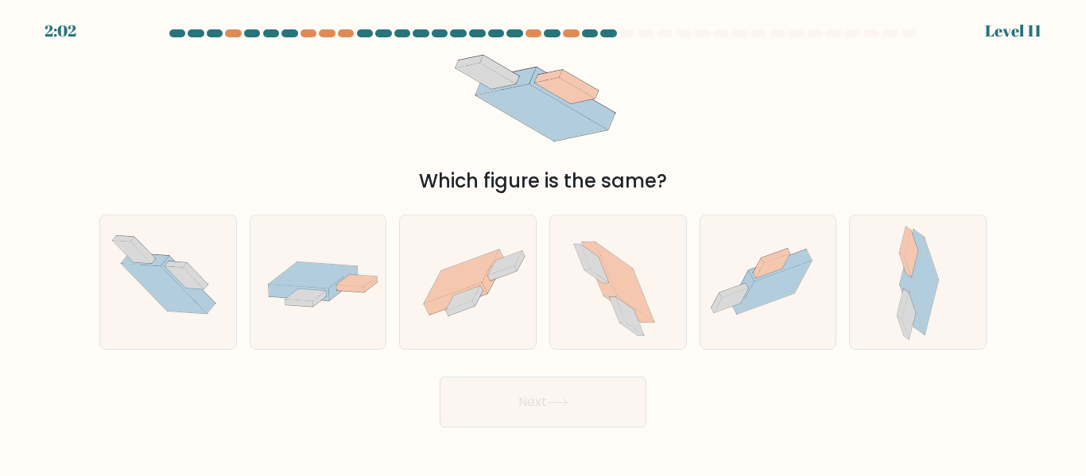
click at [318, 278] on icon at bounding box center [313, 275] width 88 height 26
click at [543, 243] on input "b." at bounding box center [543, 241] width 1 height 4
radio input "true"
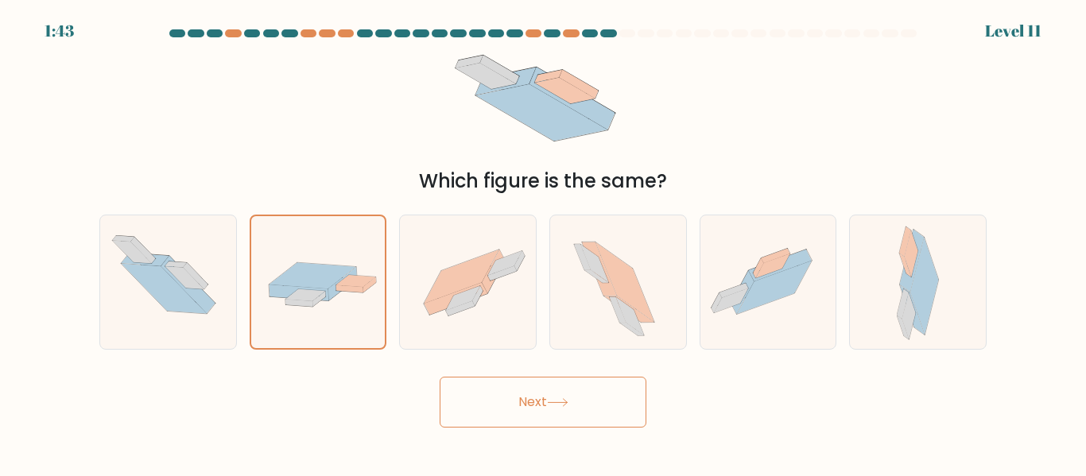
click at [773, 286] on icon at bounding box center [774, 288] width 75 height 53
click at [544, 243] on input "e." at bounding box center [543, 241] width 1 height 4
radio input "true"
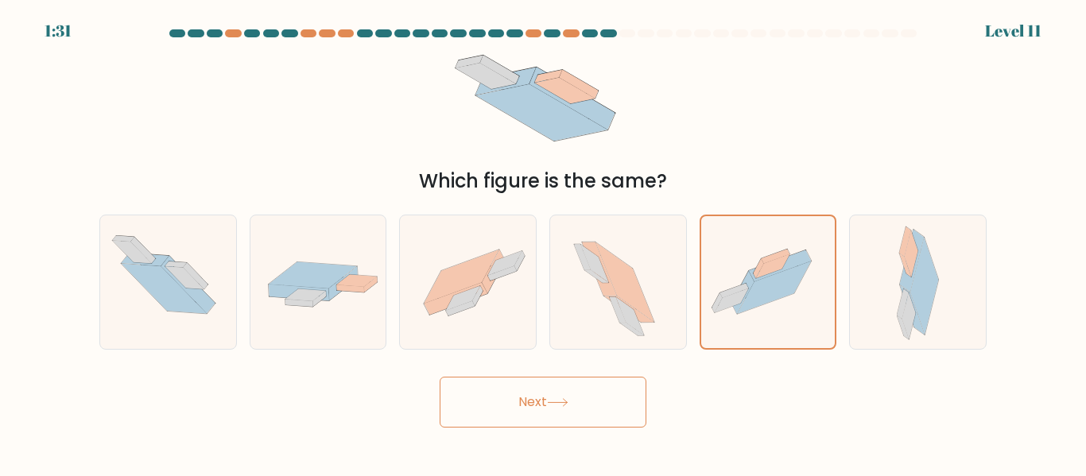
click at [534, 404] on button "Next" at bounding box center [543, 402] width 207 height 51
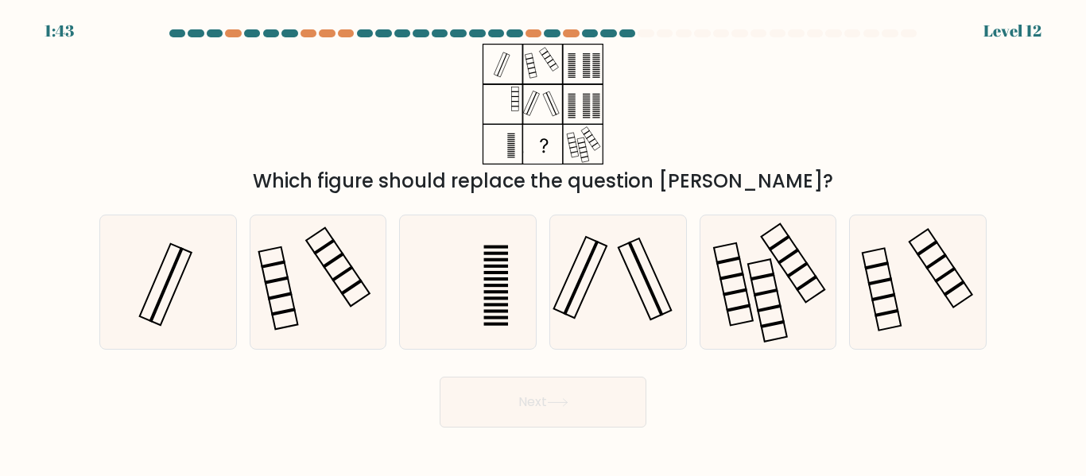
click at [616, 275] on icon at bounding box center [618, 282] width 133 height 133
click at [544, 243] on input "d." at bounding box center [543, 241] width 1 height 4
radio input "true"
click at [281, 280] on rect at bounding box center [277, 280] width 25 height 8
click at [543, 243] on input "b." at bounding box center [543, 241] width 1 height 4
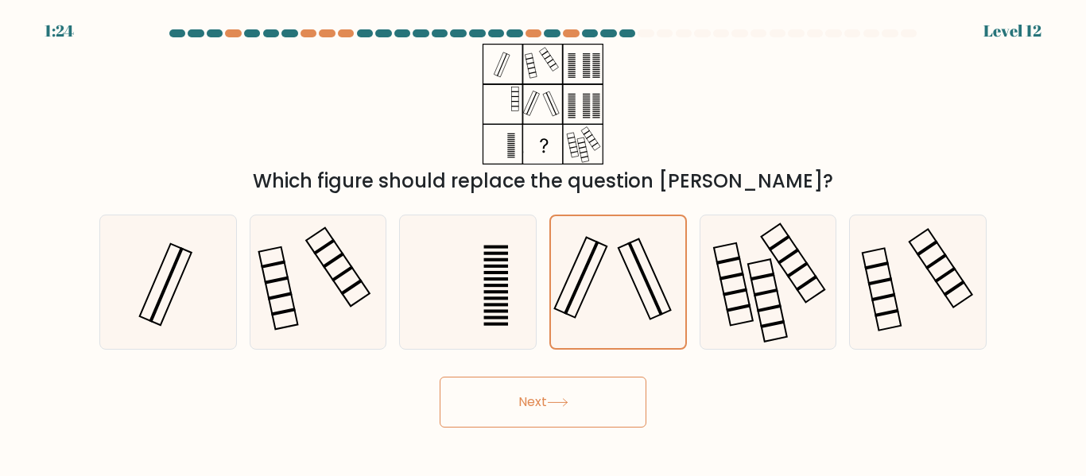
radio input "true"
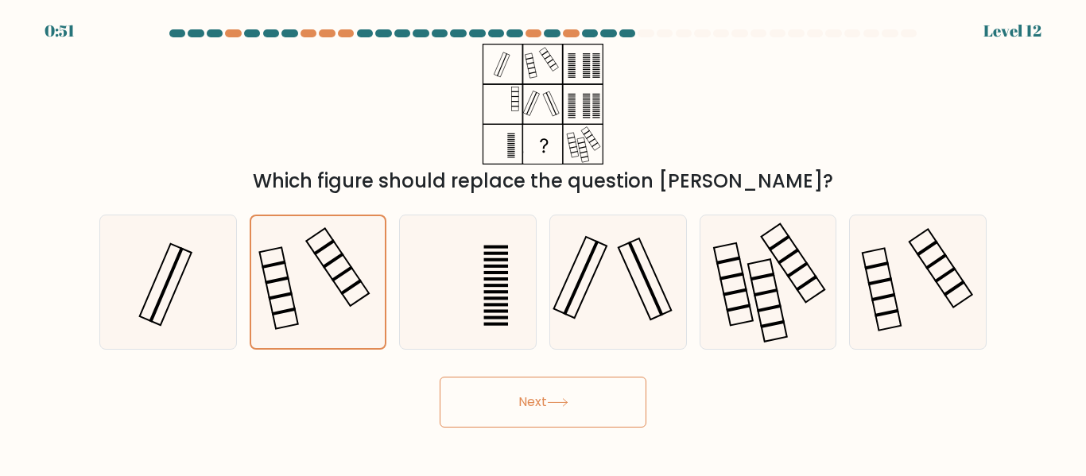
click at [508, 424] on button "Next" at bounding box center [543, 402] width 207 height 51
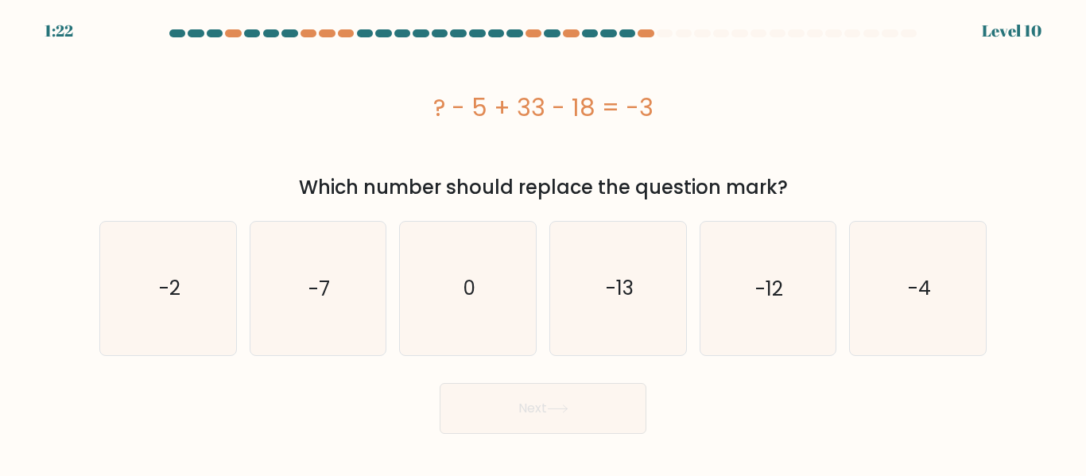
drag, startPoint x: 500, startPoint y: 375, endPoint x: 792, endPoint y: 377, distance: 291.9
click at [792, 377] on div "Next" at bounding box center [543, 404] width 907 height 59
click at [472, 267] on icon "0" at bounding box center [468, 288] width 133 height 133
click at [543, 243] on input "c. 0" at bounding box center [543, 241] width 1 height 4
radio input "true"
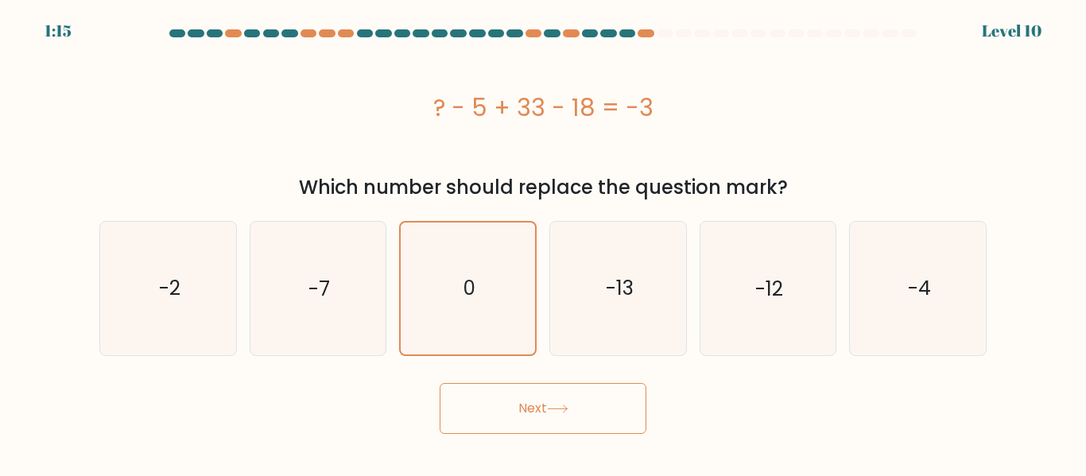
click at [527, 410] on button "Next" at bounding box center [543, 408] width 207 height 51
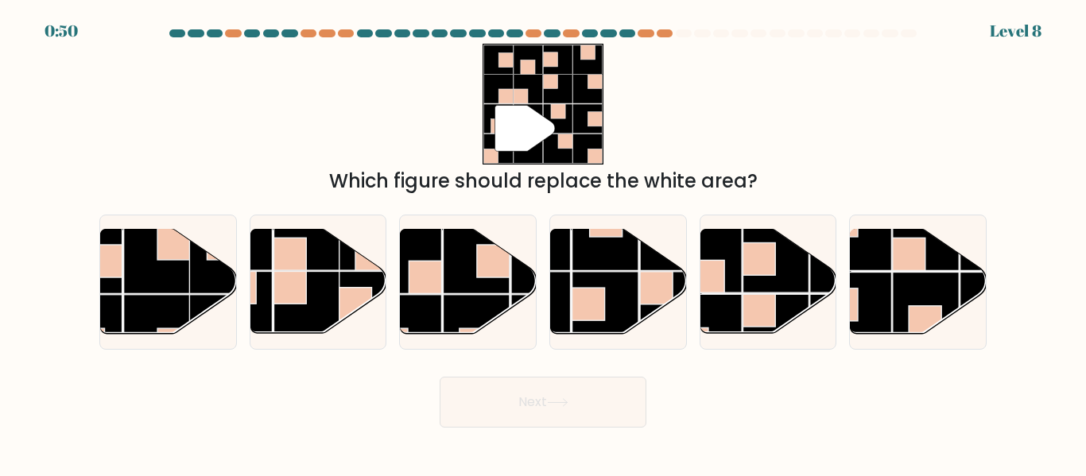
click at [895, 263] on rect at bounding box center [909, 255] width 33 height 33
click at [544, 243] on input "f." at bounding box center [543, 241] width 1 height 4
radio input "true"
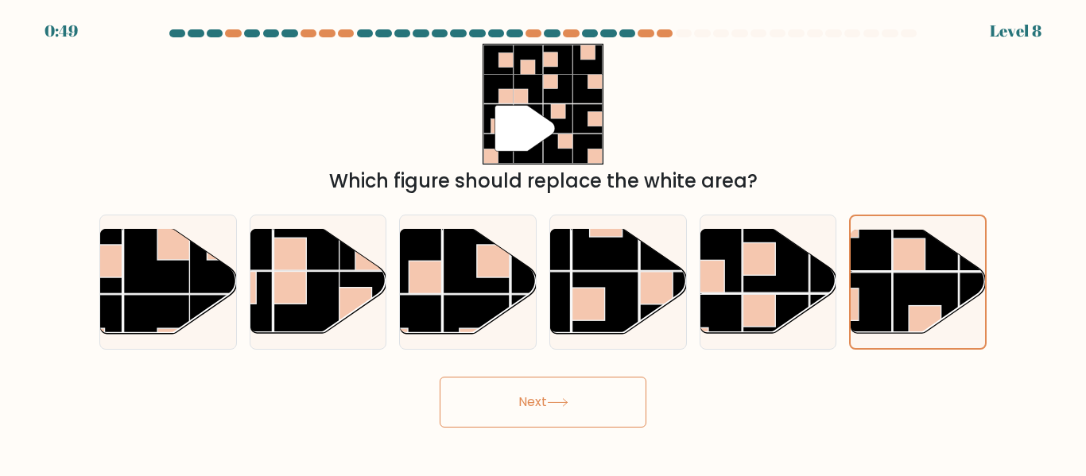
click at [552, 414] on button "Next" at bounding box center [543, 402] width 207 height 51
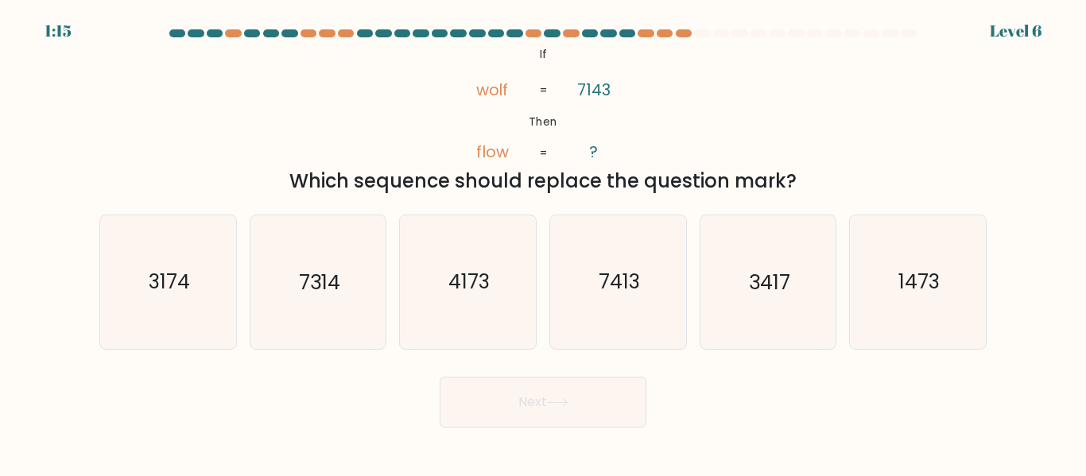
click at [748, 274] on icon "3417" at bounding box center [767, 282] width 133 height 133
click at [544, 243] on input "e. 3417" at bounding box center [543, 241] width 1 height 4
radio input "true"
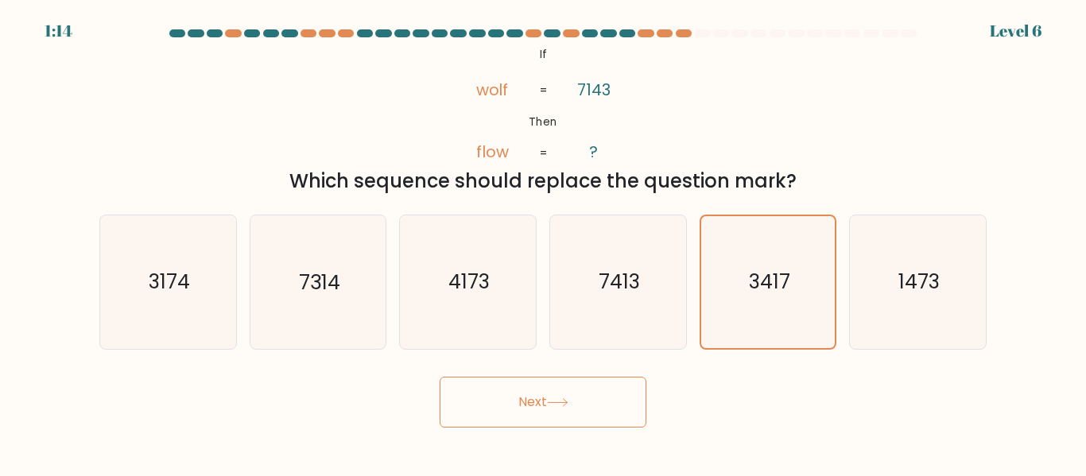
click at [542, 400] on button "Next" at bounding box center [543, 402] width 207 height 51
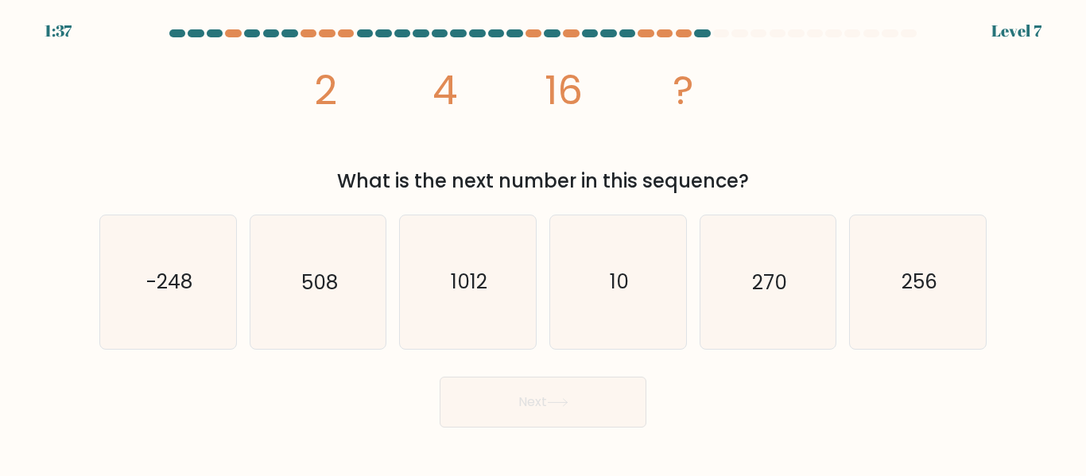
click at [966, 270] on icon "256" at bounding box center [918, 282] width 133 height 133
click at [544, 243] on input "f. 256" at bounding box center [543, 241] width 1 height 4
radio input "true"
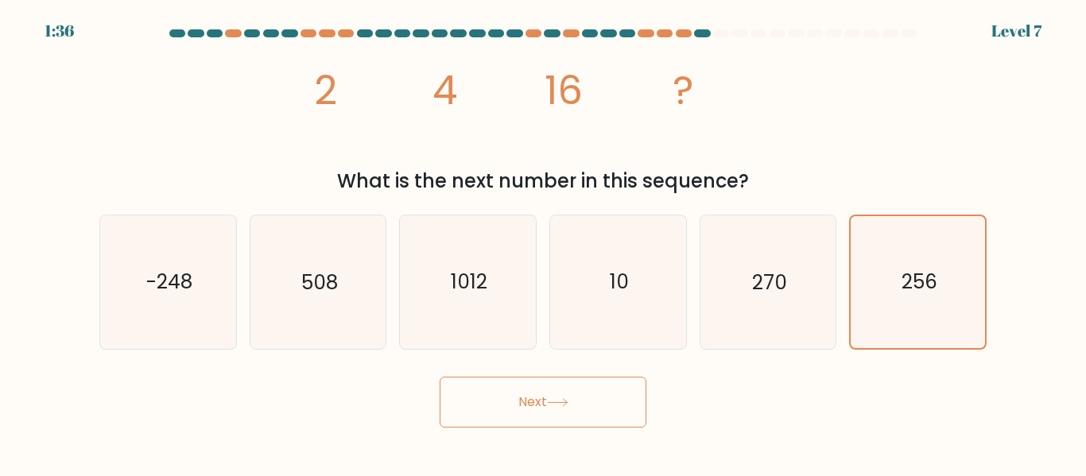
click at [515, 402] on button "Next" at bounding box center [543, 402] width 207 height 51
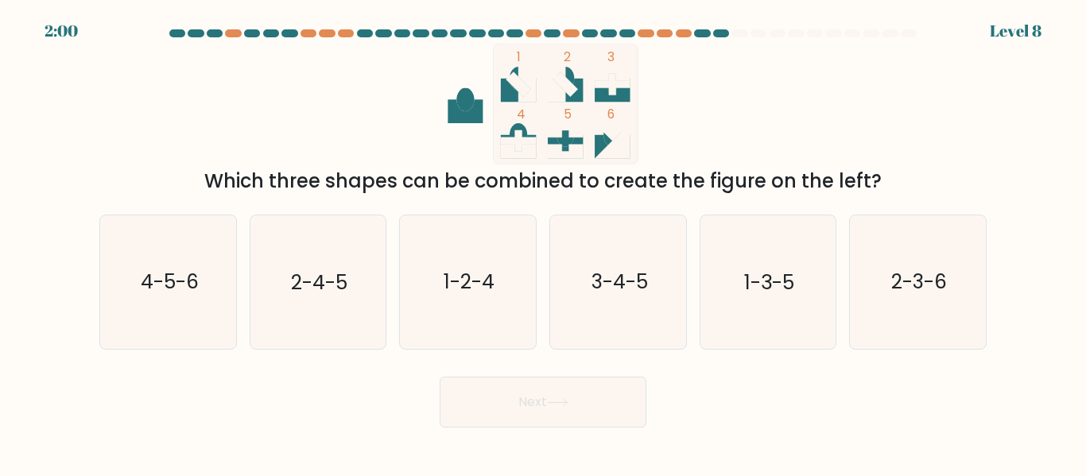
click at [625, 274] on text "3-4-5" at bounding box center [619, 283] width 56 height 28
click at [544, 243] on input "d. 3-4-5" at bounding box center [543, 241] width 1 height 4
radio input "true"
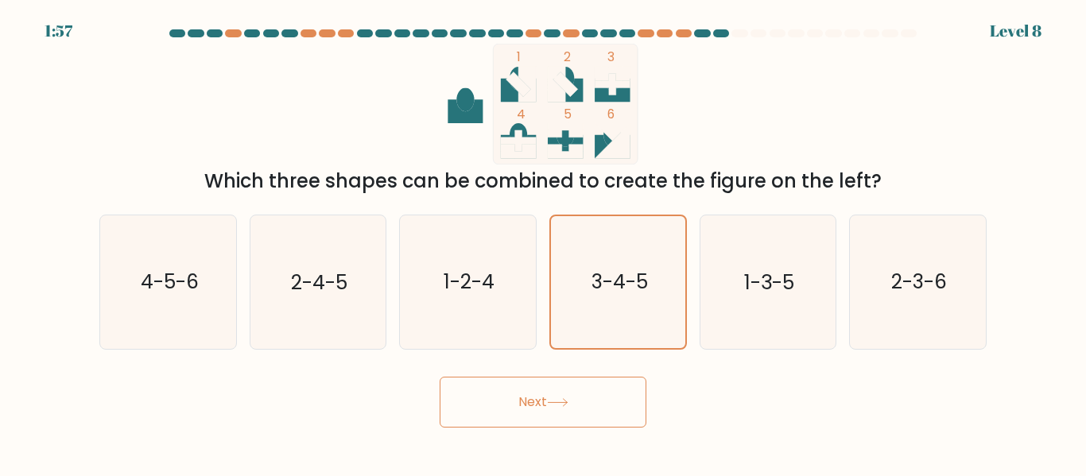
click at [511, 400] on button "Next" at bounding box center [543, 402] width 207 height 51
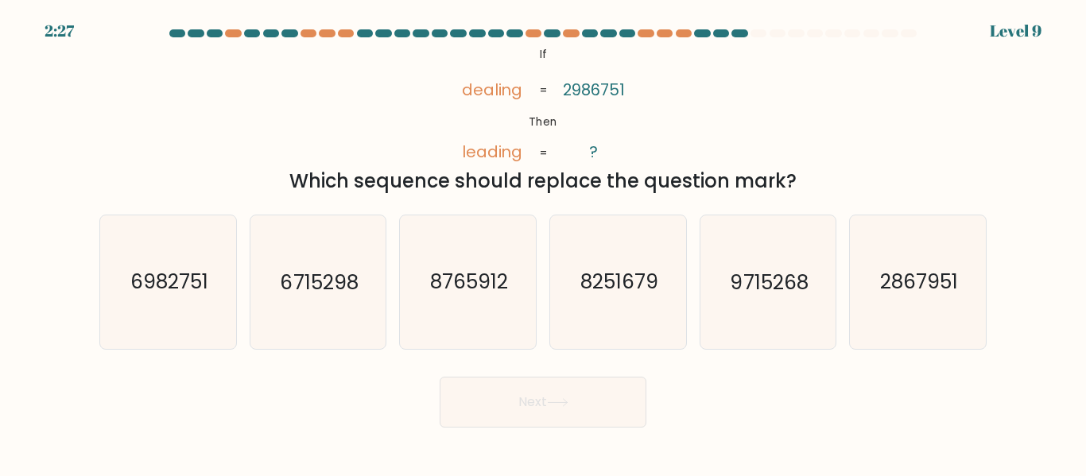
click at [919, 275] on text "2867951" at bounding box center [919, 283] width 78 height 28
click at [544, 243] on input "f. 2867951" at bounding box center [543, 241] width 1 height 4
radio input "true"
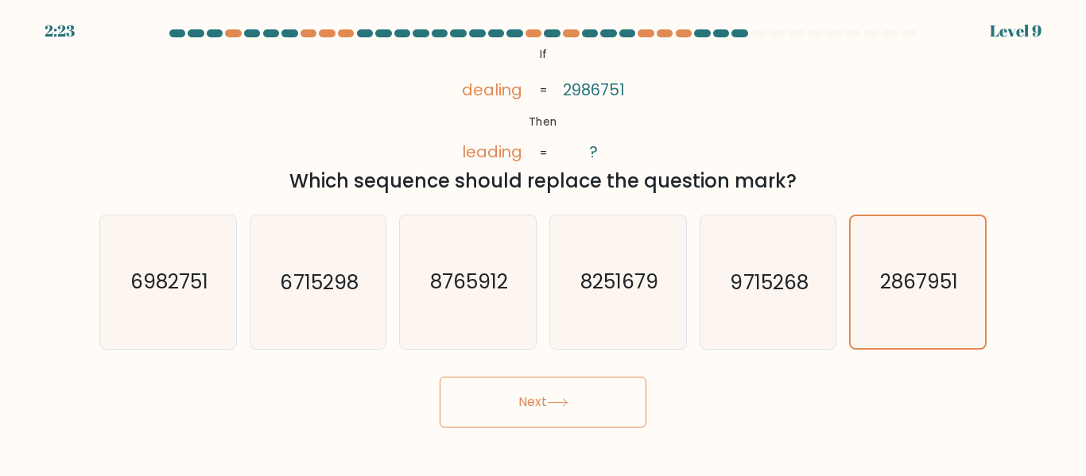
click at [541, 412] on button "Next" at bounding box center [543, 402] width 207 height 51
click at [560, 387] on button "Next" at bounding box center [543, 402] width 207 height 51
click at [535, 404] on button "Next" at bounding box center [543, 402] width 207 height 51
click at [588, 410] on button "Next" at bounding box center [543, 402] width 207 height 51
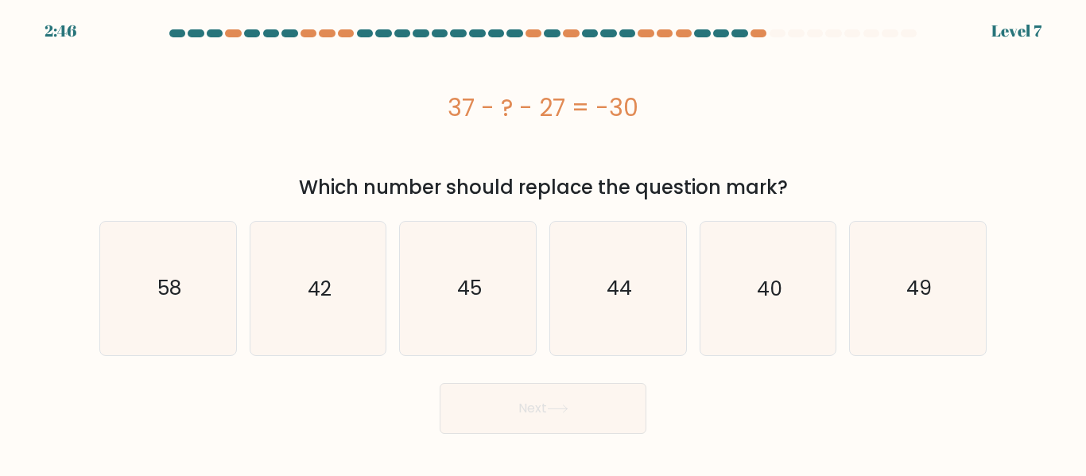
click at [766, 291] on text "40" at bounding box center [769, 288] width 25 height 28
click at [544, 243] on input "e. 40" at bounding box center [543, 241] width 1 height 4
radio input "true"
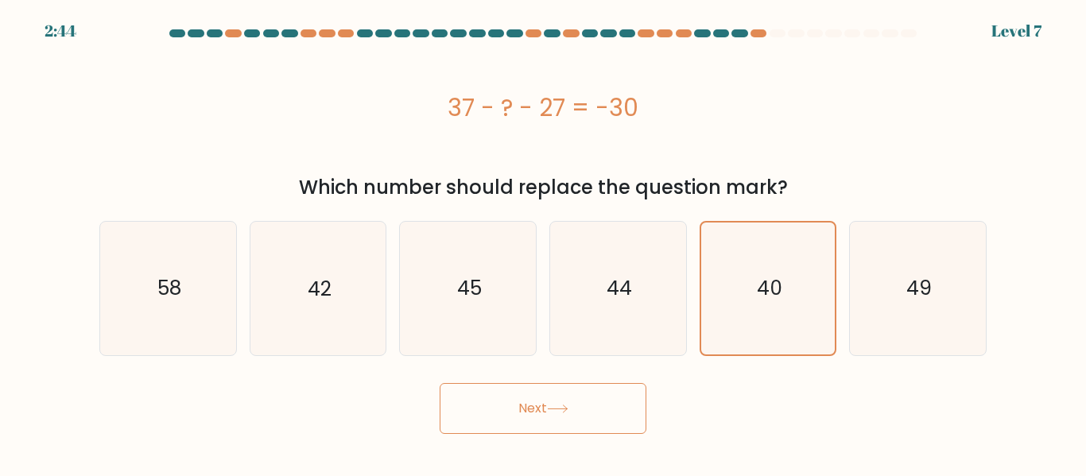
click at [552, 402] on button "Next" at bounding box center [543, 408] width 207 height 51
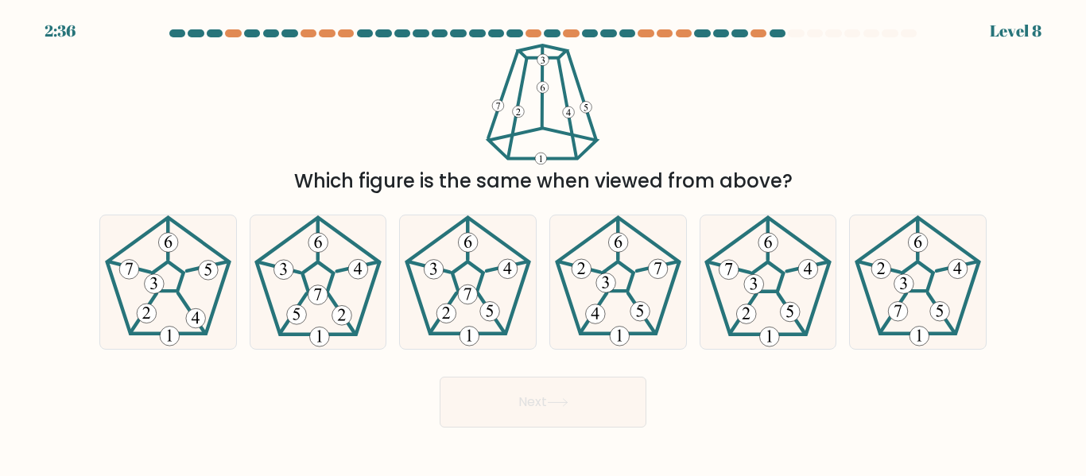
click at [445, 264] on icon at bounding box center [468, 282] width 133 height 133
click at [543, 243] on input "c." at bounding box center [543, 241] width 1 height 4
radio input "true"
click at [539, 396] on button "Next" at bounding box center [543, 402] width 207 height 51
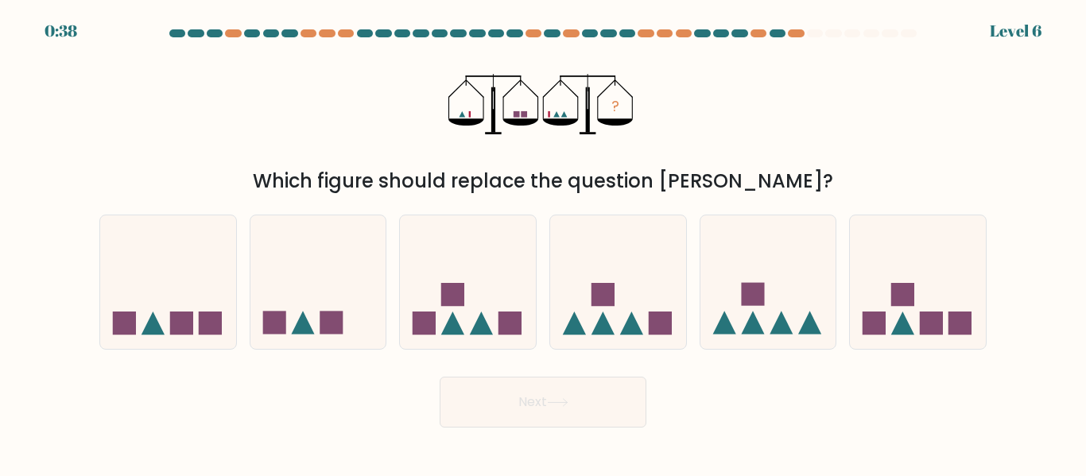
click at [945, 272] on icon at bounding box center [918, 282] width 136 height 112
click at [544, 243] on input "f." at bounding box center [543, 241] width 1 height 4
radio input "true"
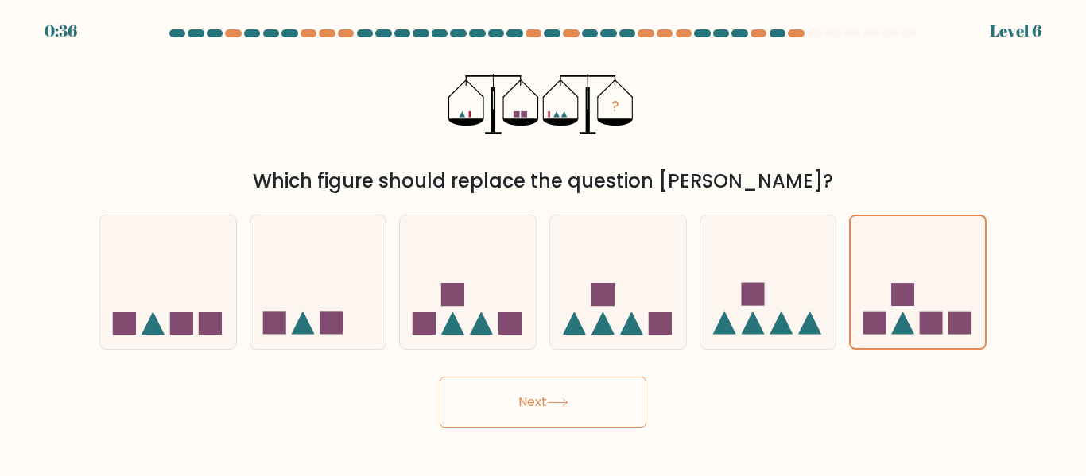
click at [538, 394] on button "Next" at bounding box center [543, 402] width 207 height 51
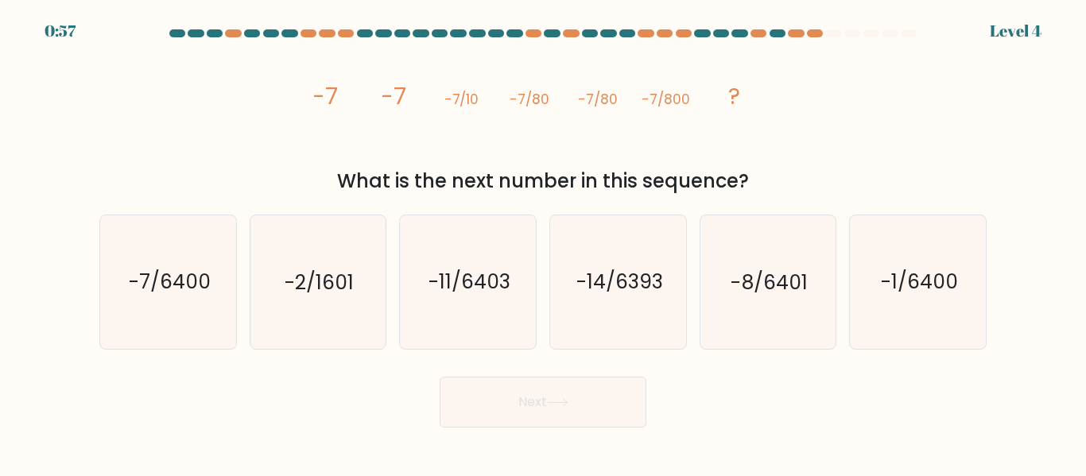
click at [176, 278] on text "-7/6400" at bounding box center [169, 283] width 82 height 28
click at [543, 243] on input "a. -7/6400" at bounding box center [543, 241] width 1 height 4
radio input "true"
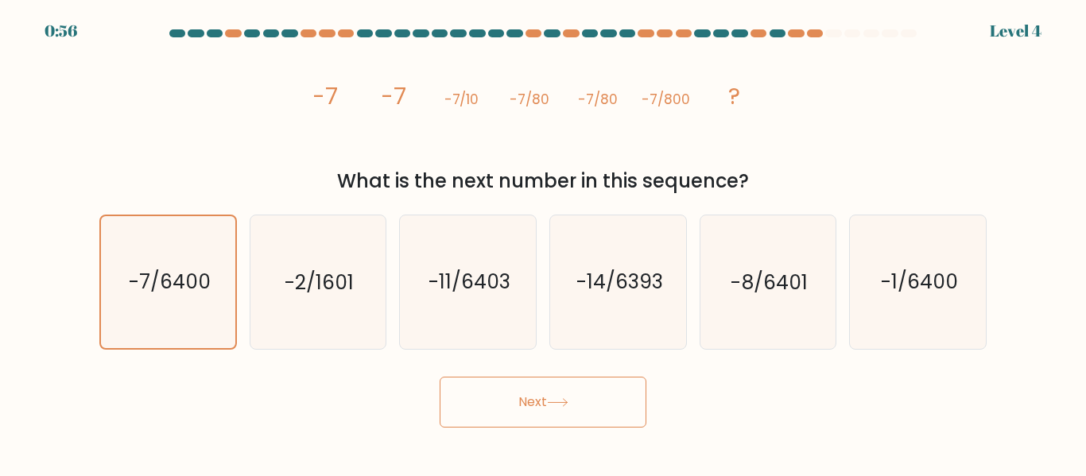
click at [538, 397] on button "Next" at bounding box center [543, 402] width 207 height 51
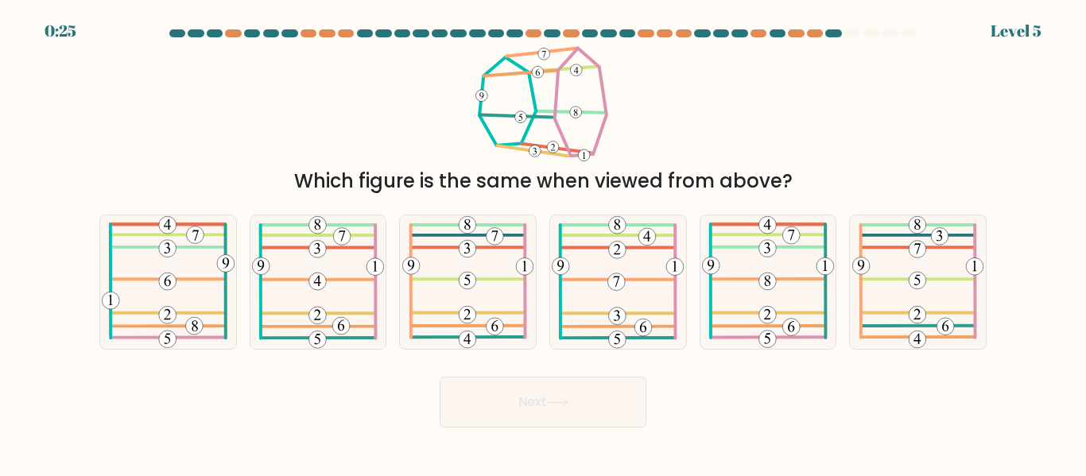
click at [503, 262] on icon at bounding box center [467, 282] width 131 height 133
click at [543, 243] on input "c." at bounding box center [543, 241] width 1 height 4
radio input "true"
click at [552, 398] on icon at bounding box center [557, 402] width 21 height 9
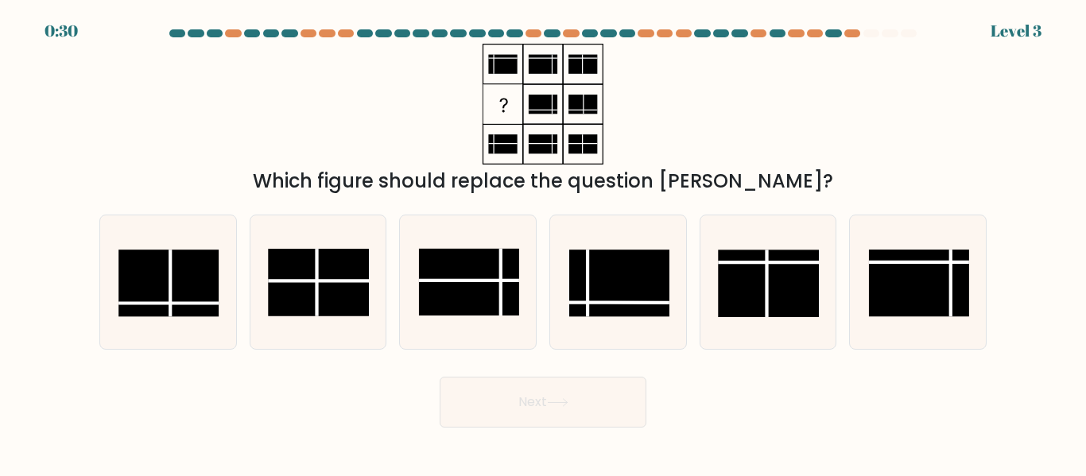
click at [911, 295] on rect at bounding box center [919, 283] width 100 height 67
click at [544, 243] on input "f." at bounding box center [543, 241] width 1 height 4
radio input "true"
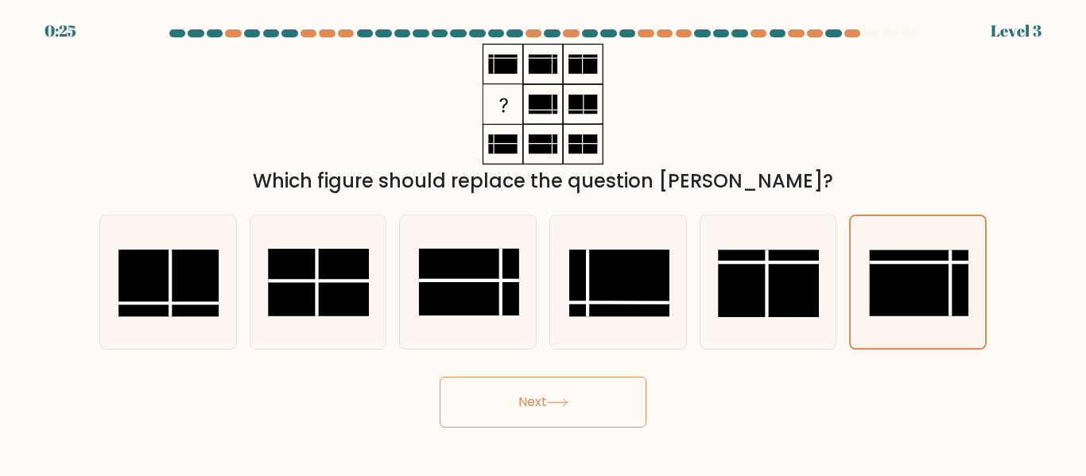
click at [639, 274] on rect at bounding box center [619, 283] width 100 height 67
click at [544, 243] on input "d." at bounding box center [543, 241] width 1 height 4
radio input "true"
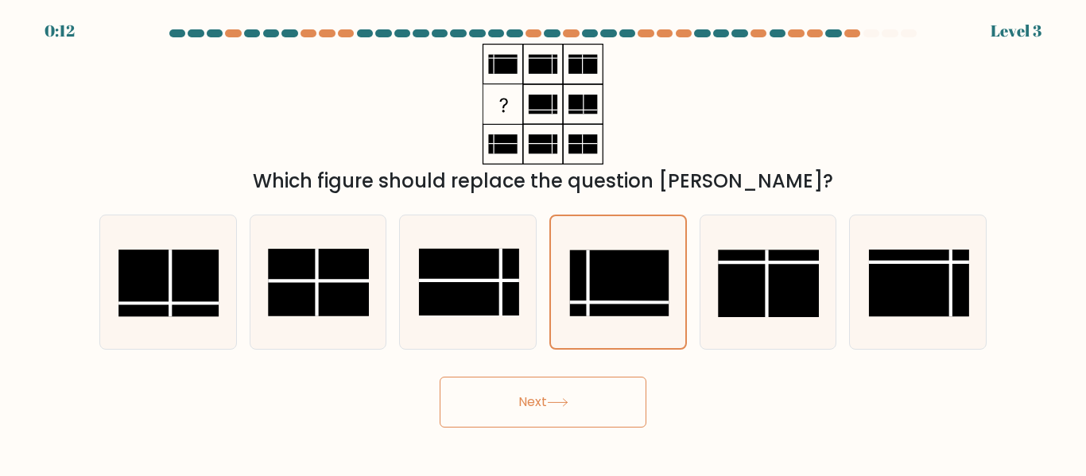
click at [916, 279] on rect at bounding box center [919, 283] width 100 height 67
click at [544, 243] on input "f." at bounding box center [543, 241] width 1 height 4
radio input "true"
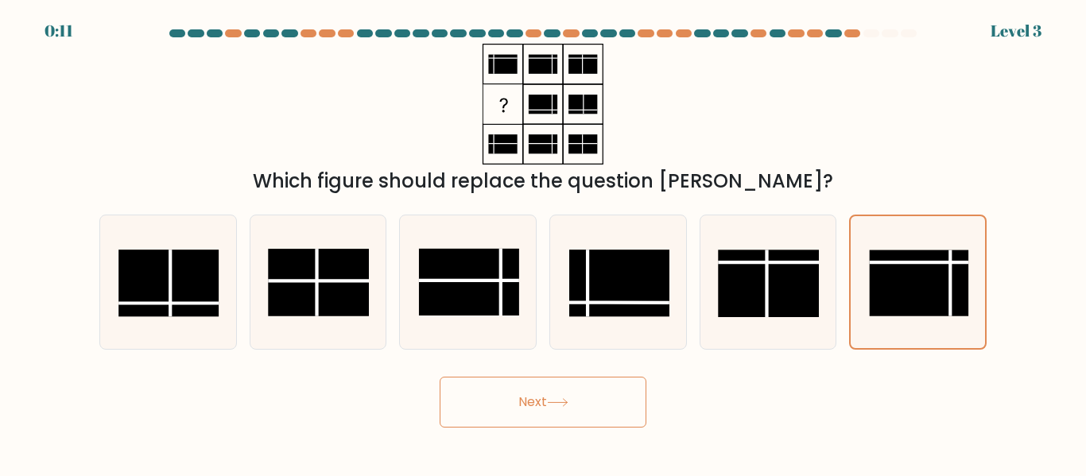
click at [567, 409] on button "Next" at bounding box center [543, 402] width 207 height 51
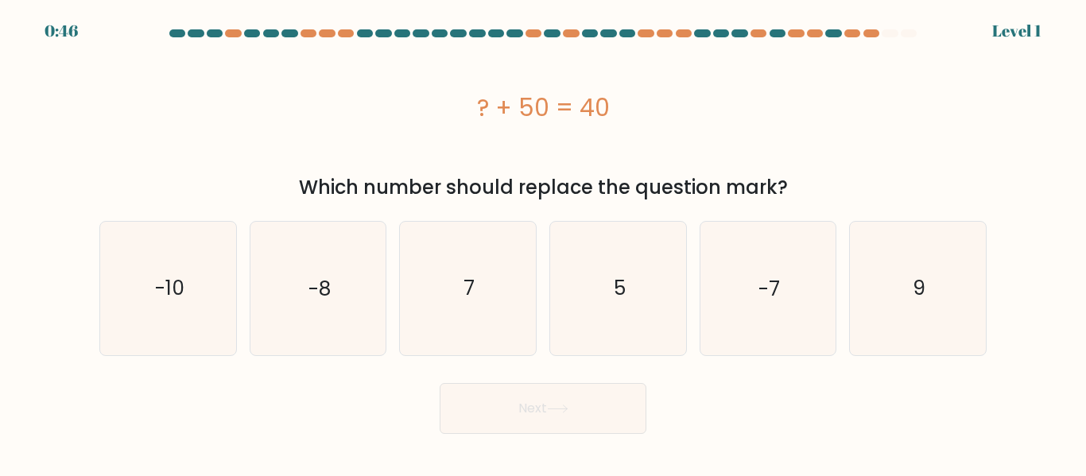
drag, startPoint x: 186, startPoint y: 278, endPoint x: 196, endPoint y: 294, distance: 19.0
click at [186, 282] on icon "-10" at bounding box center [168, 288] width 133 height 133
click at [543, 243] on input "a. -10" at bounding box center [543, 241] width 1 height 4
radio input "true"
click at [518, 414] on button "Next" at bounding box center [543, 408] width 207 height 51
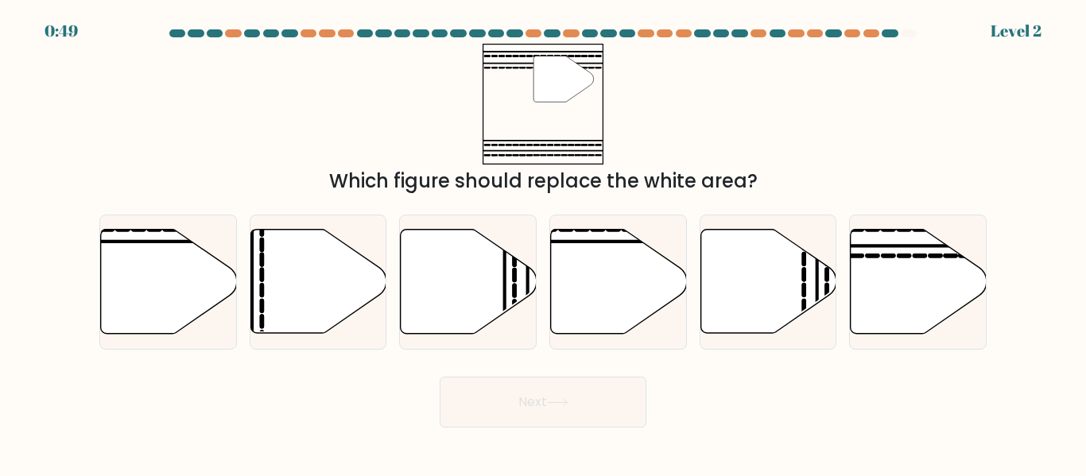
click at [941, 252] on icon at bounding box center [919, 282] width 136 height 104
click at [544, 243] on input "f." at bounding box center [543, 241] width 1 height 4
radio input "true"
click at [519, 399] on button "Next" at bounding box center [543, 402] width 207 height 51
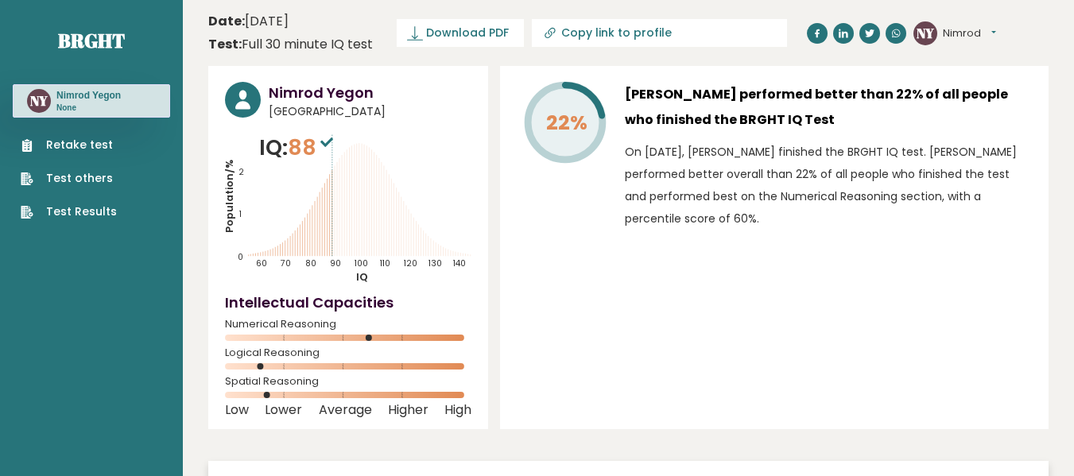
drag, startPoint x: 385, startPoint y: 108, endPoint x: 390, endPoint y: 92, distance: 16.6
drag, startPoint x: 390, startPoint y: 92, endPoint x: 790, endPoint y: 363, distance: 482.8
click at [794, 363] on div "22% [PERSON_NAME] performed better than 22% of all people who finished the BRGH…" at bounding box center [774, 247] width 549 height 363
click at [76, 146] on link "Retake test" at bounding box center [69, 145] width 96 height 17
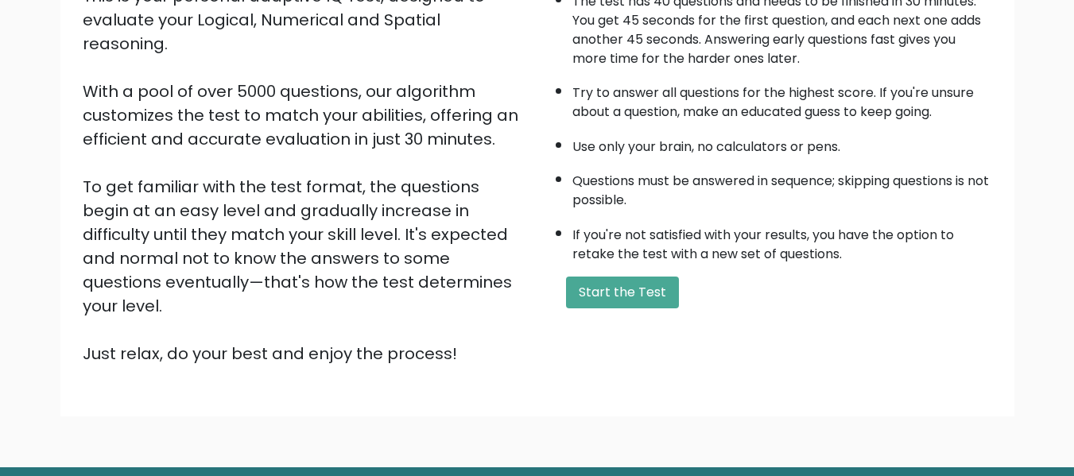
scroll to position [252, 0]
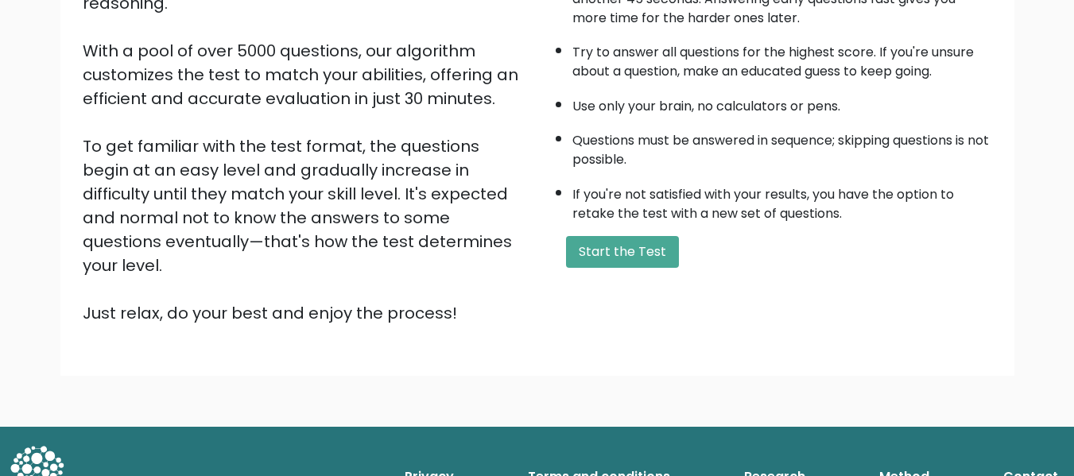
click at [629, 254] on button "Start the Test" at bounding box center [622, 252] width 113 height 32
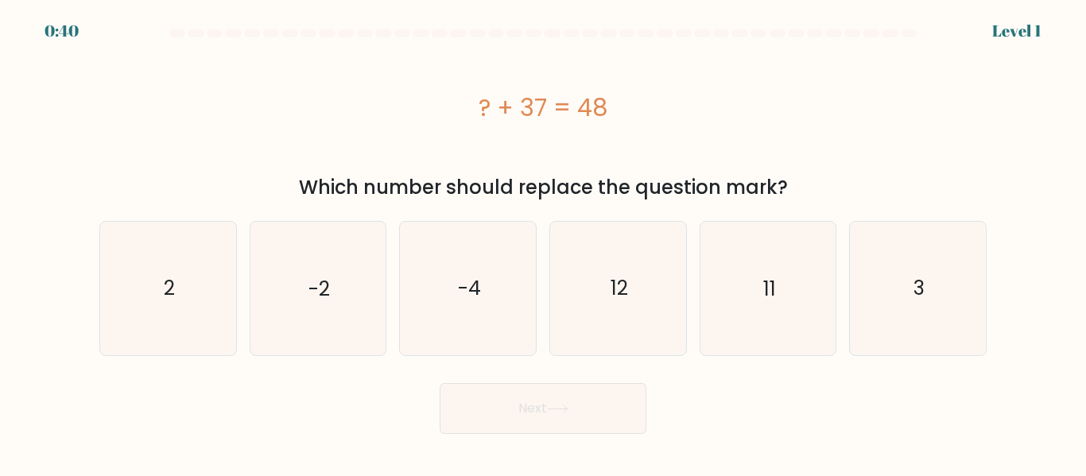
click at [751, 305] on icon "11" at bounding box center [767, 288] width 133 height 133
click at [544, 243] on input "e. 11" at bounding box center [543, 241] width 1 height 4
radio input "true"
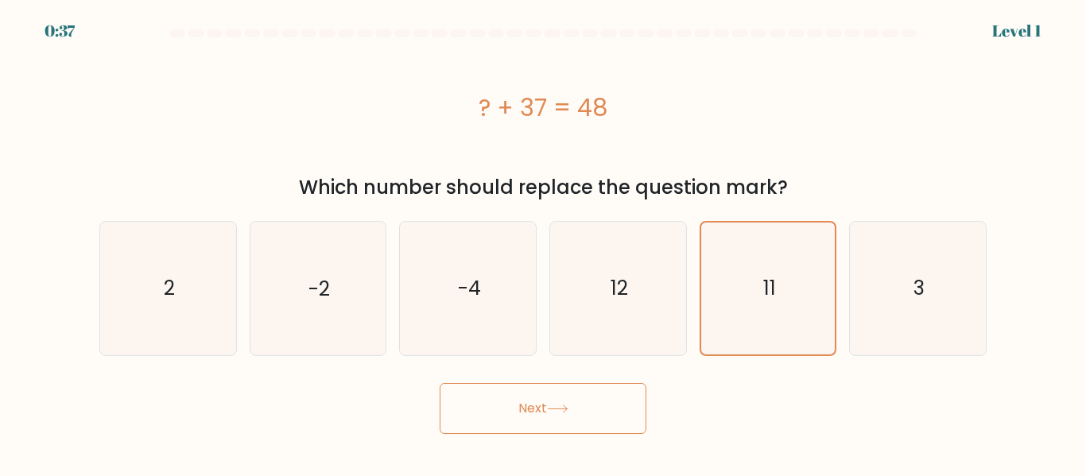
click at [546, 401] on button "Next" at bounding box center [543, 408] width 207 height 51
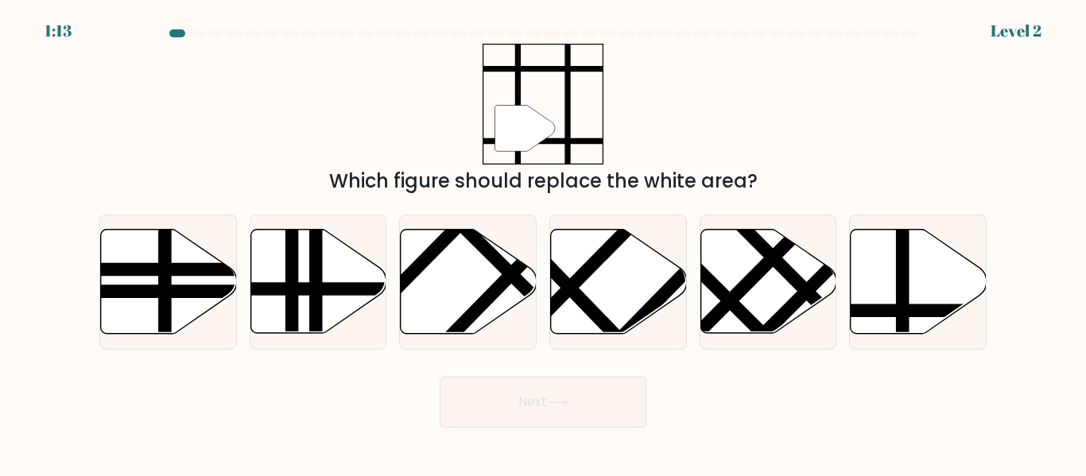
click at [929, 271] on icon at bounding box center [919, 282] width 136 height 104
click at [544, 243] on input "f." at bounding box center [543, 241] width 1 height 4
radio input "true"
click at [558, 402] on icon at bounding box center [557, 402] width 21 height 9
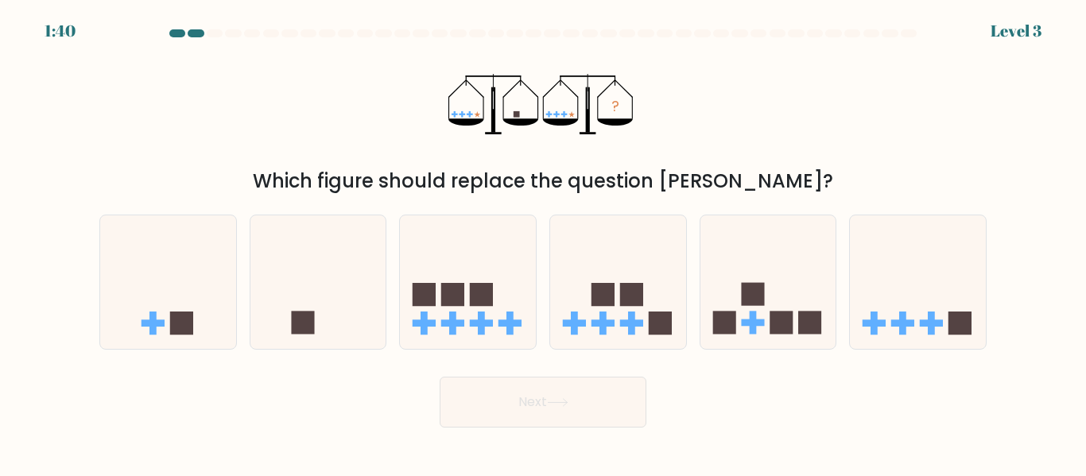
drag, startPoint x: 28, startPoint y: 10, endPoint x: 325, endPoint y: 270, distance: 395.1
click at [325, 270] on icon at bounding box center [318, 282] width 136 height 112
click at [543, 243] on input "b." at bounding box center [543, 241] width 1 height 4
radio input "true"
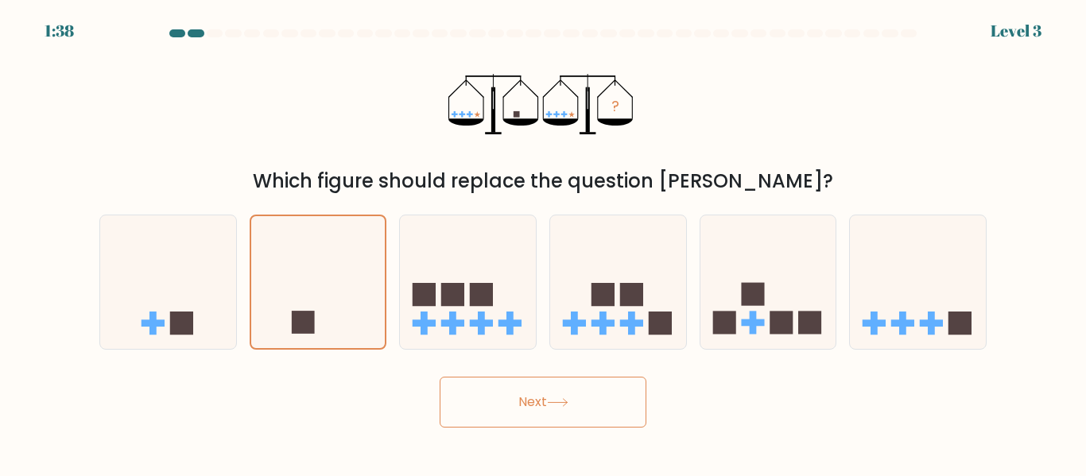
click at [571, 394] on button "Next" at bounding box center [543, 402] width 207 height 51
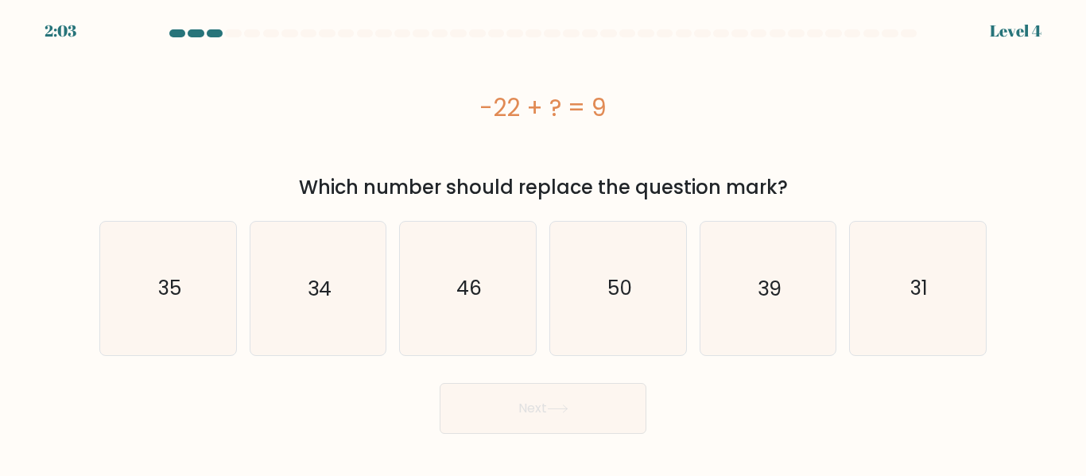
click at [874, 278] on icon "31" at bounding box center [918, 288] width 133 height 133
click at [544, 243] on input "f. 31" at bounding box center [543, 241] width 1 height 4
radio input "true"
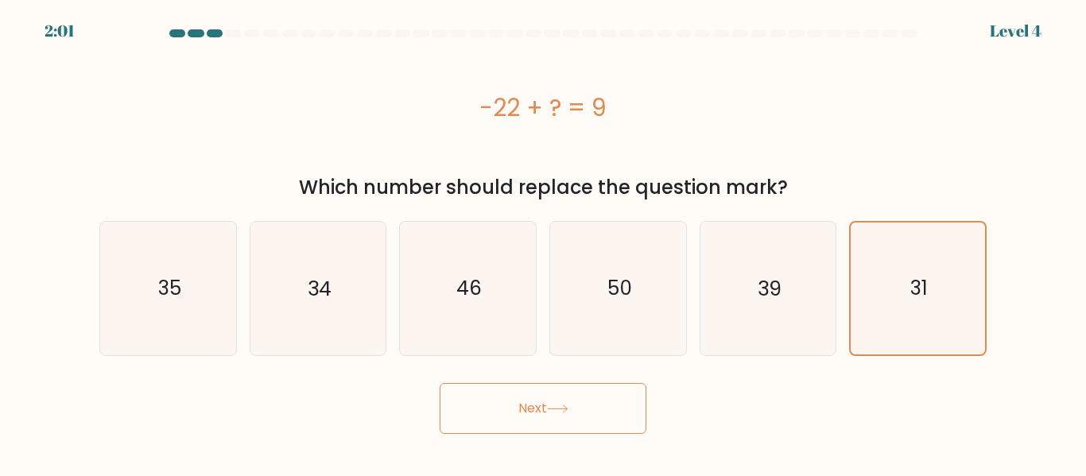
click at [557, 403] on button "Next" at bounding box center [543, 408] width 207 height 51
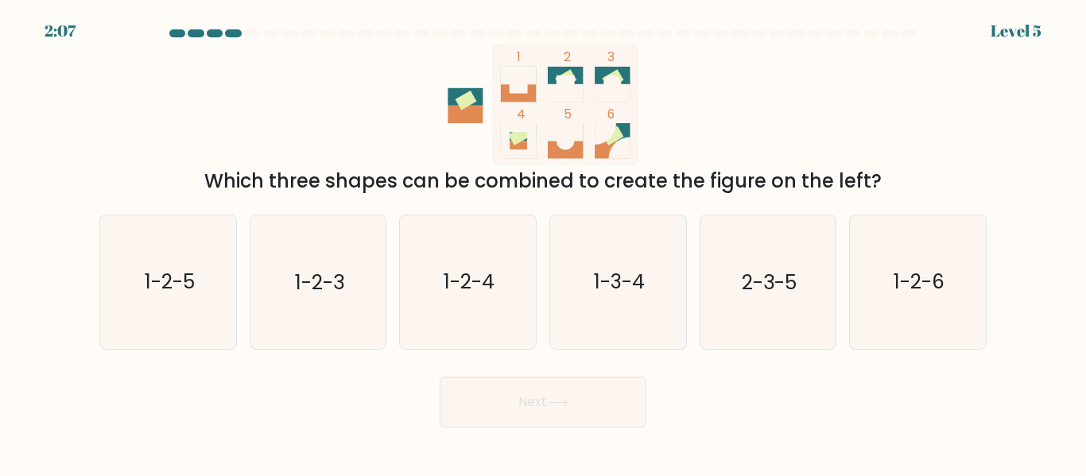
drag, startPoint x: 669, startPoint y: 230, endPoint x: 669, endPoint y: 239, distance: 8.7
click at [669, 239] on icon "1-3-4" at bounding box center [618, 282] width 133 height 133
click at [544, 239] on input "d. 1-3-4" at bounding box center [543, 241] width 1 height 4
radio input "true"
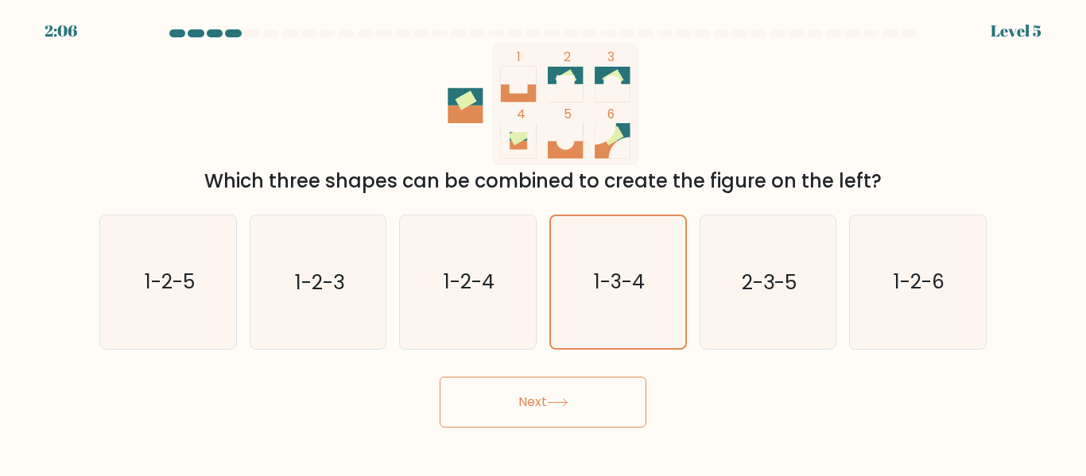
click at [516, 411] on button "Next" at bounding box center [543, 402] width 207 height 51
click at [539, 415] on button "Next" at bounding box center [543, 402] width 207 height 51
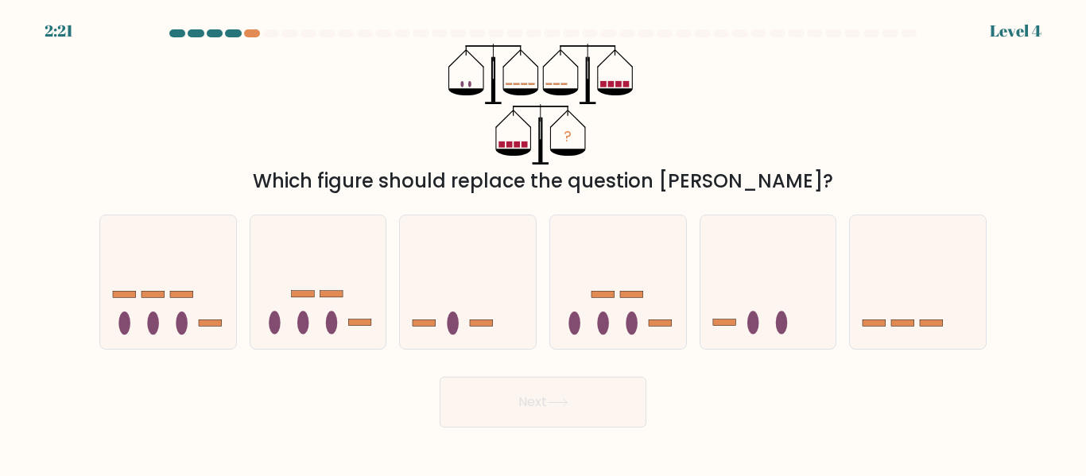
click at [876, 282] on icon at bounding box center [918, 282] width 136 height 112
click at [544, 243] on input "f." at bounding box center [543, 241] width 1 height 4
radio input "true"
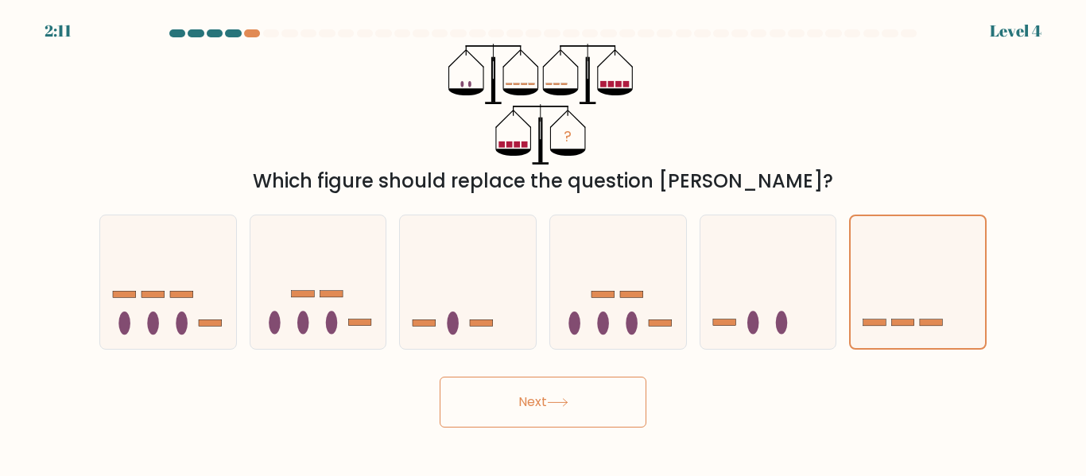
click at [546, 405] on button "Next" at bounding box center [543, 402] width 207 height 51
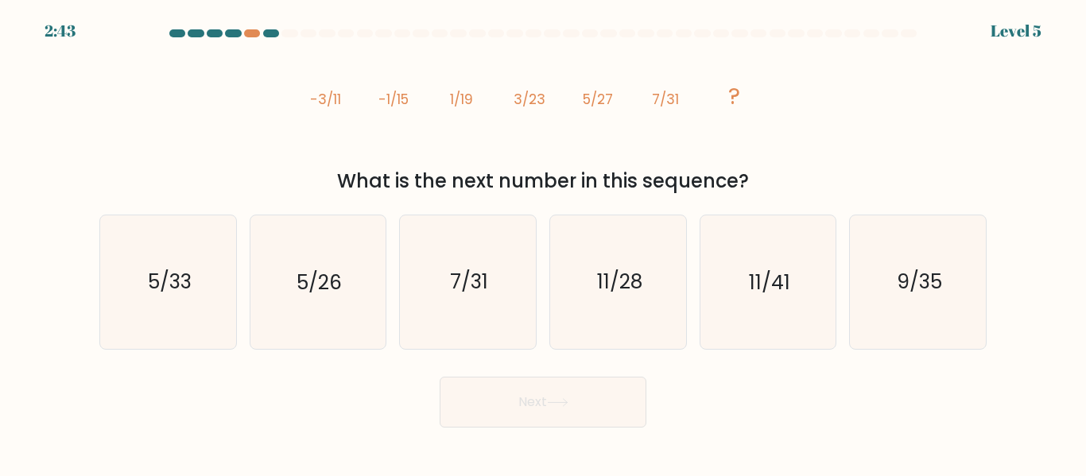
click at [930, 290] on text "9/35" at bounding box center [919, 283] width 45 height 28
click at [544, 243] on input "f. 9/35" at bounding box center [543, 241] width 1 height 4
radio input "true"
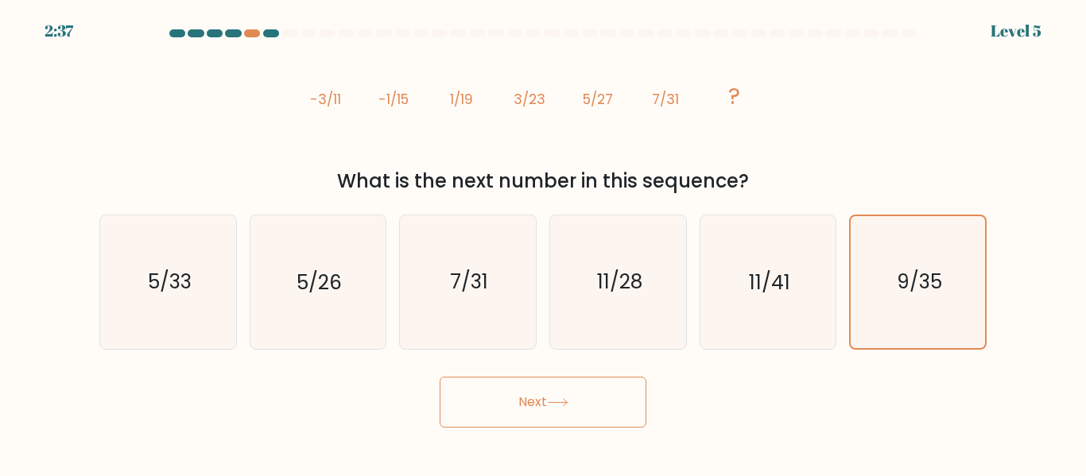
click at [551, 408] on button "Next" at bounding box center [543, 402] width 207 height 51
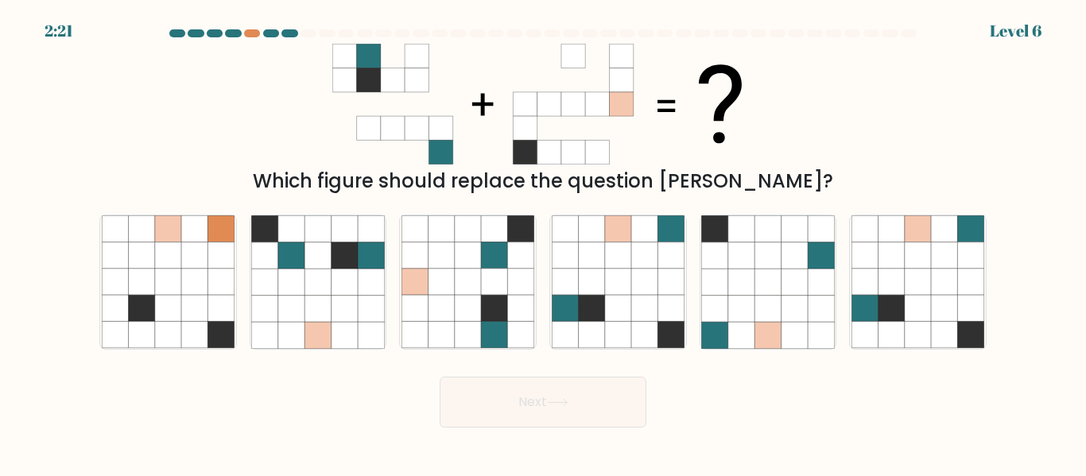
click at [934, 284] on icon at bounding box center [918, 282] width 133 height 133
click at [544, 243] on input "f." at bounding box center [543, 241] width 1 height 4
radio input "true"
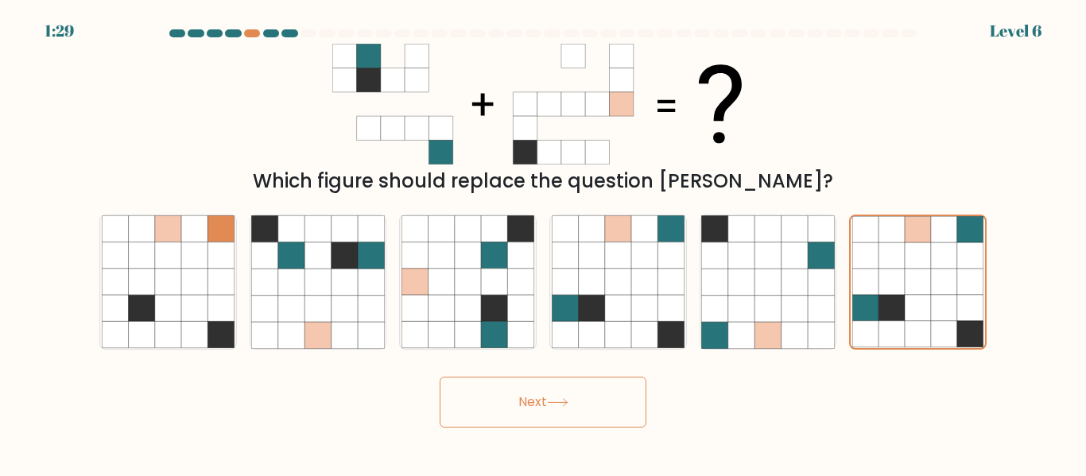
click at [526, 406] on button "Next" at bounding box center [543, 402] width 207 height 51
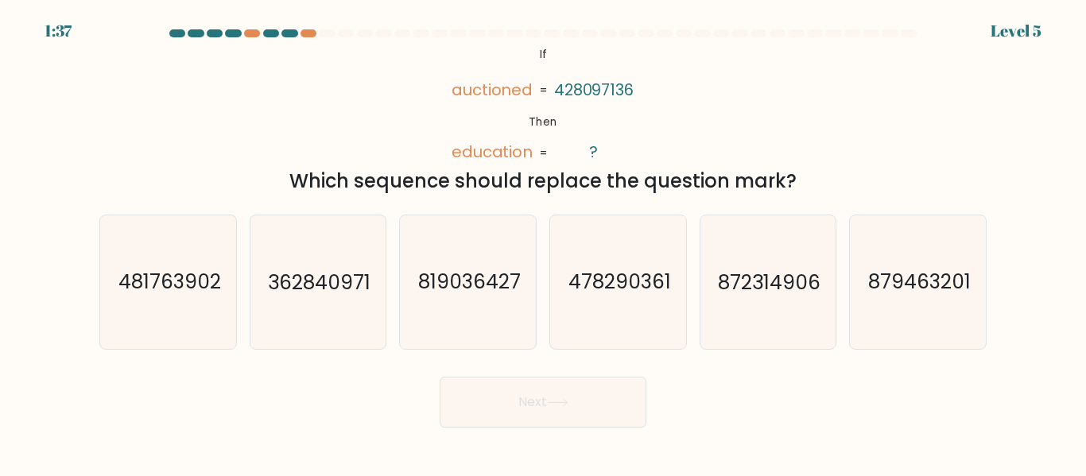
click at [346, 266] on icon "362840971" at bounding box center [317, 282] width 133 height 133
click at [543, 243] on input "b. 362840971" at bounding box center [543, 241] width 1 height 4
radio input "true"
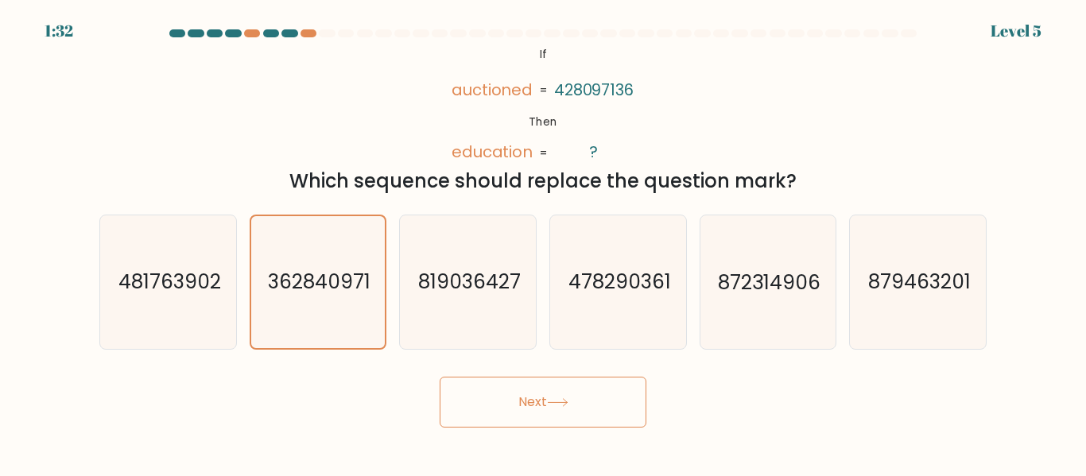
click at [538, 388] on button "Next" at bounding box center [543, 402] width 207 height 51
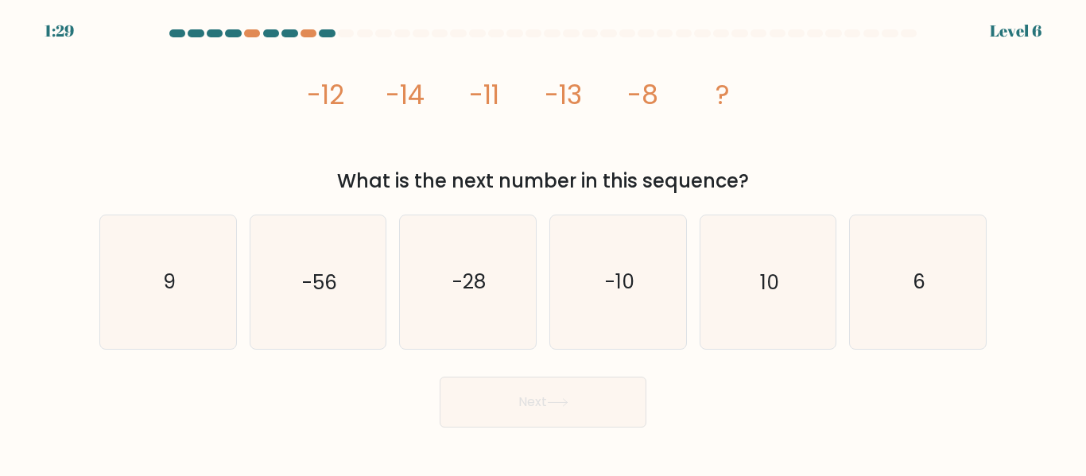
click at [643, 290] on icon "-10" at bounding box center [618, 282] width 133 height 133
click at [544, 243] on input "d. -10" at bounding box center [543, 241] width 1 height 4
radio input "true"
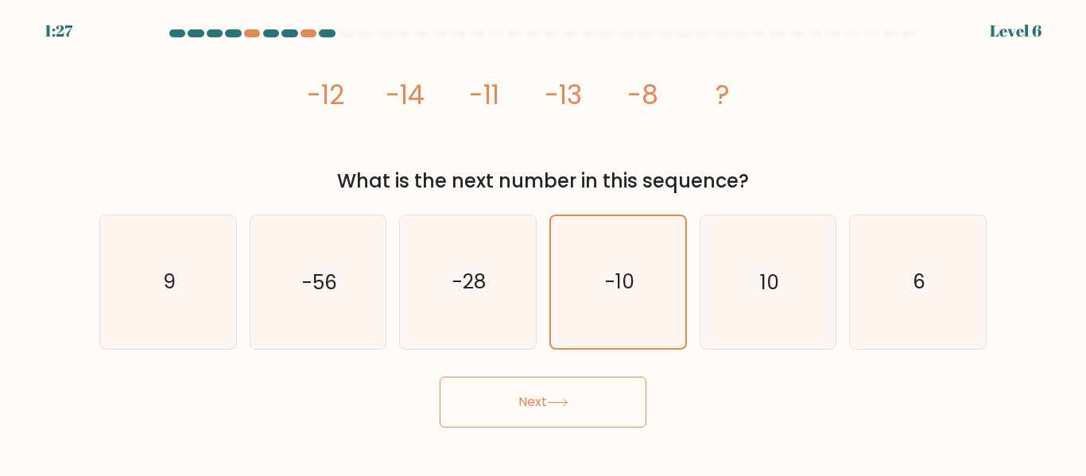
click at [566, 399] on icon at bounding box center [557, 402] width 21 height 9
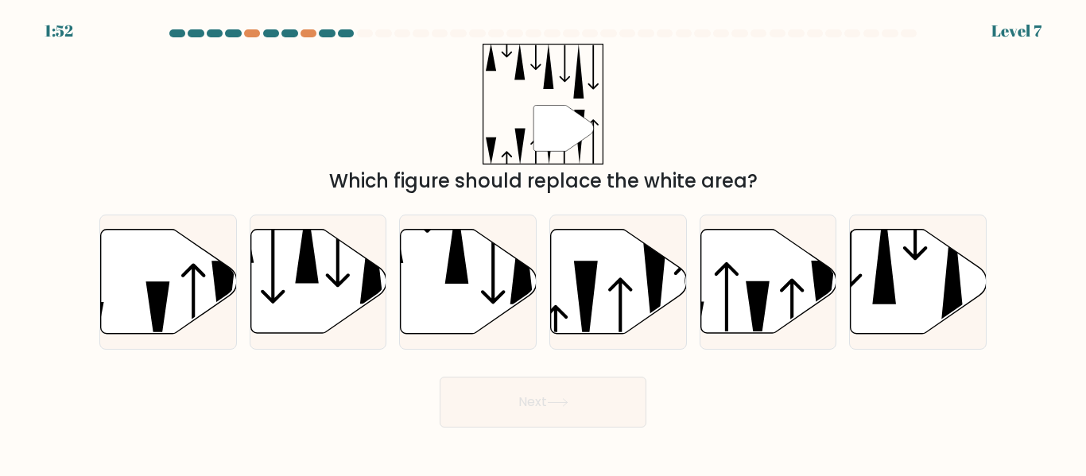
click at [650, 298] on icon at bounding box center [655, 300] width 24 height 123
click at [544, 243] on input "d." at bounding box center [543, 241] width 1 height 4
radio input "true"
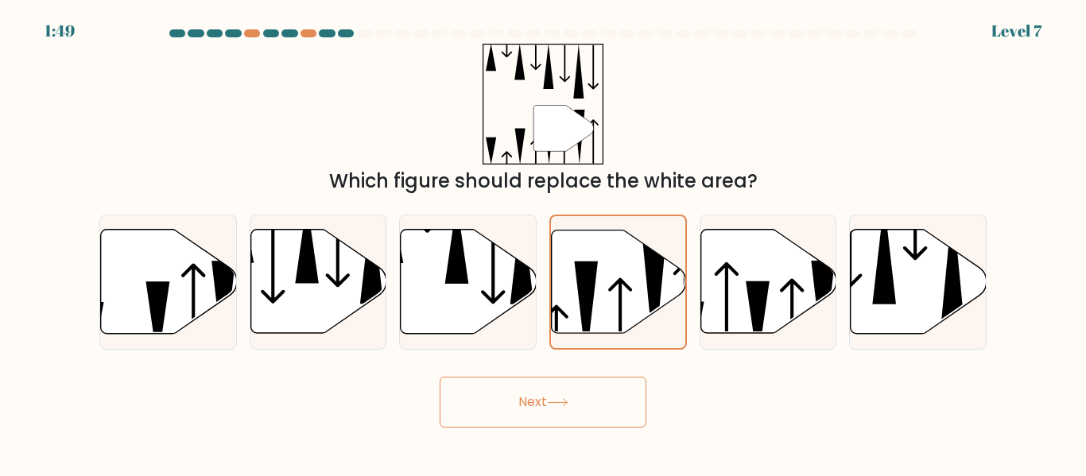
click at [598, 409] on button "Next" at bounding box center [543, 402] width 207 height 51
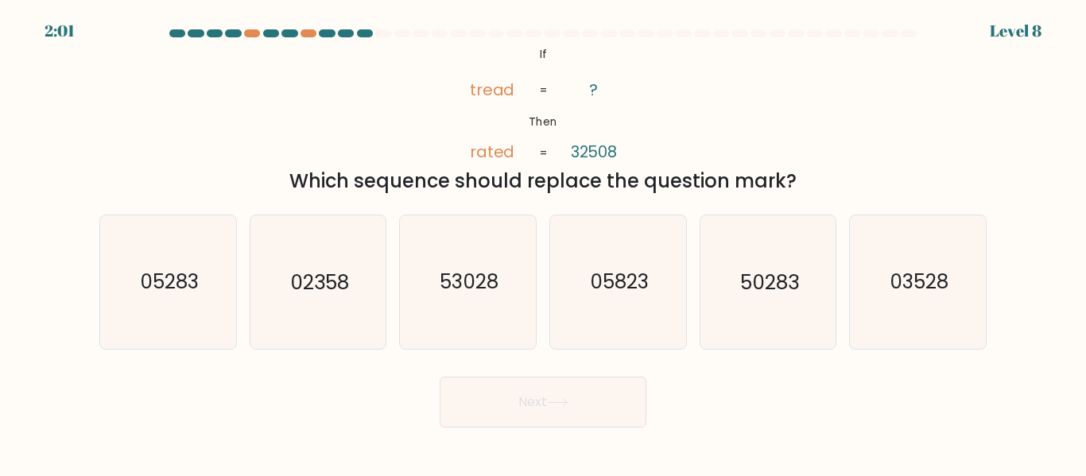
click at [461, 294] on text "53028" at bounding box center [469, 283] width 59 height 28
click at [543, 243] on input "c. 53028" at bounding box center [543, 241] width 1 height 4
radio input "true"
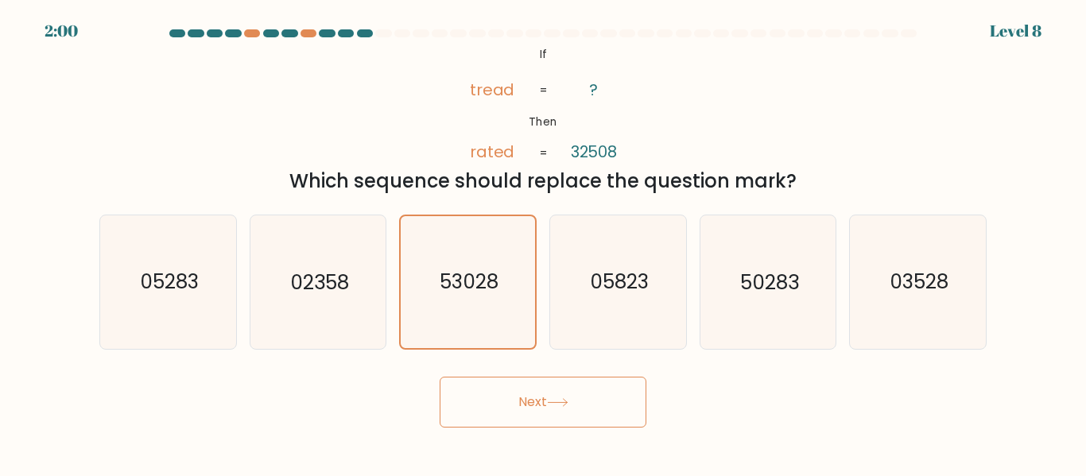
click at [569, 385] on button "Next" at bounding box center [543, 402] width 207 height 51
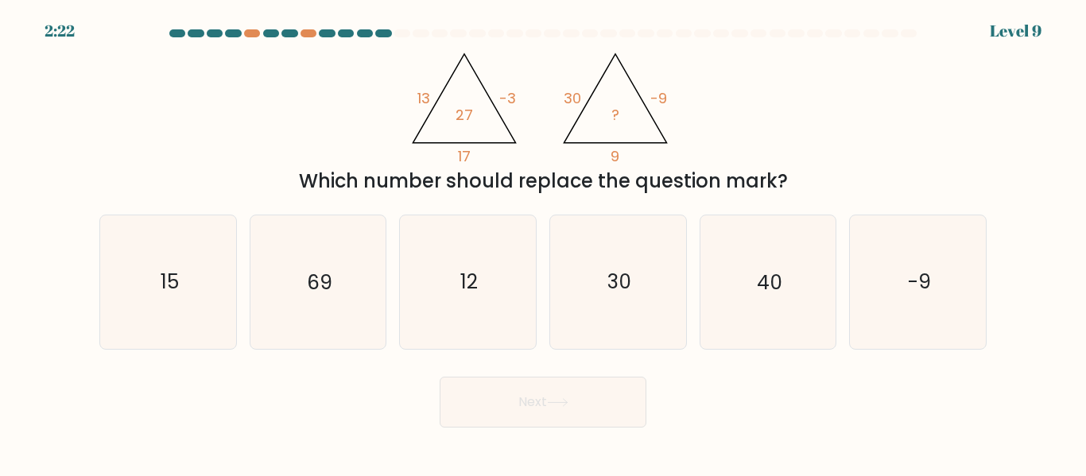
click at [627, 285] on text "30" at bounding box center [620, 283] width 24 height 28
click at [544, 243] on input "d. 30" at bounding box center [543, 241] width 1 height 4
radio input "true"
click at [595, 402] on button "Next" at bounding box center [543, 402] width 207 height 51
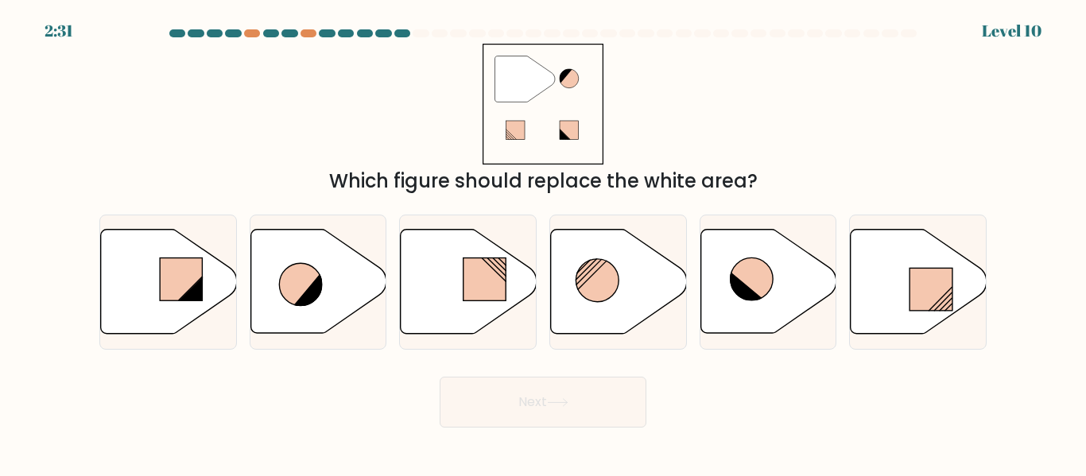
click at [641, 266] on icon at bounding box center [619, 282] width 136 height 104
click at [544, 243] on input "d." at bounding box center [543, 241] width 1 height 4
radio input "true"
click at [590, 389] on button "Next" at bounding box center [543, 402] width 207 height 51
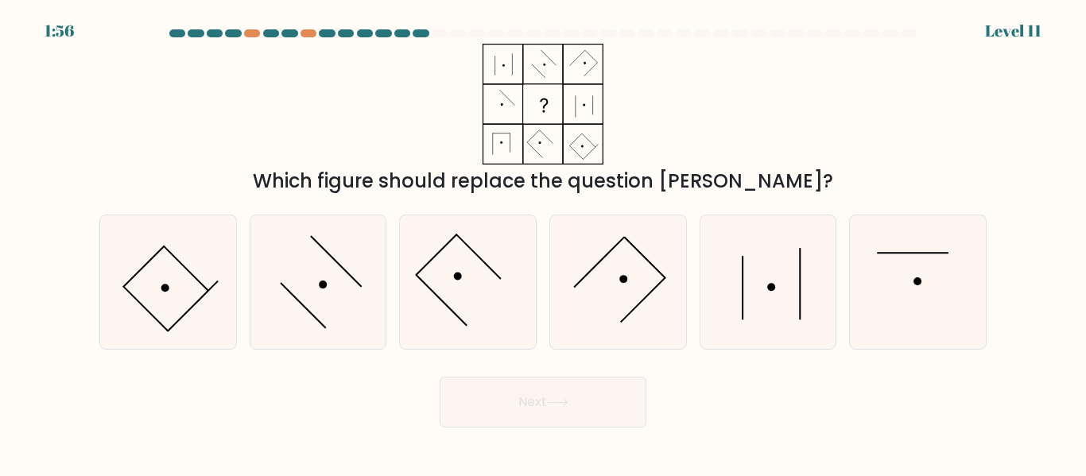
click at [316, 265] on icon at bounding box center [317, 282] width 133 height 133
click at [543, 243] on input "b." at bounding box center [543, 241] width 1 height 4
radio input "true"
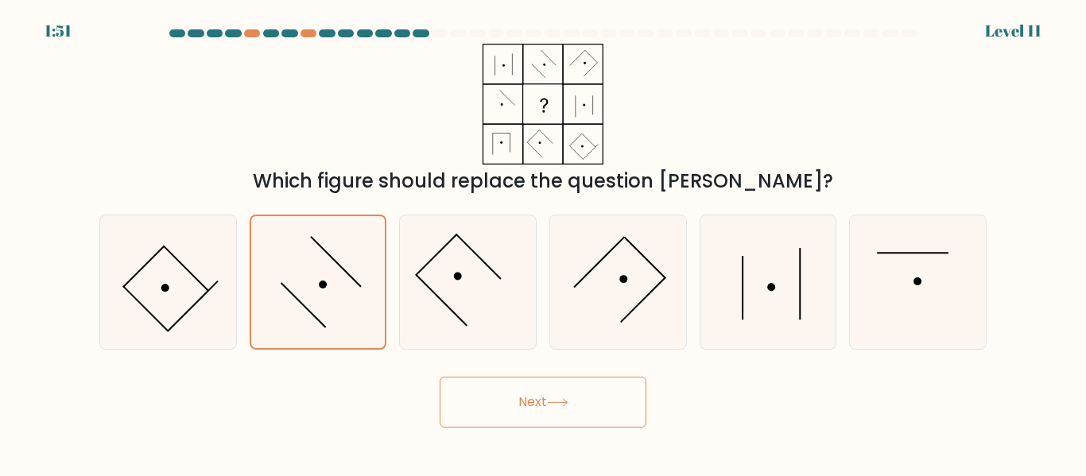
click at [623, 270] on icon at bounding box center [618, 282] width 133 height 133
click at [544, 243] on input "d." at bounding box center [543, 241] width 1 height 4
radio input "true"
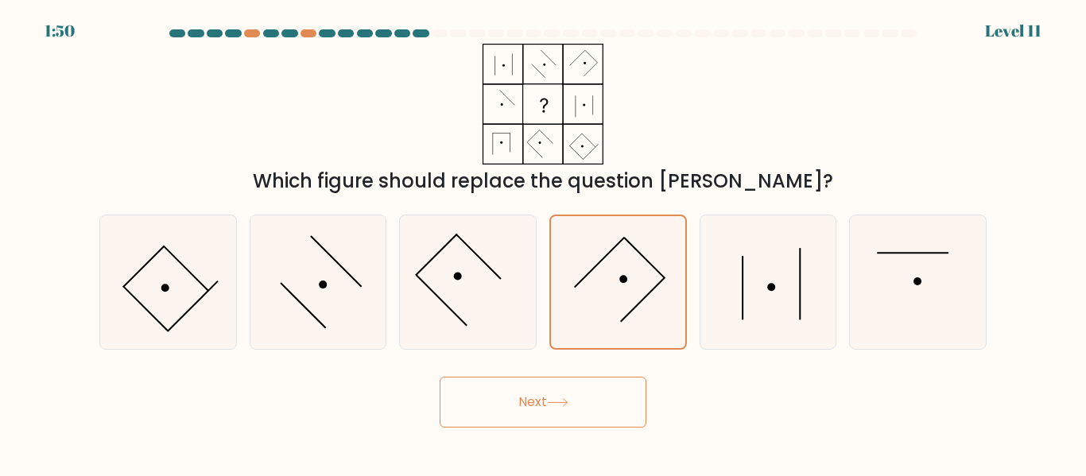
click at [544, 397] on button "Next" at bounding box center [543, 402] width 207 height 51
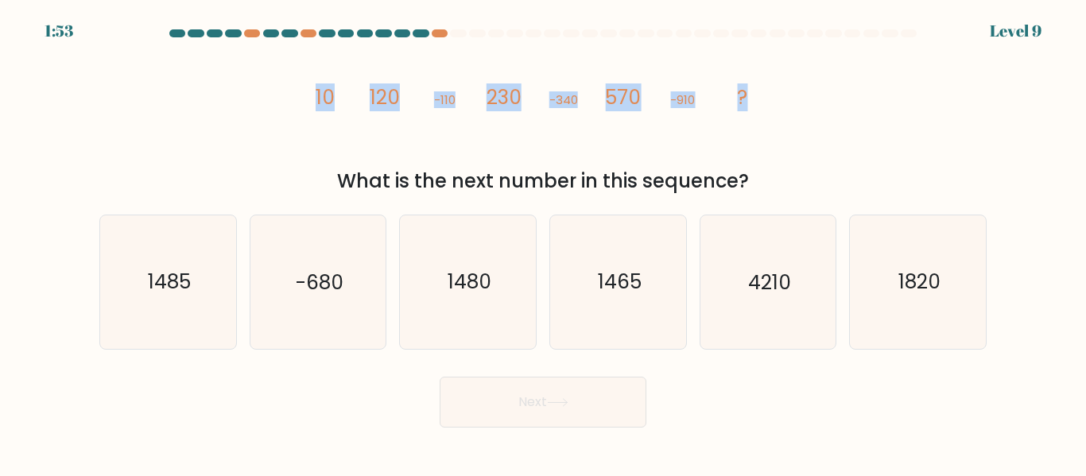
drag, startPoint x: 320, startPoint y: 98, endPoint x: 796, endPoint y: 103, distance: 476.4
click at [799, 111] on div "image/svg+xml 10 120 -110 230 -340 570 -910 ? What is the next number in this s…" at bounding box center [543, 120] width 907 height 152
copy g "10 120 -110 230 -340 570 -910 ?"
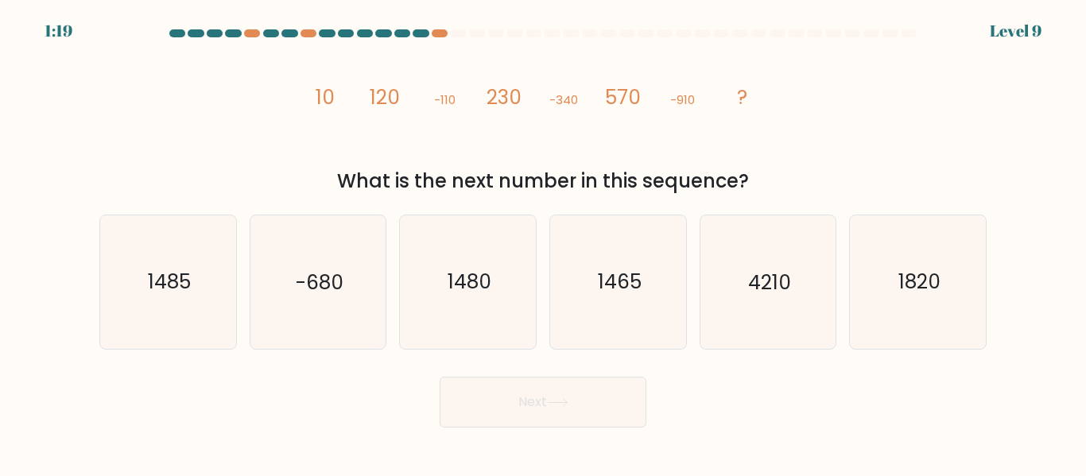
click at [880, 173] on div "What is the next number in this sequence?" at bounding box center [543, 181] width 868 height 29
click at [484, 278] on text "1480" at bounding box center [470, 283] width 44 height 28
click at [543, 243] on input "c. 1480" at bounding box center [543, 241] width 1 height 4
radio input "true"
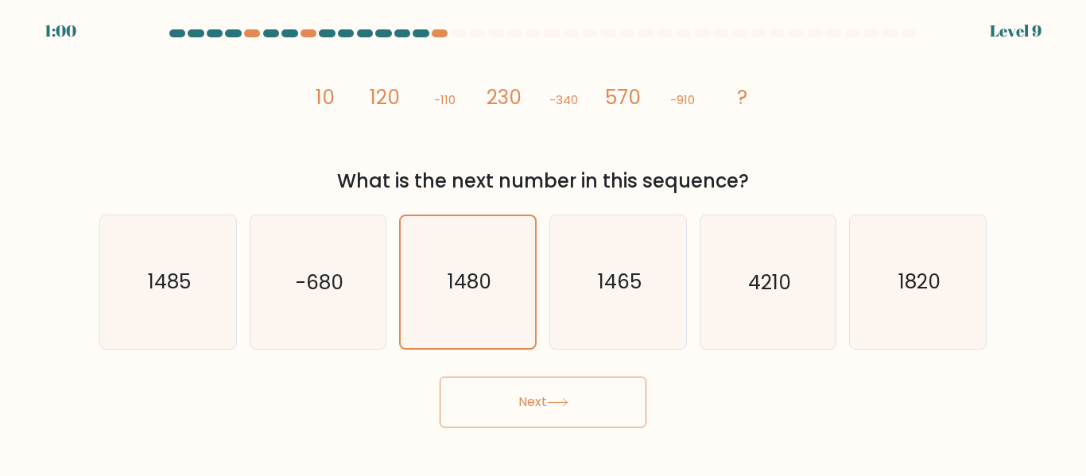
click at [591, 404] on button "Next" at bounding box center [543, 402] width 207 height 51
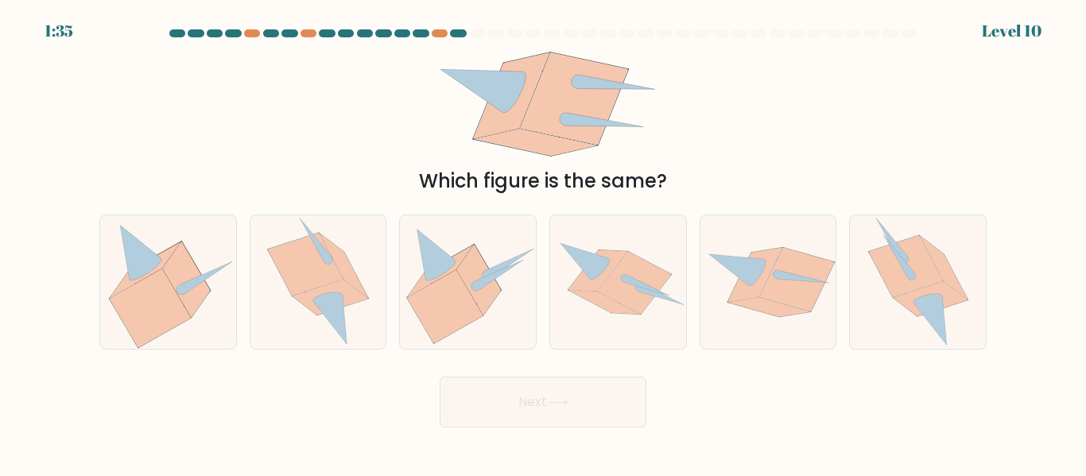
drag, startPoint x: 634, startPoint y: 223, endPoint x: 736, endPoint y: 94, distance: 164.7
click at [736, 94] on div "Which figure is the same?" at bounding box center [543, 120] width 907 height 152
click at [436, 255] on icon at bounding box center [436, 255] width 38 height 50
click at [543, 243] on input "c." at bounding box center [543, 241] width 1 height 4
radio input "true"
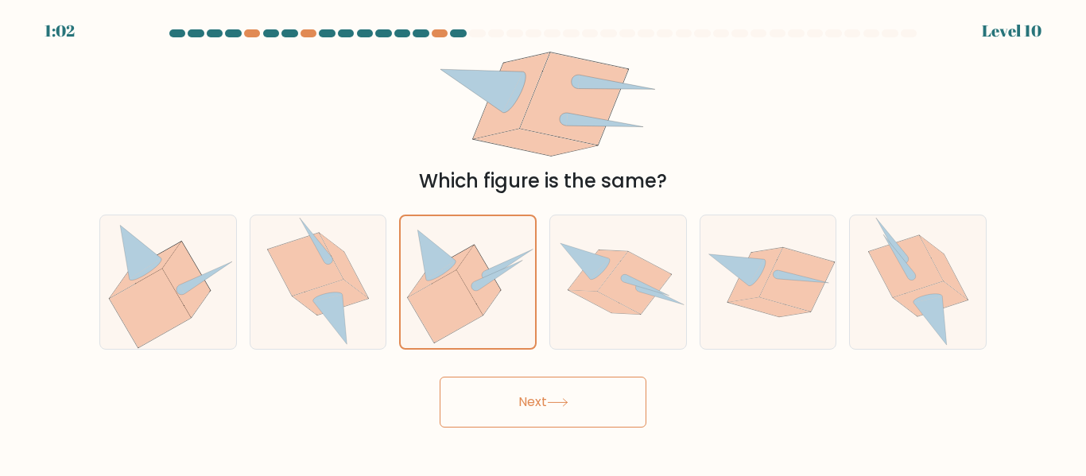
click at [548, 384] on button "Next" at bounding box center [543, 402] width 207 height 51
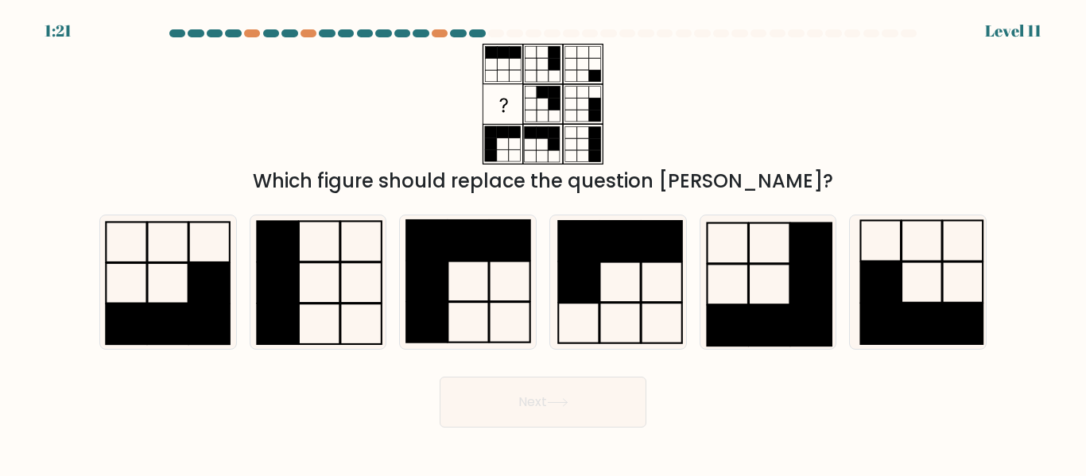
drag, startPoint x: 630, startPoint y: 223, endPoint x: 926, endPoint y: 83, distance: 327.6
click at [926, 83] on div "Which figure should replace the question mark?" at bounding box center [543, 120] width 907 height 152
click at [623, 257] on rect at bounding box center [620, 241] width 41 height 41
click at [544, 243] on input "d." at bounding box center [543, 241] width 1 height 4
radio input "true"
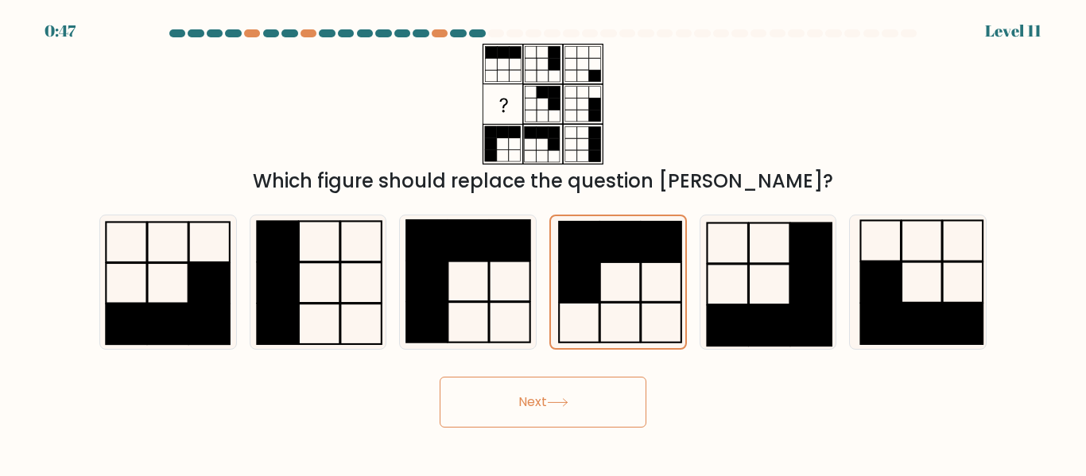
click at [568, 408] on button "Next" at bounding box center [543, 402] width 207 height 51
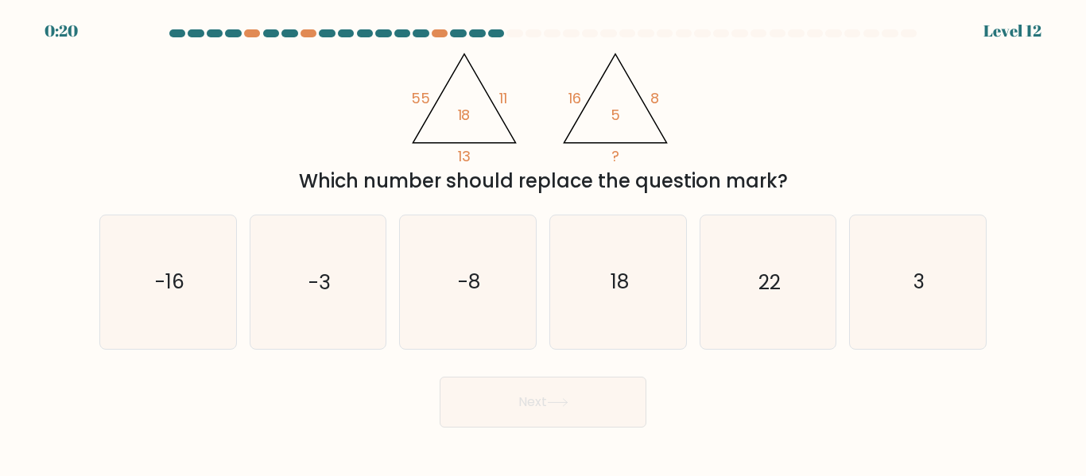
click at [958, 298] on icon "3" at bounding box center [918, 282] width 133 height 133
click at [544, 243] on input "f. 3" at bounding box center [543, 241] width 1 height 4
radio input "true"
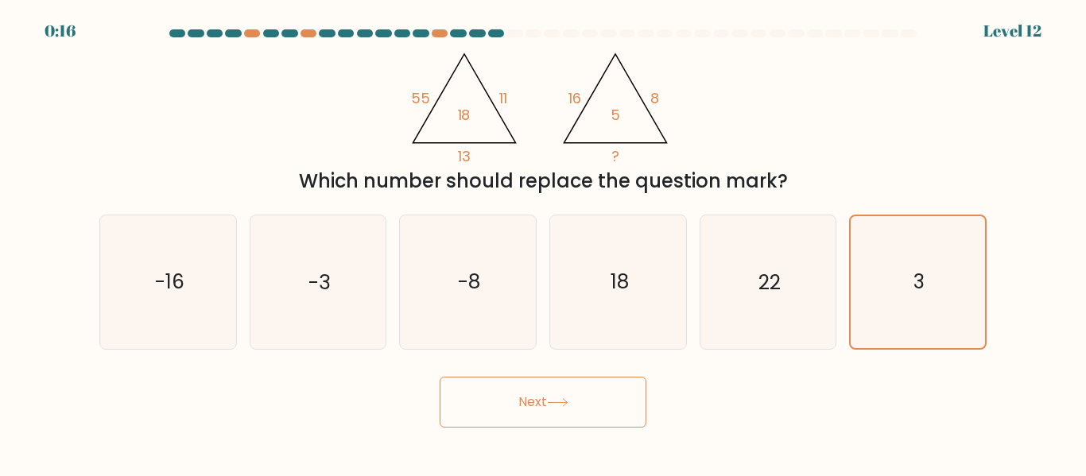
click at [565, 390] on button "Next" at bounding box center [543, 402] width 207 height 51
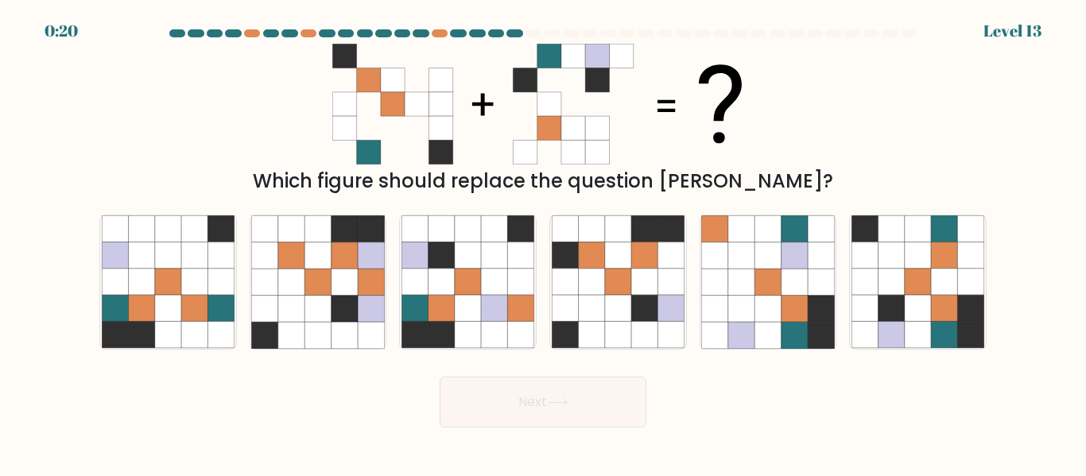
click at [349, 235] on icon at bounding box center [345, 229] width 26 height 26
click at [543, 239] on input "b." at bounding box center [543, 241] width 1 height 4
radio input "true"
click at [574, 386] on button "Next" at bounding box center [543, 402] width 207 height 51
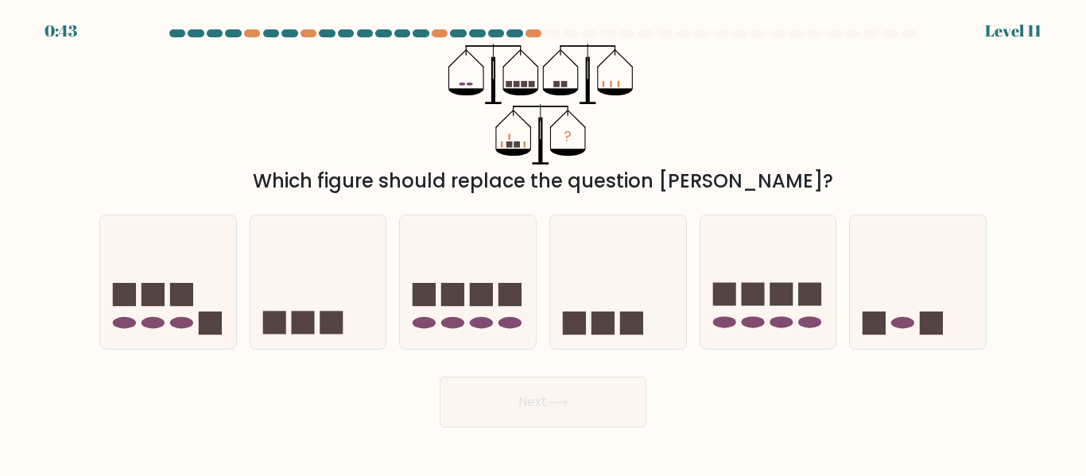
click at [795, 279] on icon at bounding box center [769, 282] width 136 height 112
click at [544, 243] on input "e." at bounding box center [543, 241] width 1 height 4
radio input "true"
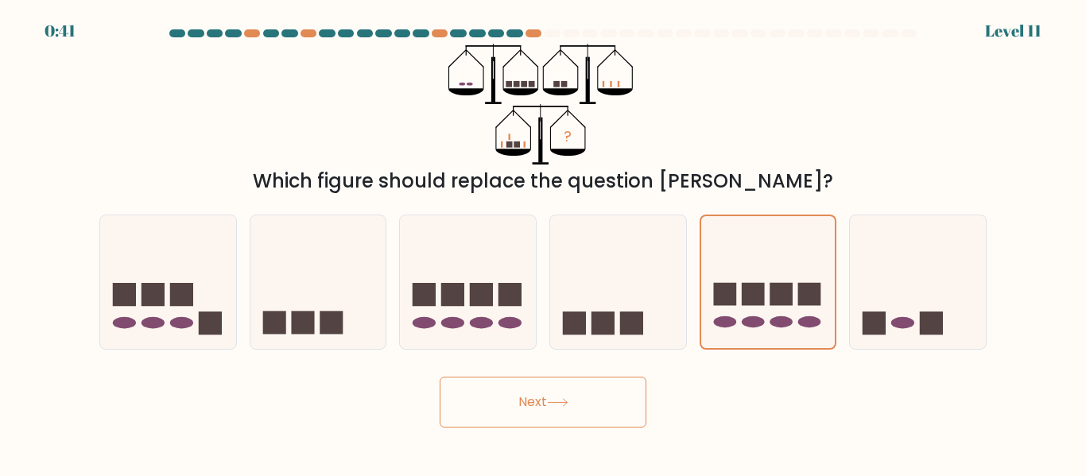
click at [575, 394] on button "Next" at bounding box center [543, 402] width 207 height 51
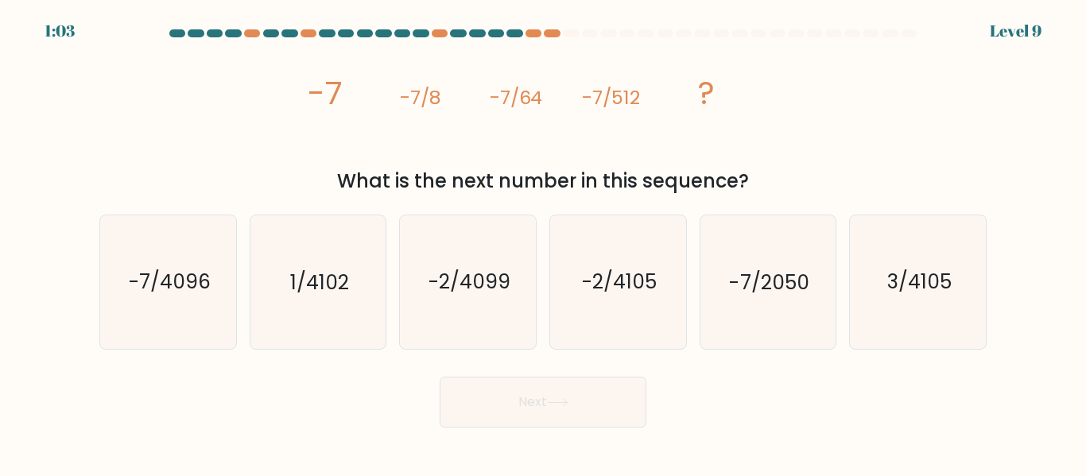
click at [208, 285] on text "-7/4096" at bounding box center [169, 283] width 82 height 28
click at [543, 243] on input "a. -7/4096" at bounding box center [543, 241] width 1 height 4
radio input "true"
click at [518, 407] on button "Next" at bounding box center [543, 402] width 207 height 51
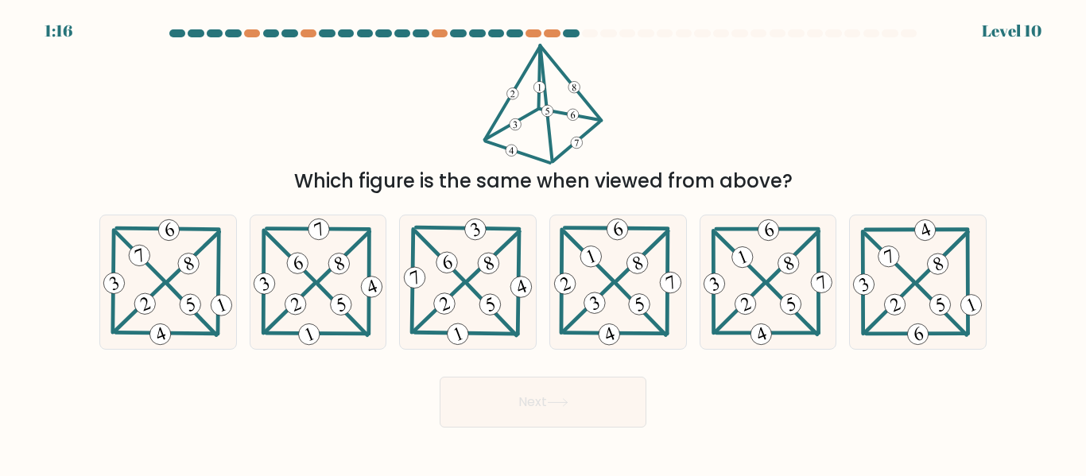
click at [495, 227] on icon at bounding box center [468, 282] width 135 height 133
click at [543, 239] on input "c." at bounding box center [543, 241] width 1 height 4
radio input "true"
click at [639, 244] on icon at bounding box center [618, 282] width 134 height 133
click at [544, 243] on input "d." at bounding box center [543, 241] width 1 height 4
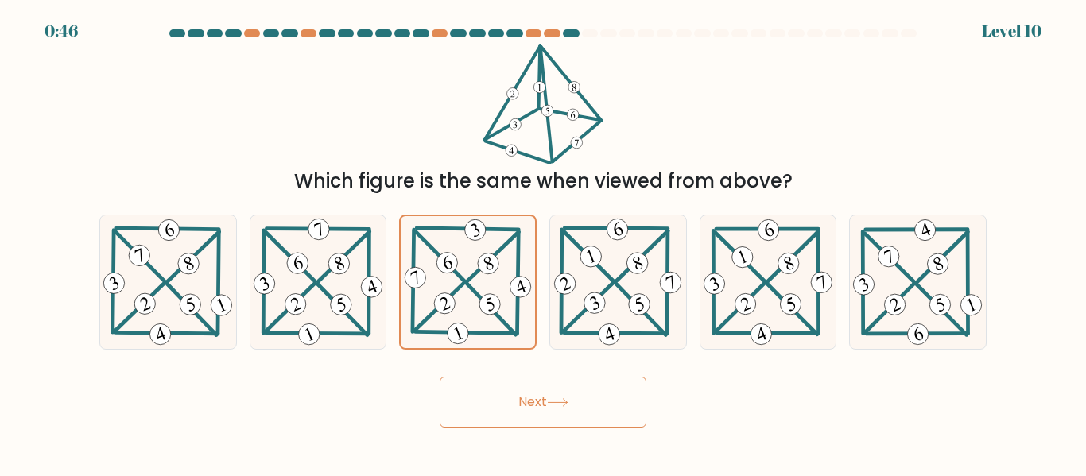
radio input "true"
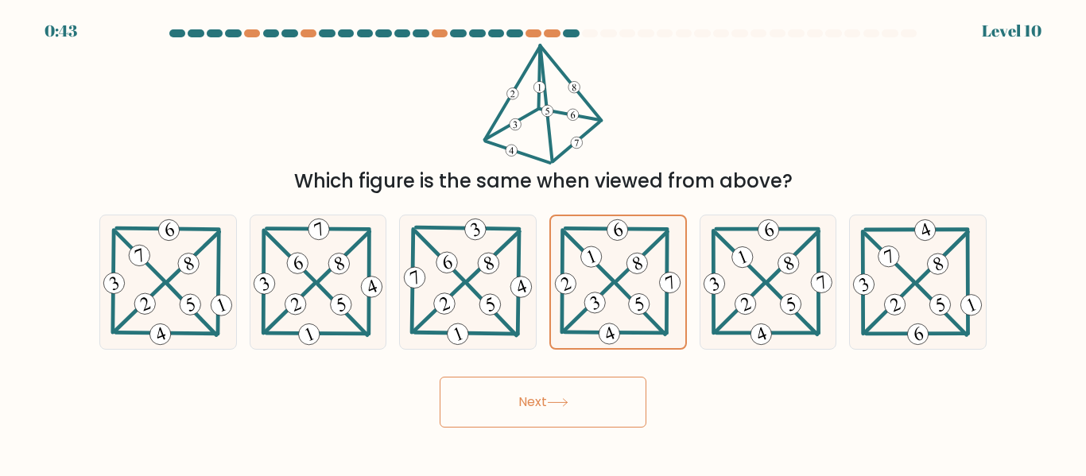
click at [504, 388] on button "Next" at bounding box center [543, 402] width 207 height 51
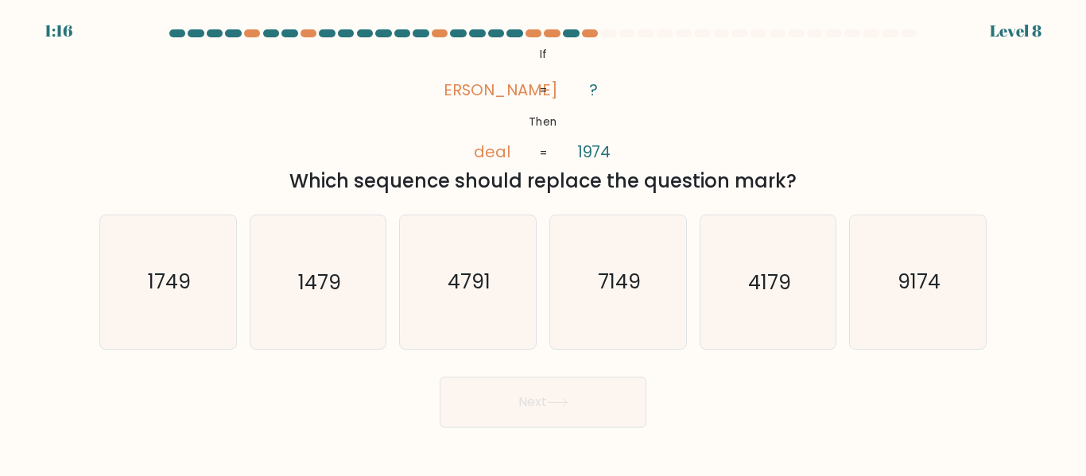
click at [186, 263] on icon "1749" at bounding box center [168, 282] width 133 height 133
click at [543, 243] on input "a. 1749" at bounding box center [543, 241] width 1 height 4
radio input "true"
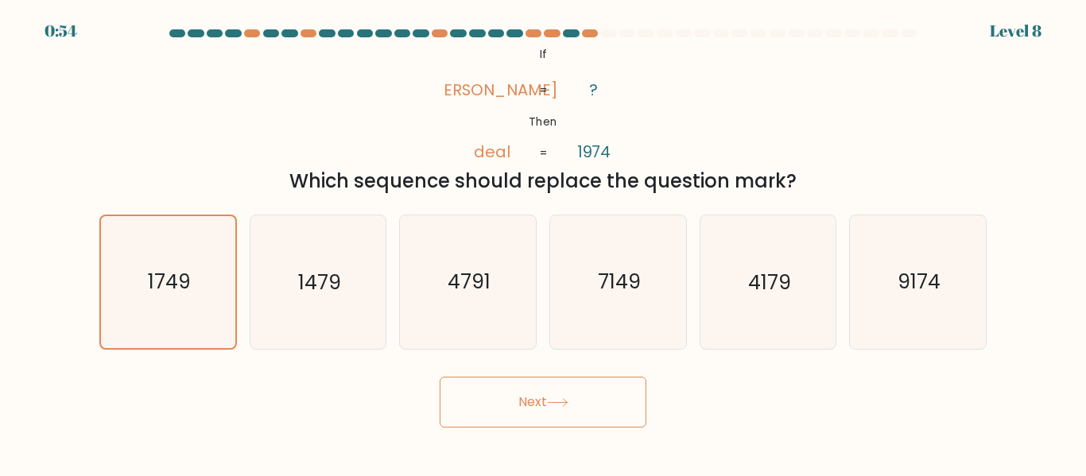
drag, startPoint x: 537, startPoint y: 389, endPoint x: 372, endPoint y: 380, distance: 164.8
click at [372, 380] on div "Next" at bounding box center [543, 398] width 907 height 59
click at [532, 410] on button "Next" at bounding box center [543, 402] width 207 height 51
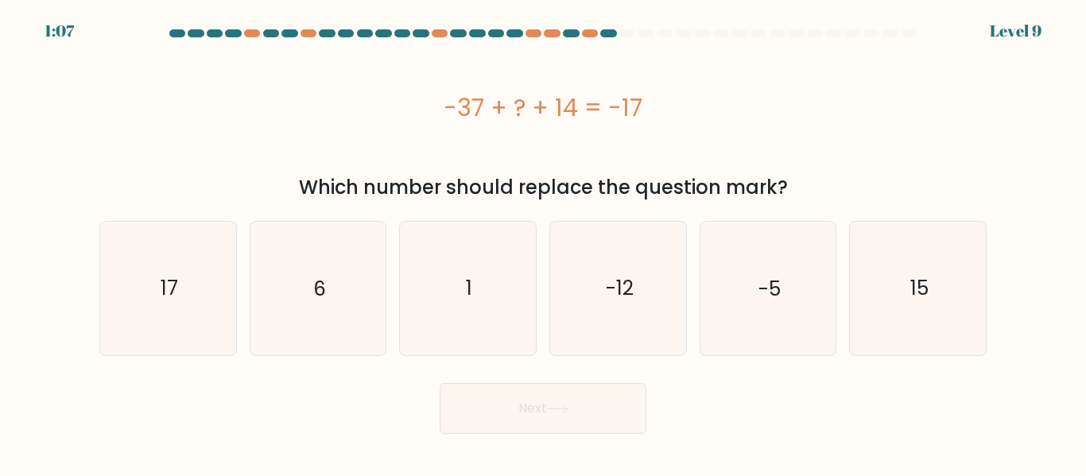
click at [350, 291] on icon "6" at bounding box center [317, 288] width 133 height 133
click at [543, 243] on input "b. 6" at bounding box center [543, 241] width 1 height 4
radio input "true"
click at [513, 411] on button "Next" at bounding box center [543, 408] width 207 height 51
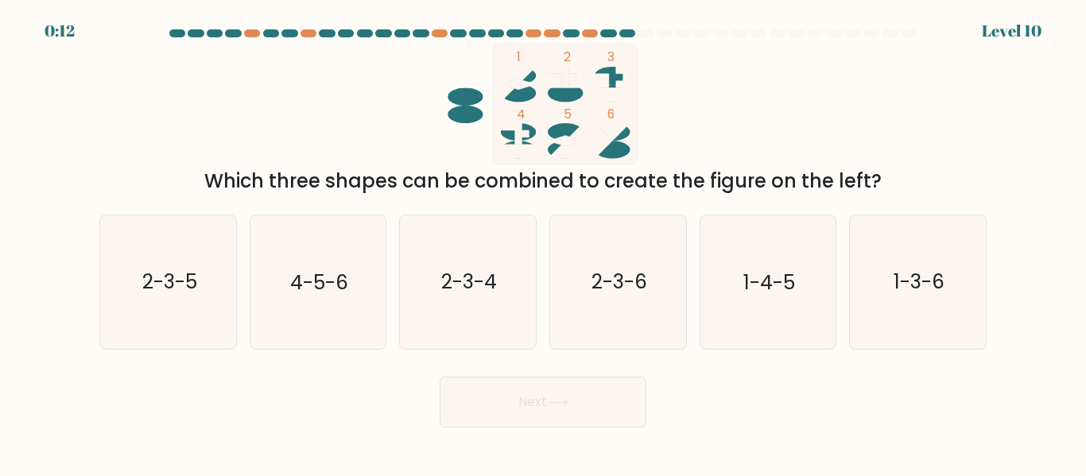
click at [445, 263] on icon "2-3-4" at bounding box center [468, 282] width 133 height 133
click at [543, 243] on input "c. 2-3-4" at bounding box center [543, 241] width 1 height 4
radio input "true"
click at [515, 403] on button "Next" at bounding box center [543, 402] width 207 height 51
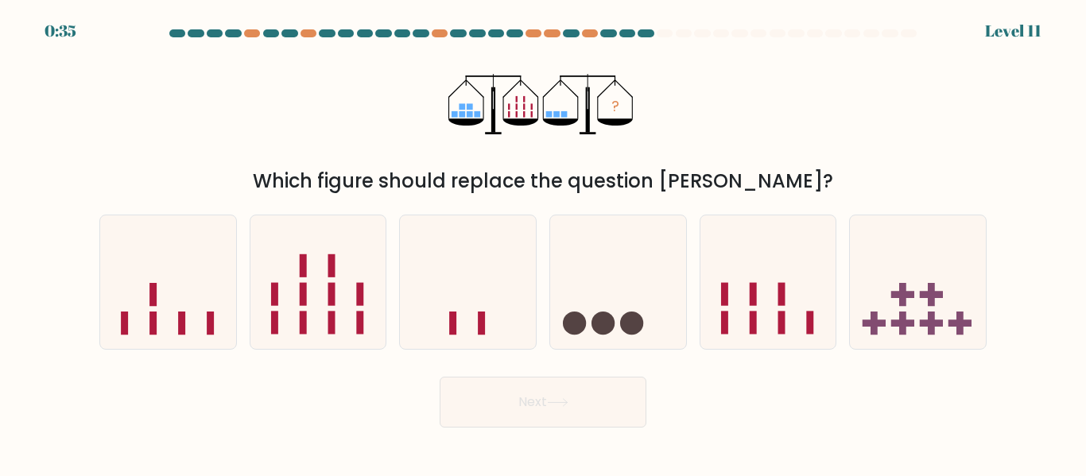
click at [144, 311] on icon at bounding box center [168, 282] width 136 height 112
click at [543, 243] on input "a." at bounding box center [543, 241] width 1 height 4
radio input "true"
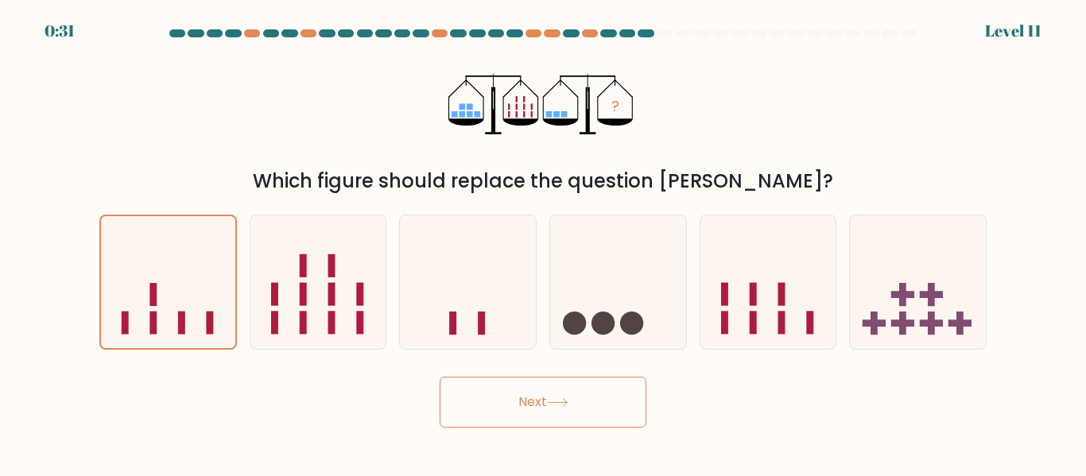
click at [538, 398] on button "Next" at bounding box center [543, 402] width 207 height 51
click at [531, 385] on button "Next" at bounding box center [543, 402] width 207 height 51
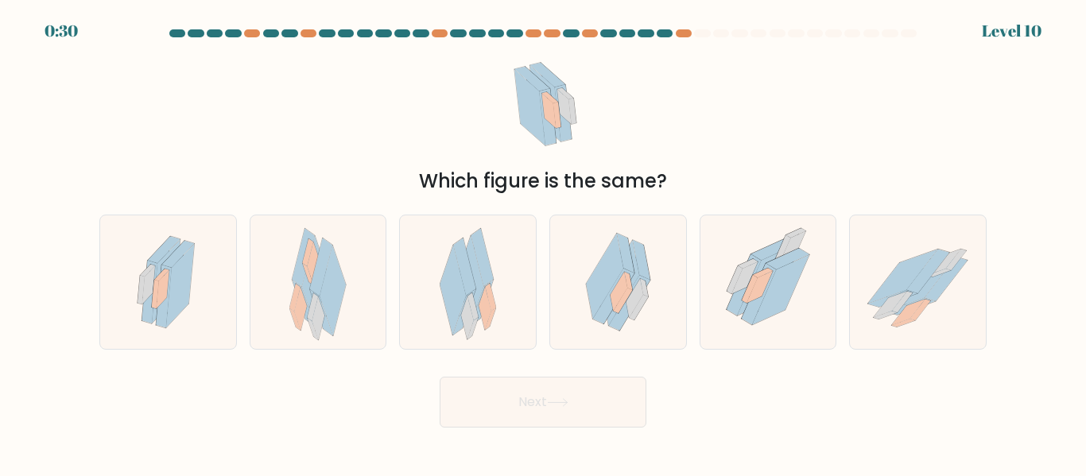
click at [622, 299] on icon at bounding box center [618, 282] width 96 height 133
click at [544, 243] on input "d." at bounding box center [543, 241] width 1 height 4
radio input "true"
click at [527, 421] on button "Next" at bounding box center [543, 402] width 207 height 51
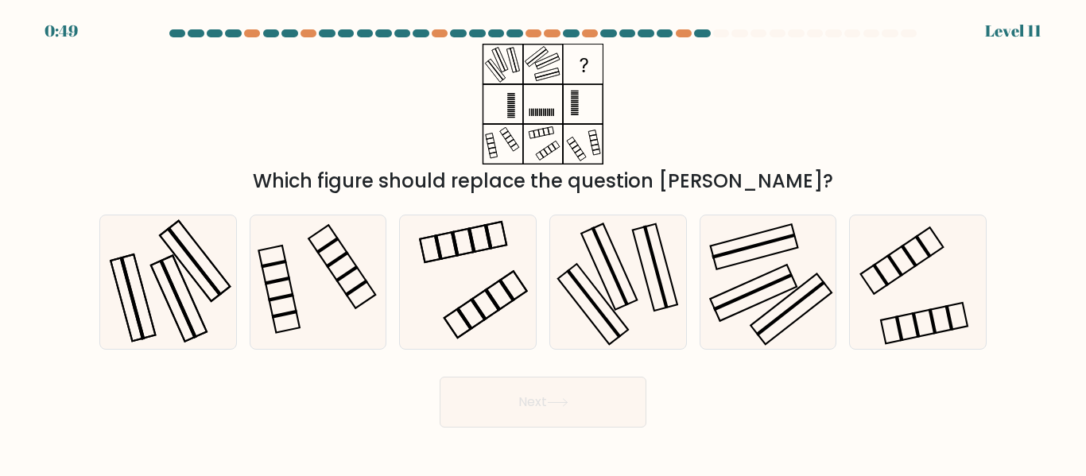
click at [188, 266] on icon at bounding box center [168, 282] width 133 height 133
click at [543, 243] on input "a." at bounding box center [543, 241] width 1 height 4
radio input "true"
click at [544, 395] on button "Next" at bounding box center [543, 402] width 207 height 51
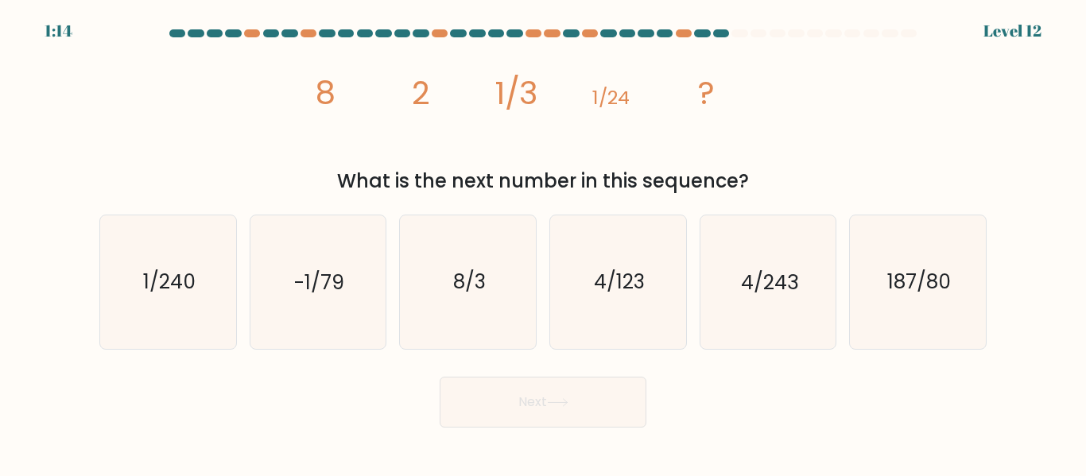
drag, startPoint x: 425, startPoint y: 315, endPoint x: 1004, endPoint y: 142, distance: 604.9
click at [1004, 142] on form at bounding box center [543, 228] width 1086 height 398
click at [138, 320] on icon "1/240" at bounding box center [168, 282] width 133 height 133
click at [543, 243] on input "a. 1/240" at bounding box center [543, 241] width 1 height 4
radio input "true"
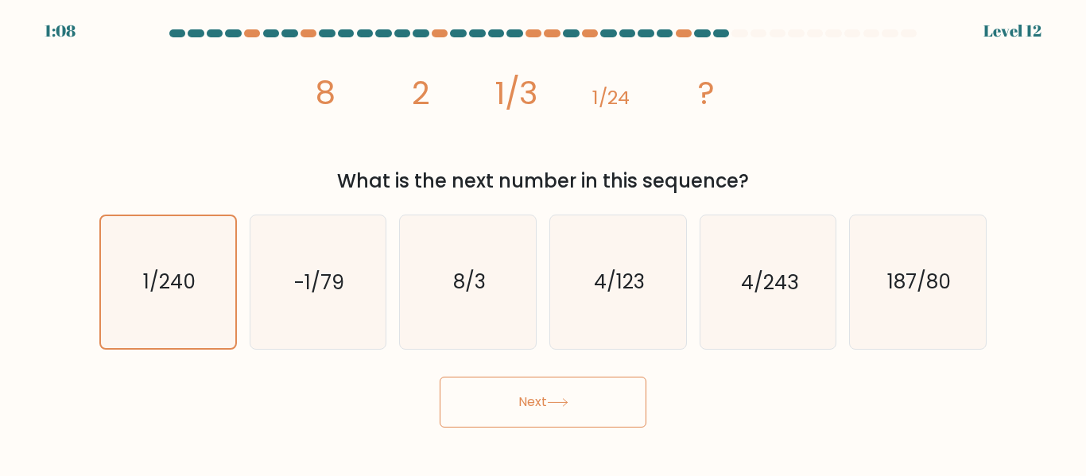
click at [532, 399] on button "Next" at bounding box center [543, 402] width 207 height 51
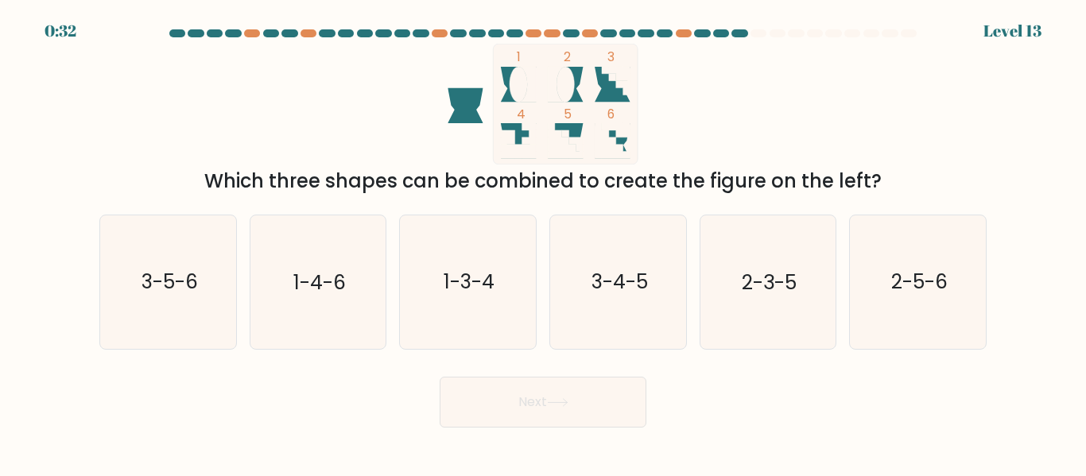
click at [197, 274] on text "3-5-6" at bounding box center [169, 283] width 56 height 28
click at [543, 243] on input "a. 3-5-6" at bounding box center [543, 241] width 1 height 4
radio input "true"
click at [509, 391] on button "Next" at bounding box center [543, 402] width 207 height 51
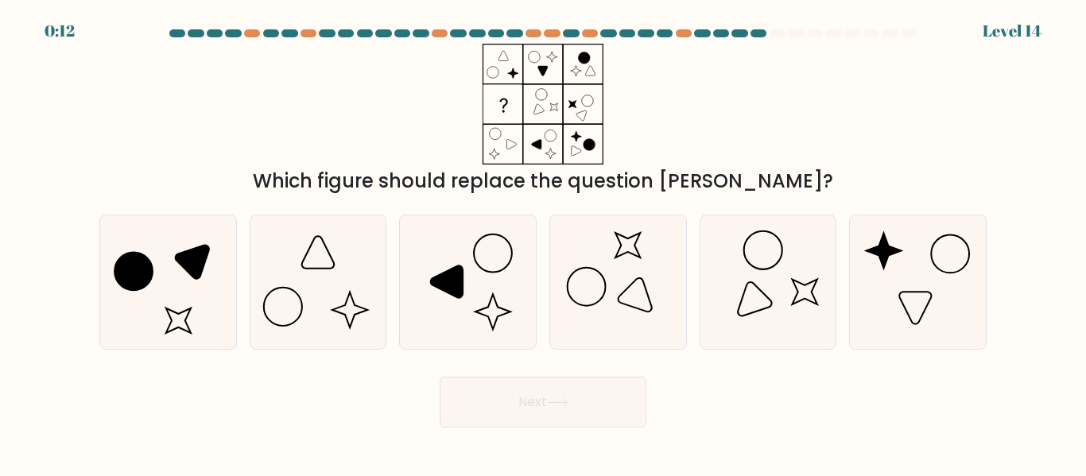
click at [440, 377] on button "Next" at bounding box center [543, 402] width 207 height 51
click at [511, 273] on icon at bounding box center [468, 282] width 133 height 133
click at [543, 243] on input "c." at bounding box center [543, 241] width 1 height 4
radio input "true"
click at [440, 377] on button "Next" at bounding box center [543, 402] width 207 height 51
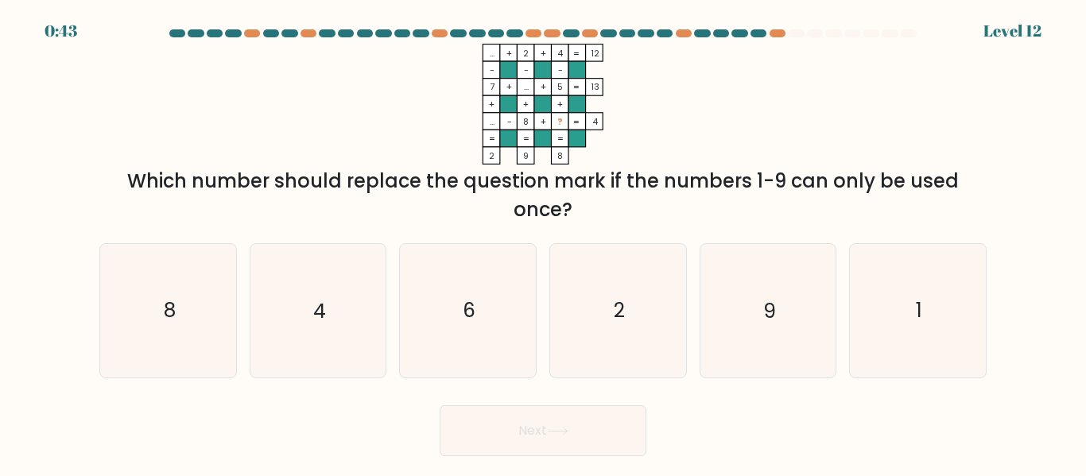
click at [481, 305] on icon "6" at bounding box center [468, 310] width 133 height 133
click at [543, 243] on input "c. 6" at bounding box center [543, 241] width 1 height 4
radio input "true"
click at [895, 303] on icon "1" at bounding box center [918, 310] width 133 height 133
click at [544, 243] on input "f. 1" at bounding box center [543, 241] width 1 height 4
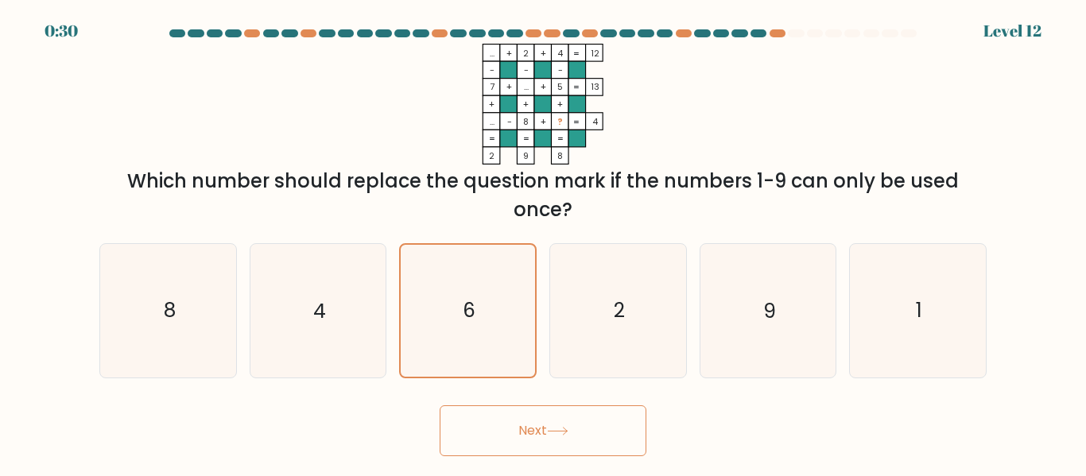
radio input "true"
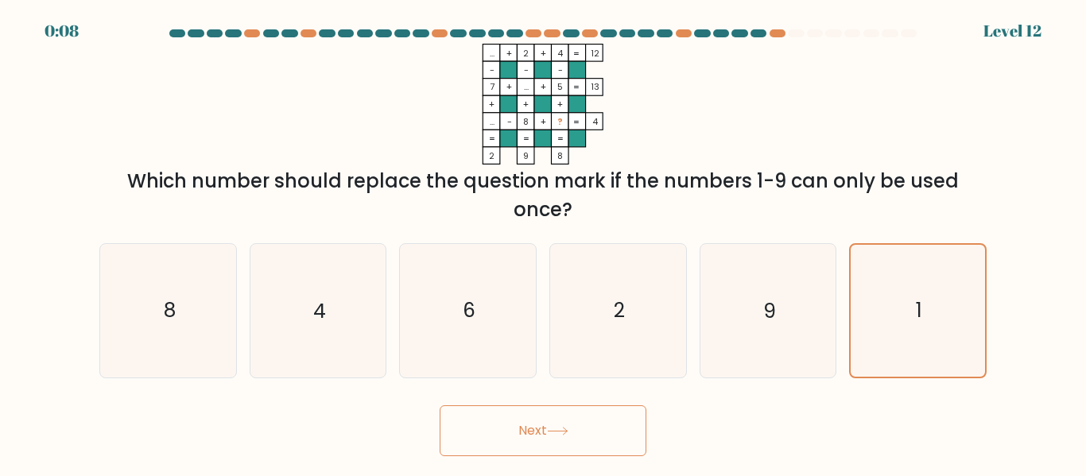
drag, startPoint x: 751, startPoint y: 305, endPoint x: 748, endPoint y: 313, distance: 8.6
click at [754, 308] on icon "9" at bounding box center [767, 310] width 133 height 133
click at [544, 243] on input "e. 9" at bounding box center [543, 241] width 1 height 4
radio input "true"
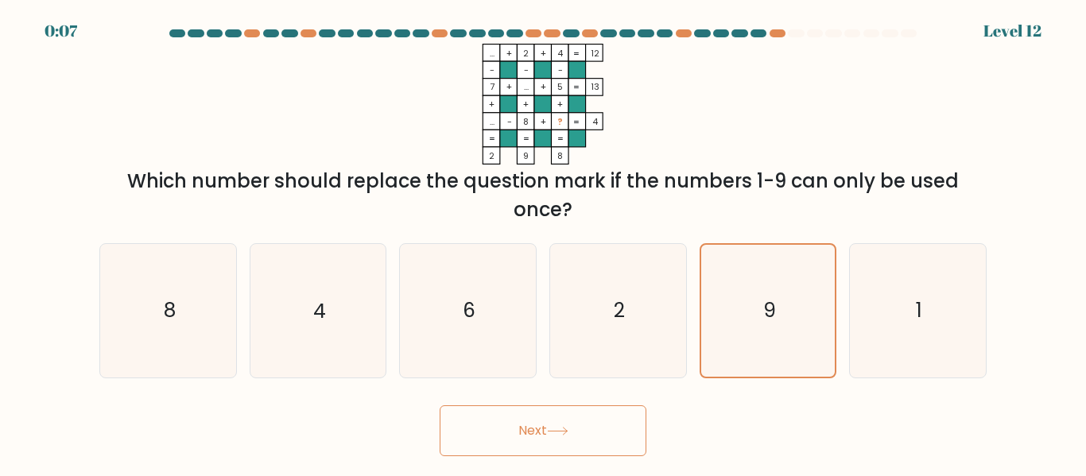
click at [577, 420] on button "Next" at bounding box center [543, 431] width 207 height 51
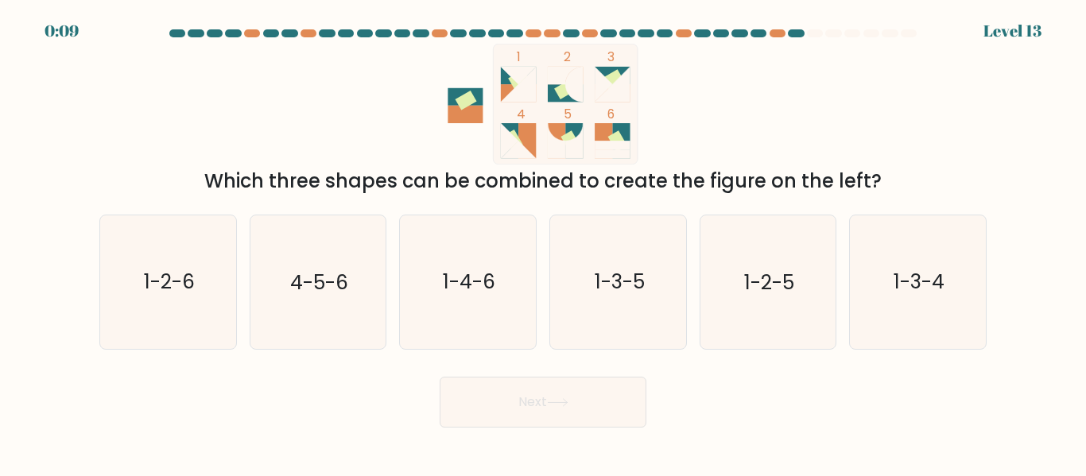
click at [916, 293] on text "1-3-4" at bounding box center [919, 283] width 51 height 28
click at [544, 243] on input "f. 1-3-4" at bounding box center [543, 241] width 1 height 4
radio input "true"
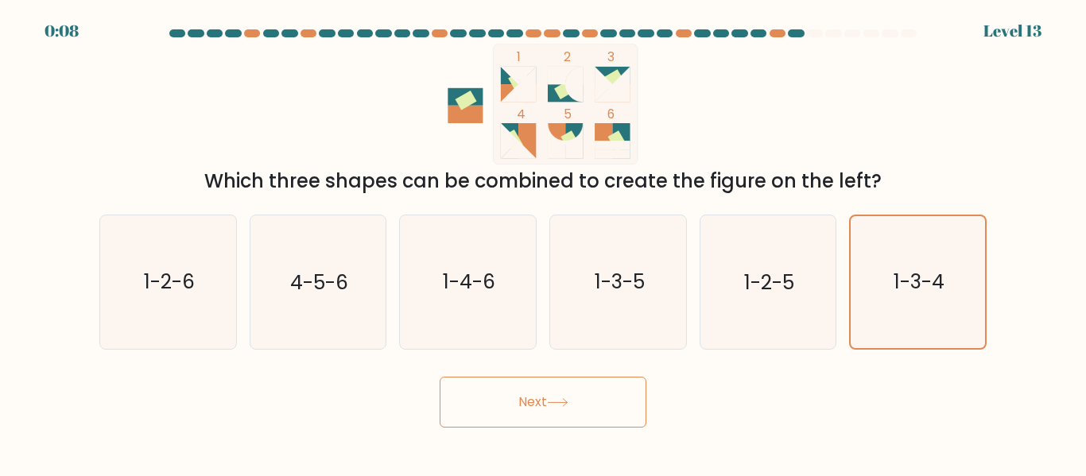
click at [578, 389] on button "Next" at bounding box center [543, 402] width 207 height 51
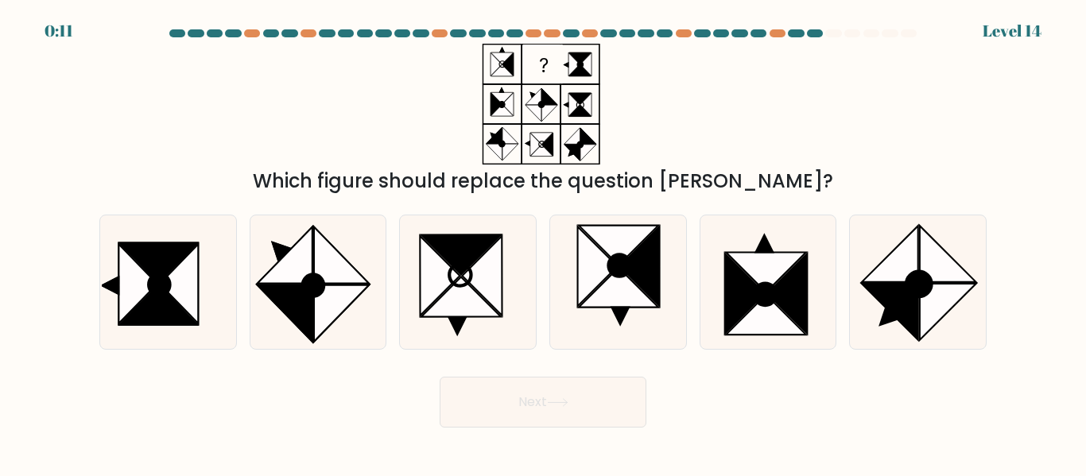
click at [442, 278] on icon at bounding box center [440, 277] width 40 height 80
click at [543, 243] on input "c." at bounding box center [543, 241] width 1 height 4
radio input "true"
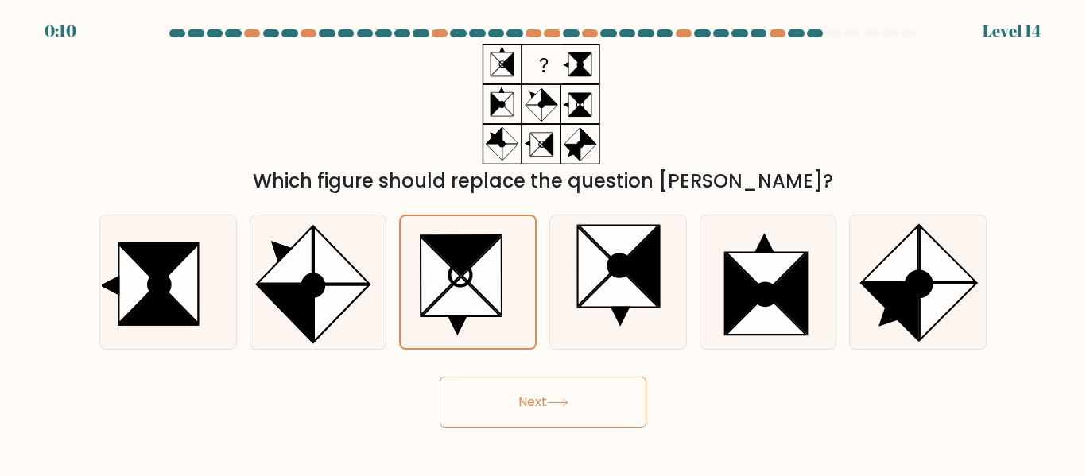
click at [527, 407] on button "Next" at bounding box center [543, 402] width 207 height 51
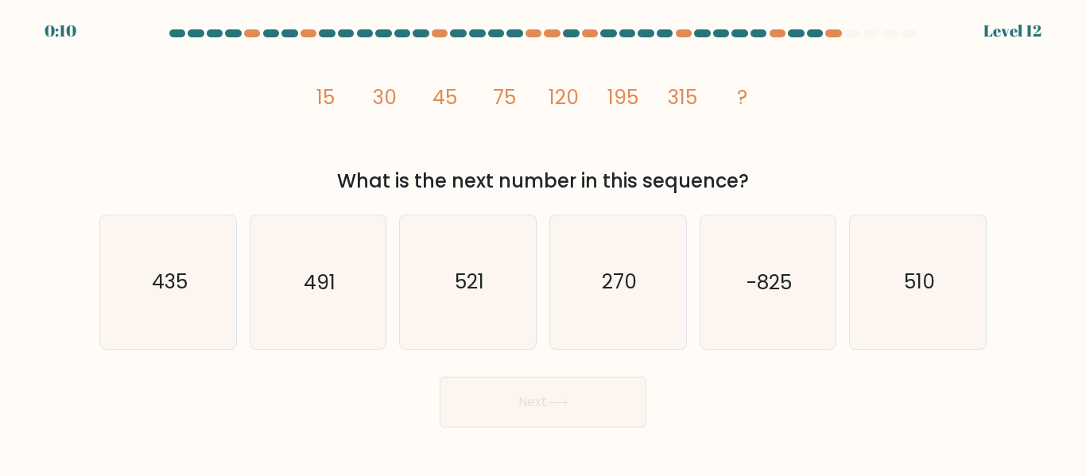
click at [917, 283] on text "510" at bounding box center [919, 283] width 31 height 28
click at [544, 243] on input "f. 510" at bounding box center [543, 241] width 1 height 4
radio input "true"
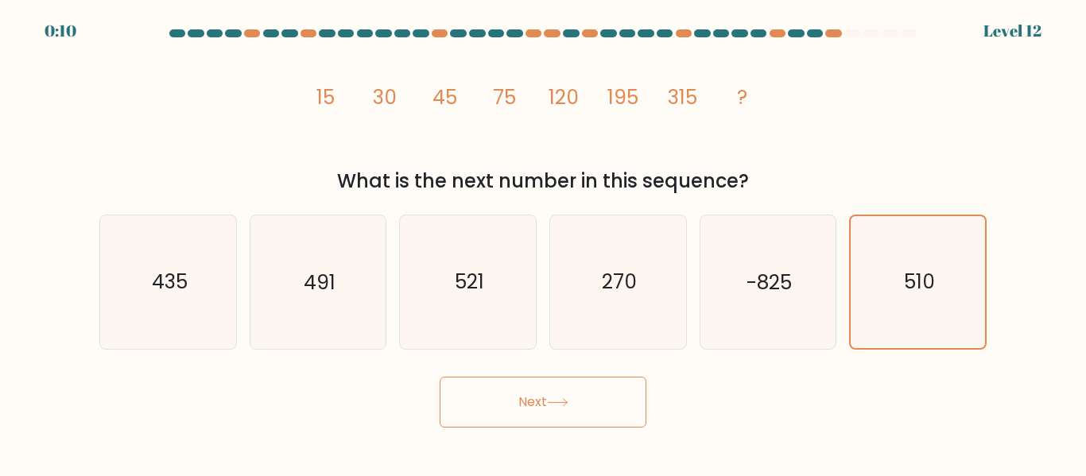
click at [567, 395] on button "Next" at bounding box center [543, 402] width 207 height 51
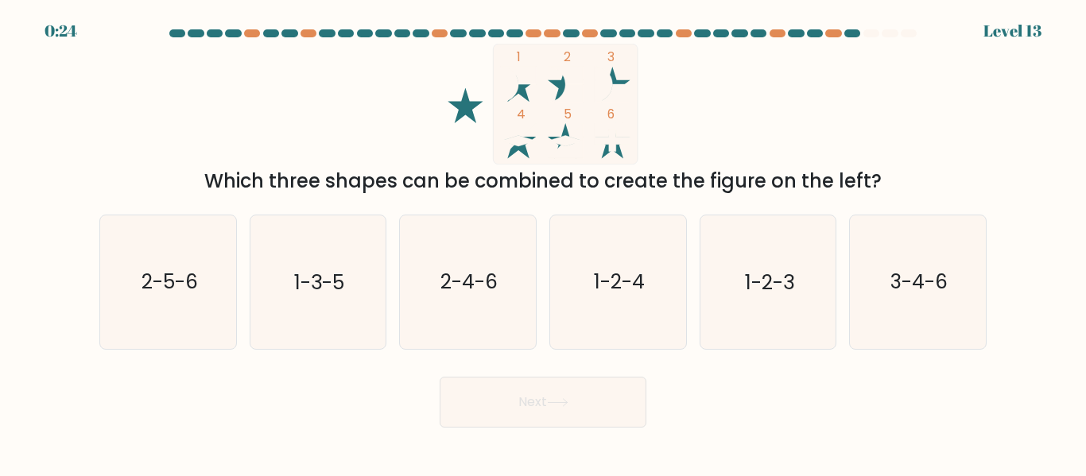
click at [193, 271] on text "2-5-6" at bounding box center [169, 283] width 56 height 28
click at [543, 243] on input "a. 2-5-6" at bounding box center [543, 241] width 1 height 4
radio input "true"
click at [523, 410] on button "Next" at bounding box center [543, 402] width 207 height 51
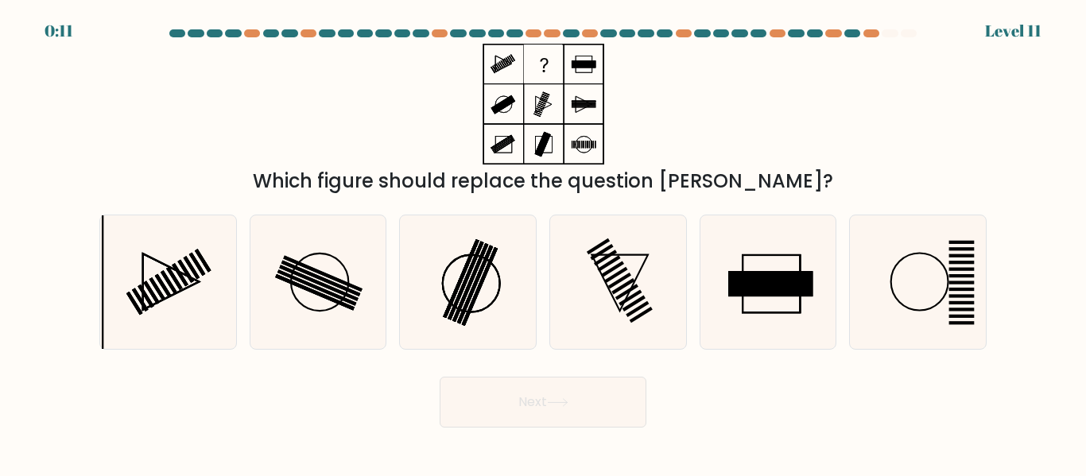
click at [331, 296] on icon at bounding box center [317, 282] width 133 height 133
click at [543, 243] on input "b." at bounding box center [543, 241] width 1 height 4
radio input "true"
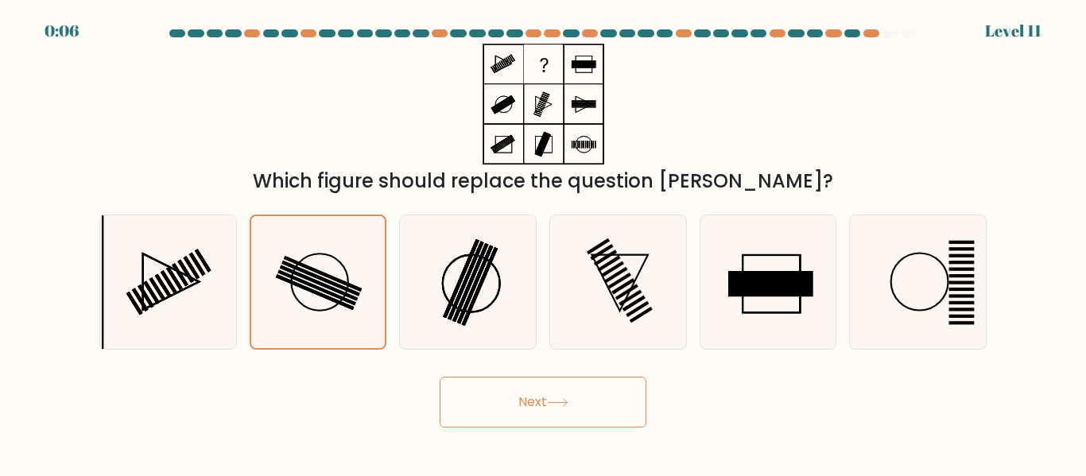
click at [594, 387] on button "Next" at bounding box center [543, 402] width 207 height 51
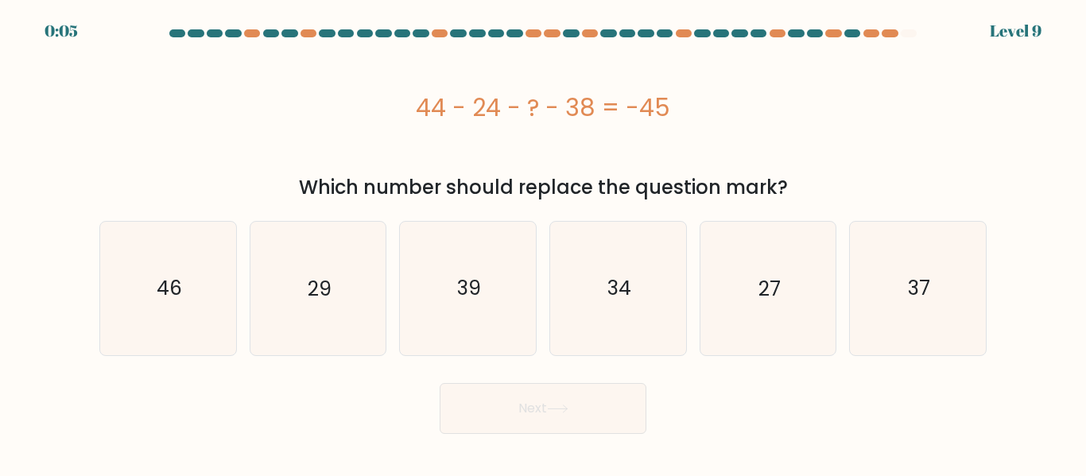
click at [755, 302] on icon "27" at bounding box center [767, 288] width 133 height 133
click at [544, 243] on input "e. 27" at bounding box center [543, 241] width 1 height 4
radio input "true"
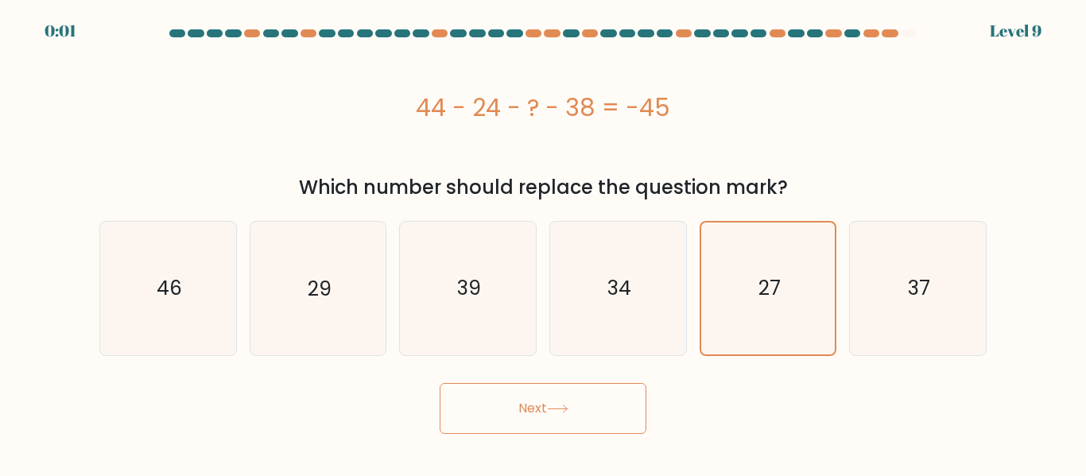
click at [495, 402] on button "Next" at bounding box center [543, 408] width 207 height 51
click at [496, 406] on button "Next" at bounding box center [543, 408] width 207 height 51
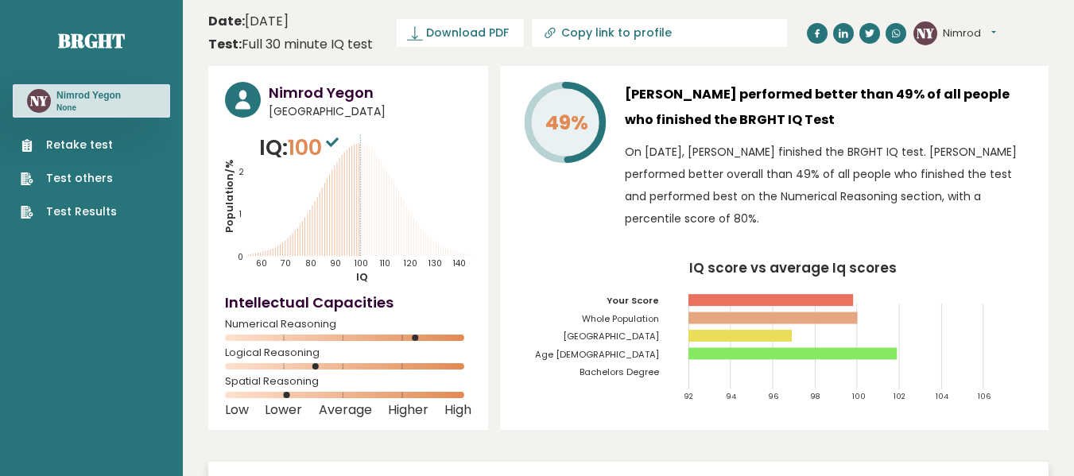
click at [465, 27] on span "Download PDF" at bounding box center [467, 33] width 83 height 17
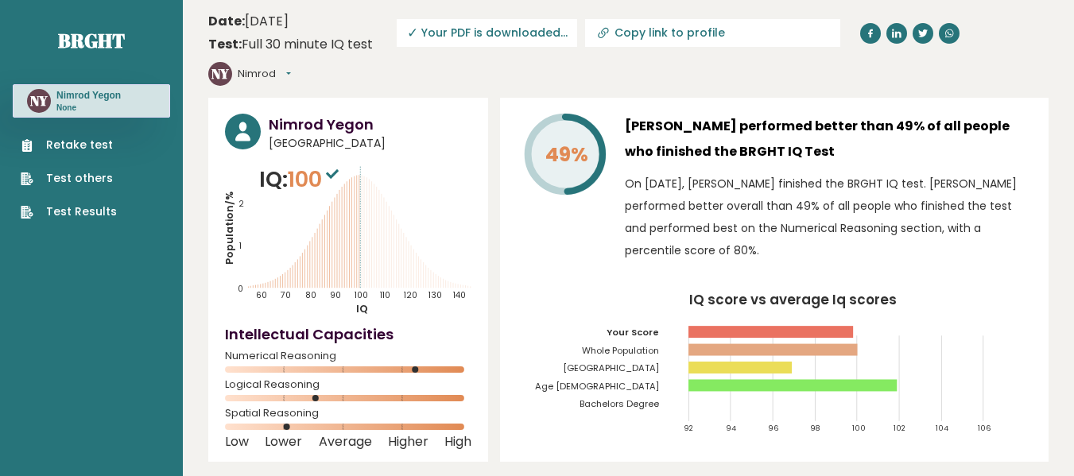
click at [519, 32] on span "✓ Your PDF is downloaded..." at bounding box center [487, 33] width 181 height 28
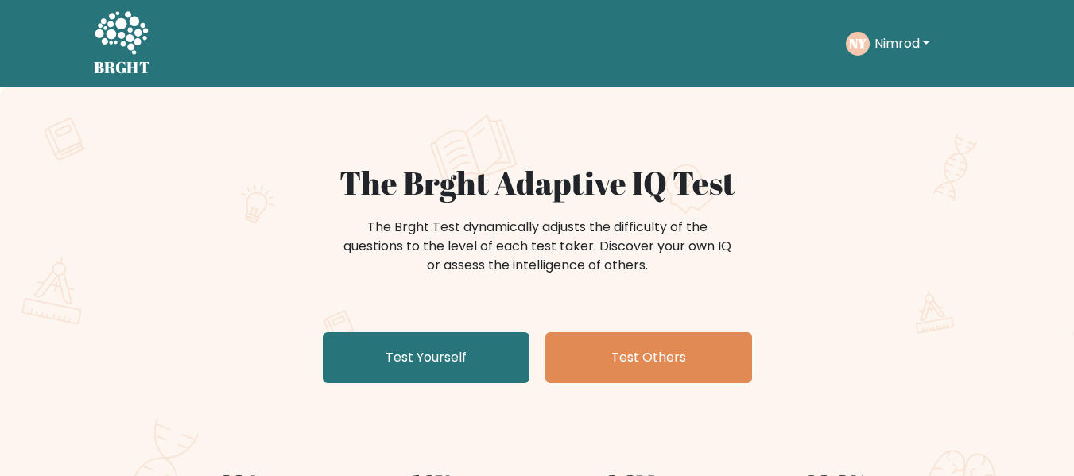
click at [926, 41] on button "Nimrod" at bounding box center [902, 43] width 64 height 21
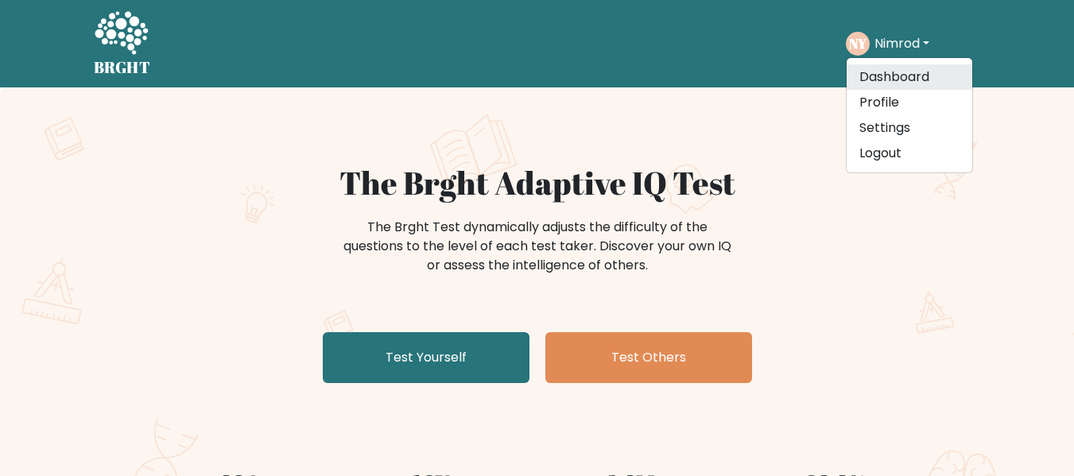
click at [930, 72] on link "Dashboard" at bounding box center [910, 76] width 126 height 25
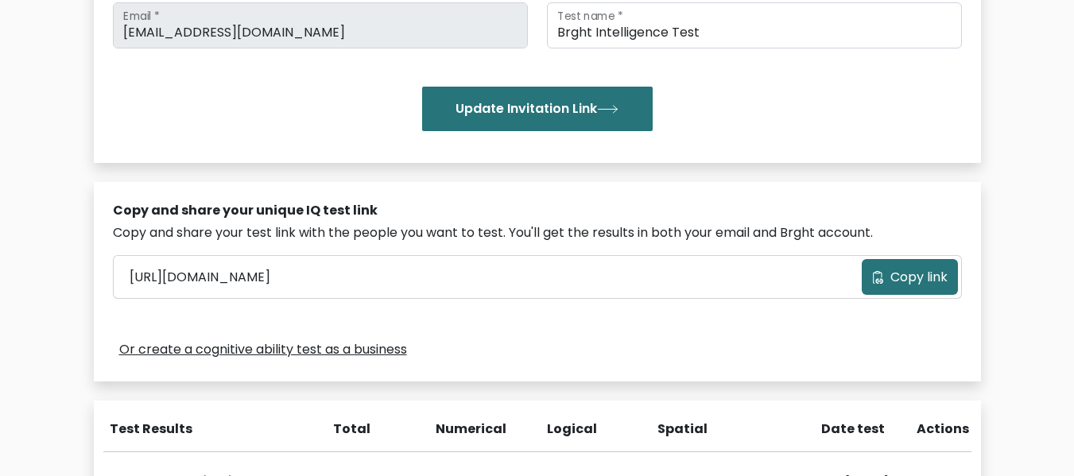
scroll to position [737, 0]
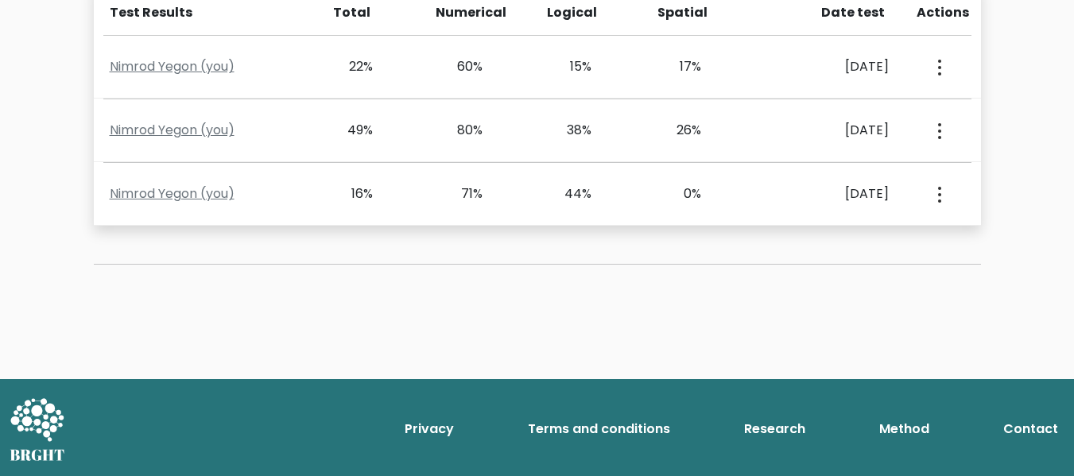
click at [932, 126] on button "button" at bounding box center [938, 130] width 13 height 49
click at [433, 127] on div "80%" at bounding box center [483, 130] width 110 height 19
click at [434, 138] on div "80%" at bounding box center [483, 130] width 110 height 19
click at [780, 151] on div "Nimrod Yegon (you) 49% 80% 38% 26% [DATE] View Profile" at bounding box center [537, 130] width 887 height 63
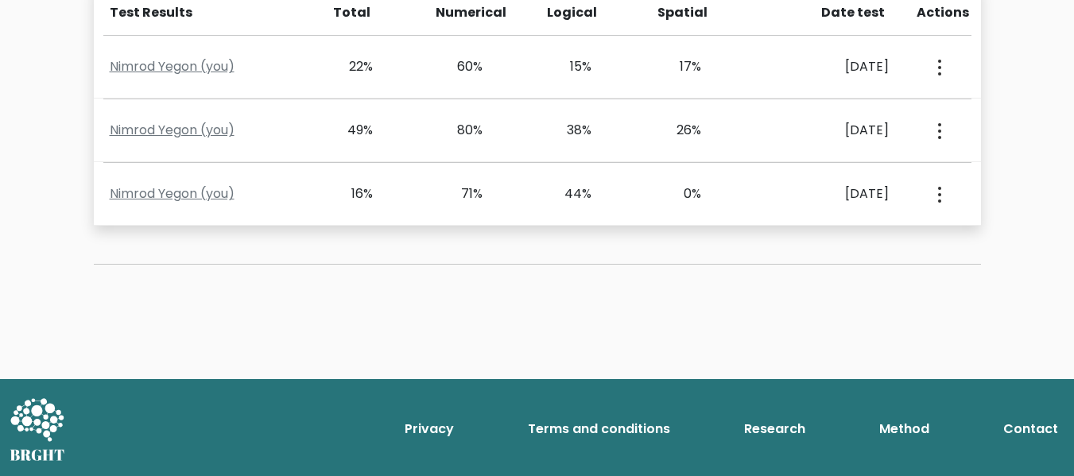
click at [938, 125] on circle "button" at bounding box center [939, 124] width 3 height 3
click at [969, 173] on link "View Profile" at bounding box center [996, 176] width 126 height 25
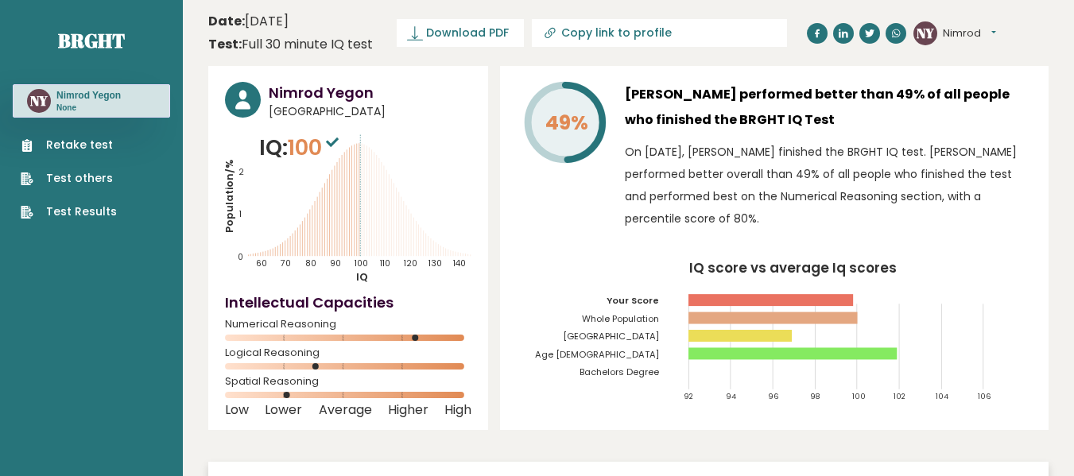
click at [475, 30] on span "Download PDF" at bounding box center [467, 33] width 83 height 17
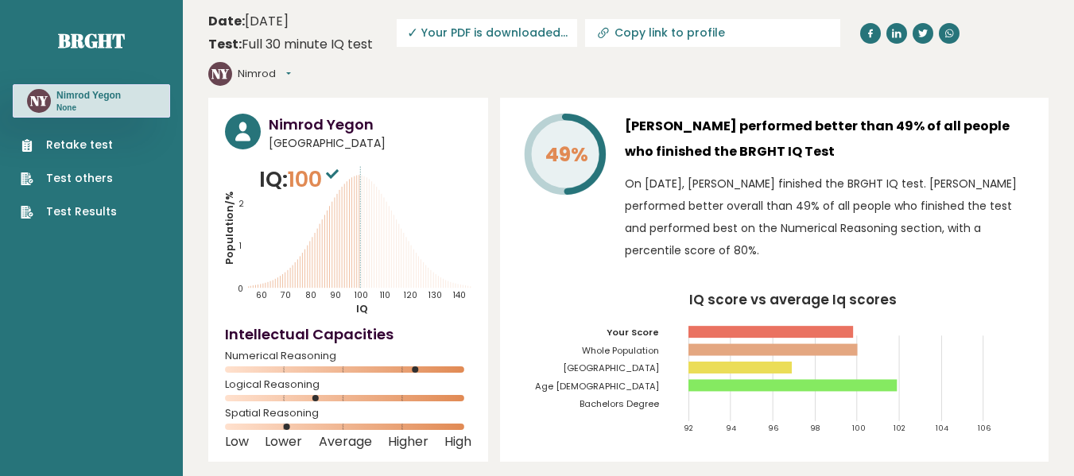
click at [550, 444] on div "Nimrod Yegon [GEOGRAPHIC_DATA] IQ: 100 Population/% IQ 0 1 2 60 70 80 90 100 11…" at bounding box center [628, 378] width 841 height 560
click at [565, 254] on div "49% [PERSON_NAME] performed better than 49% of all people who finished the BRGH…" at bounding box center [774, 280] width 549 height 364
click at [969, 134] on div "[PERSON_NAME] performed better than 49% of all people who finished the BRGHT IQ…" at bounding box center [828, 192] width 407 height 156
